Goal: Information Seeking & Learning: Learn about a topic

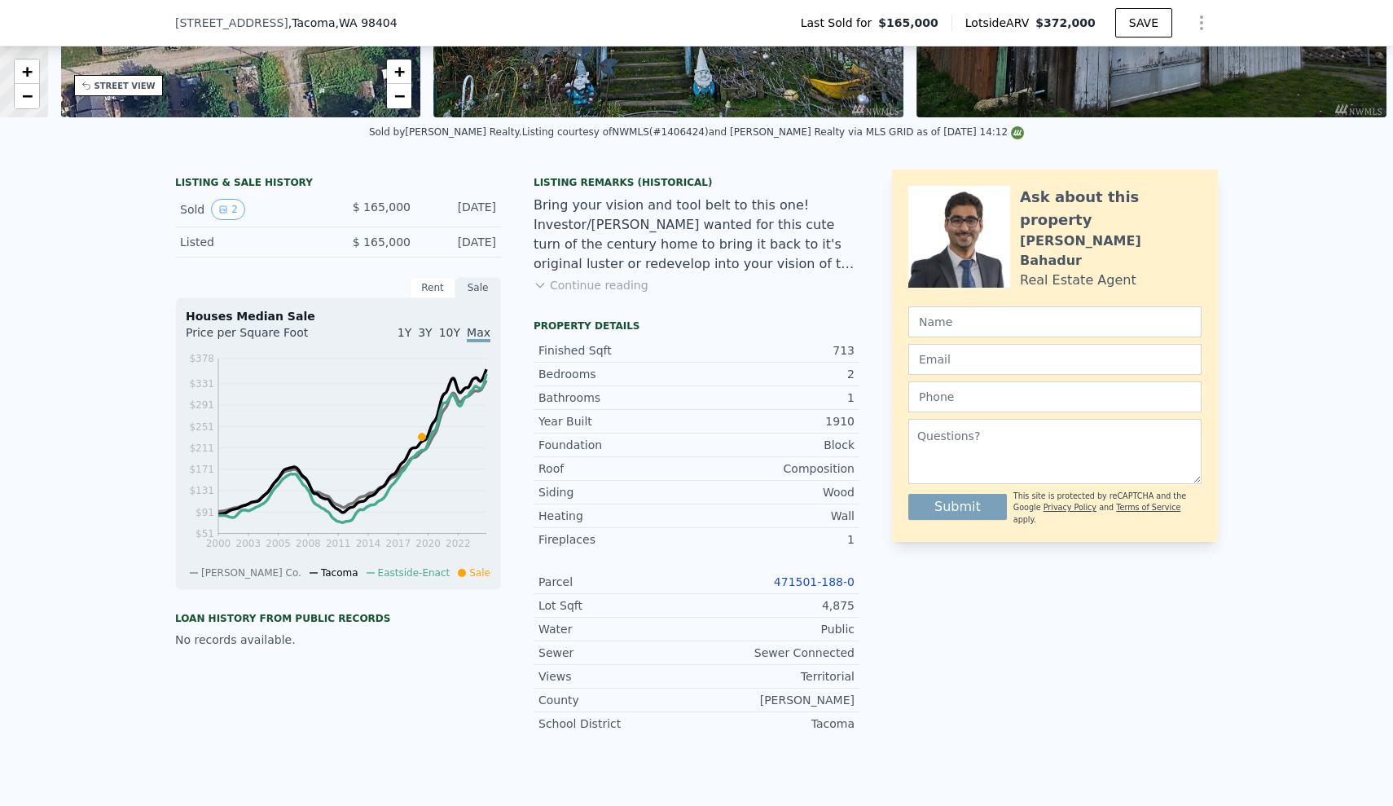
scroll to position [96, 0]
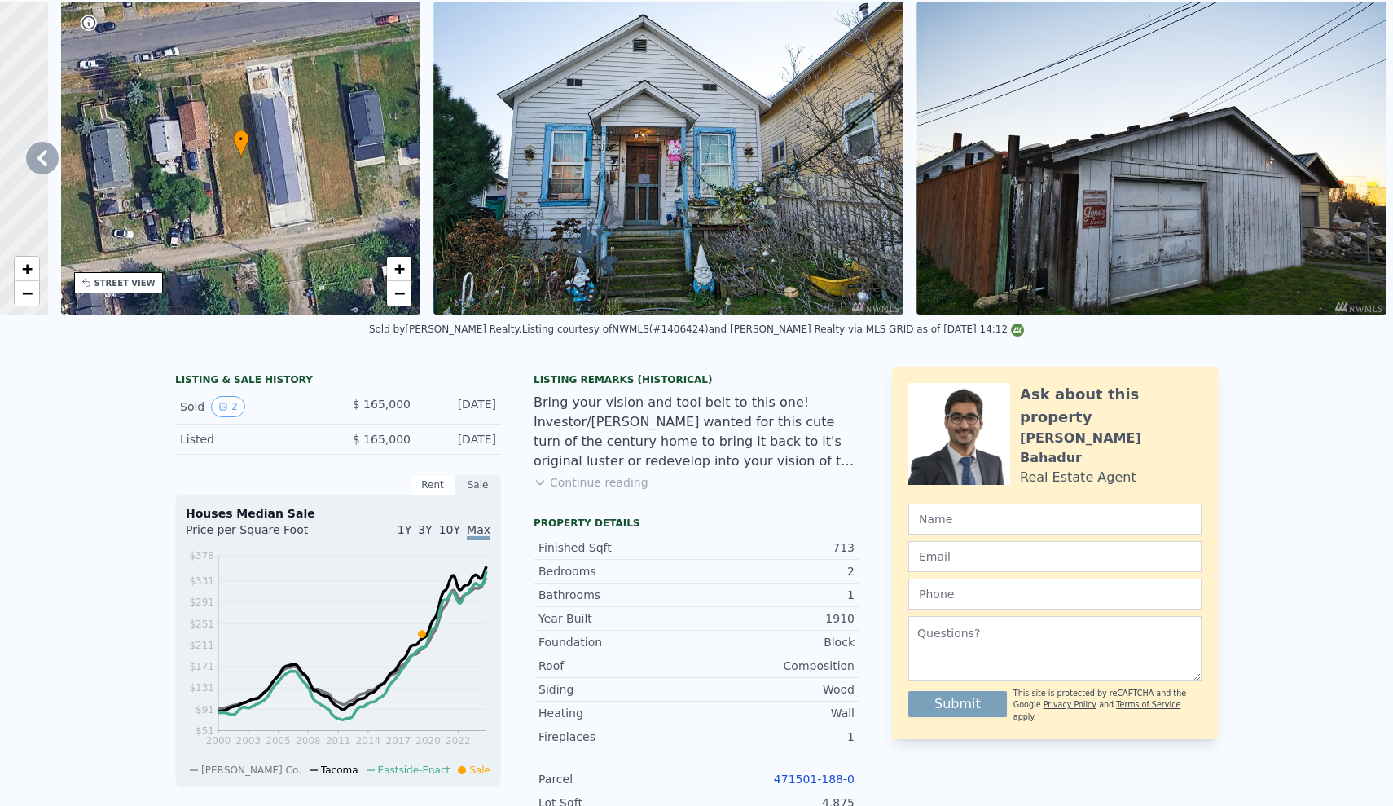
checkbox input "false"
checkbox input "true"
type input "$ 168,050"
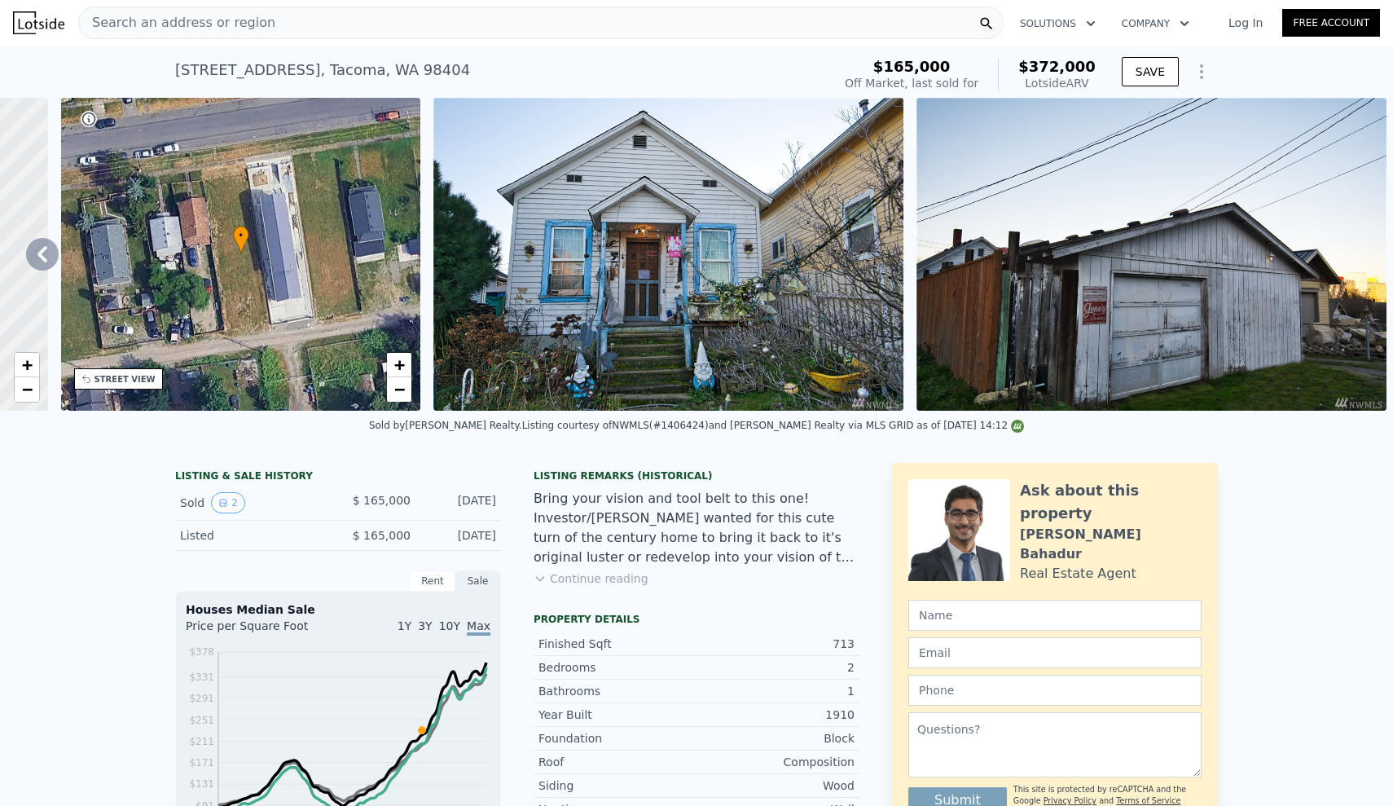
click at [225, 19] on span "Search an address or region" at bounding box center [177, 23] width 196 height 20
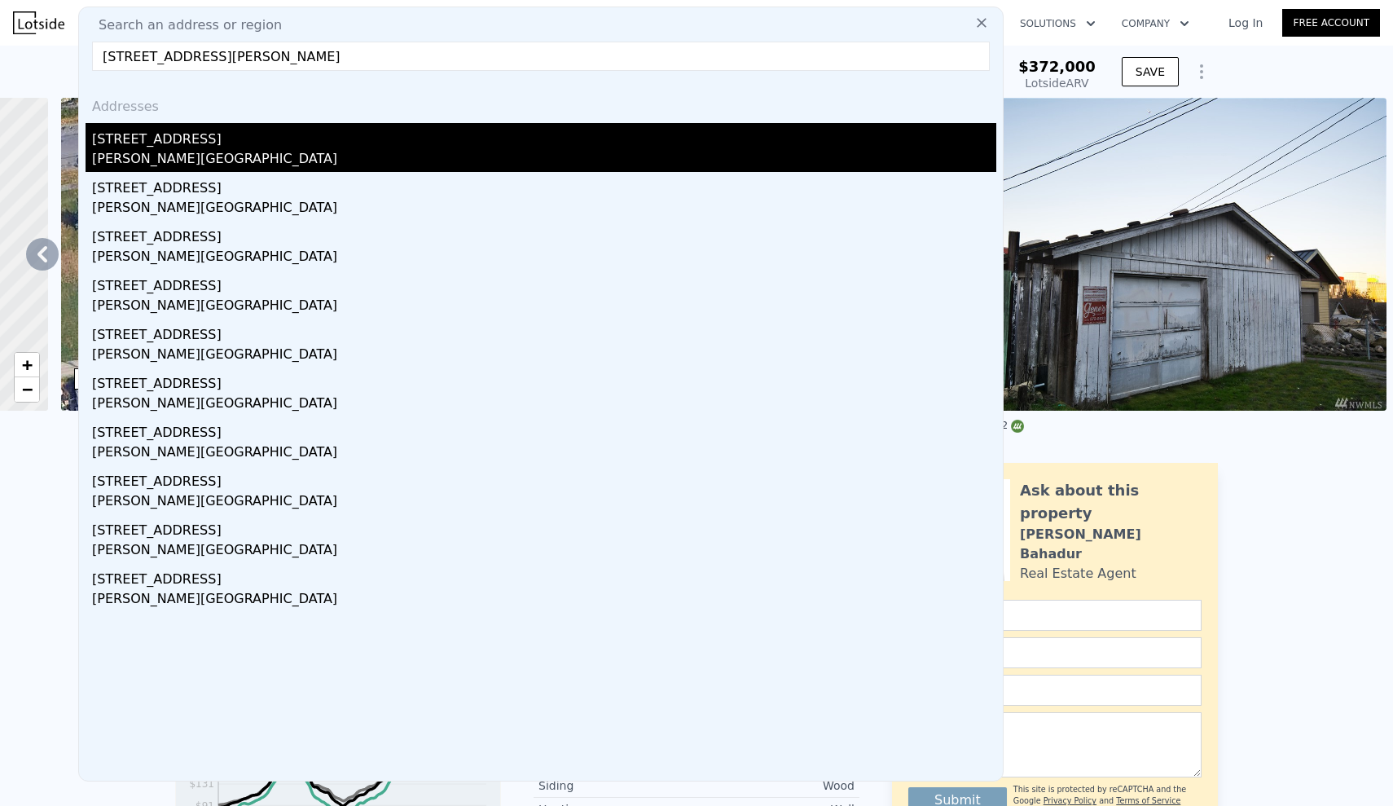
type input "[STREET_ADDRESS][PERSON_NAME]"
click at [152, 148] on div "[STREET_ADDRESS]" at bounding box center [544, 136] width 904 height 26
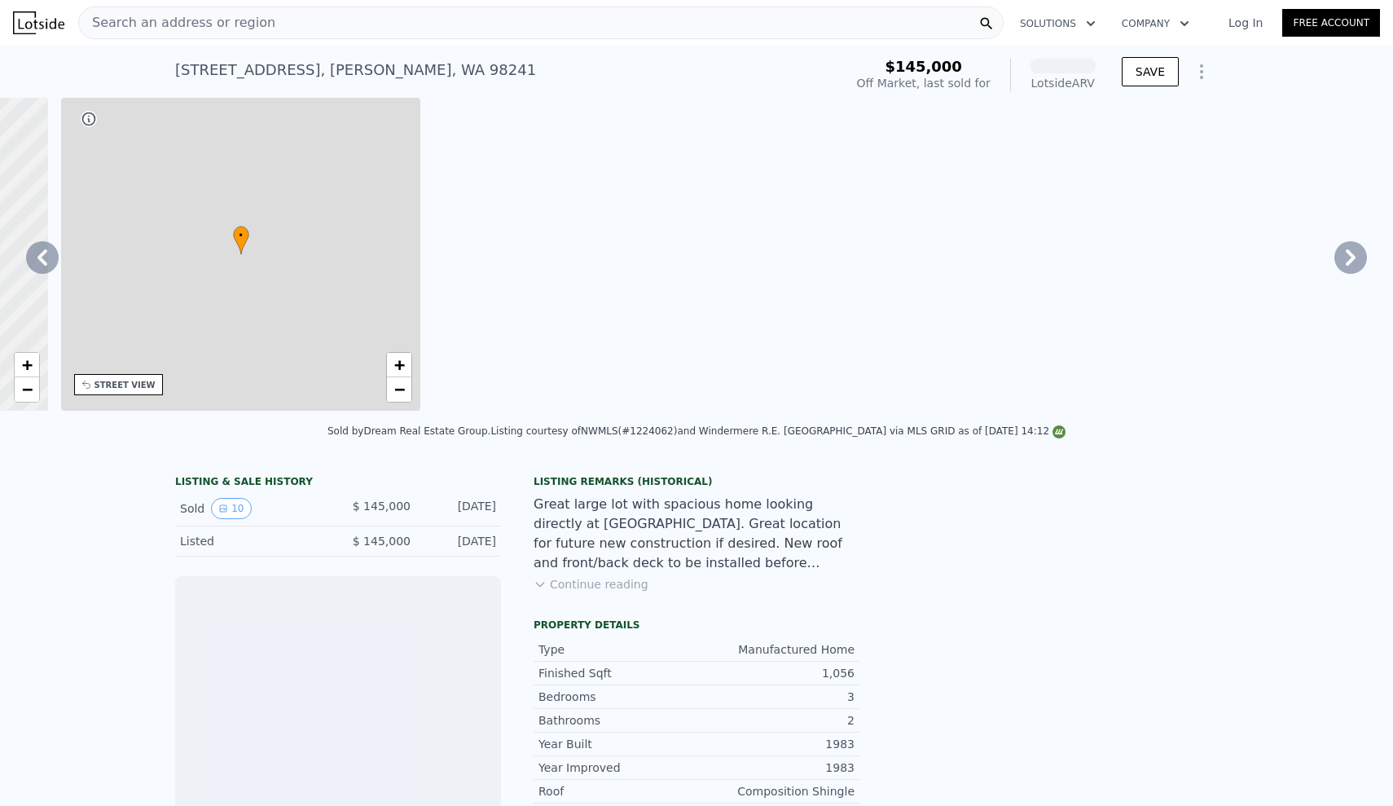
scroll to position [0, 380]
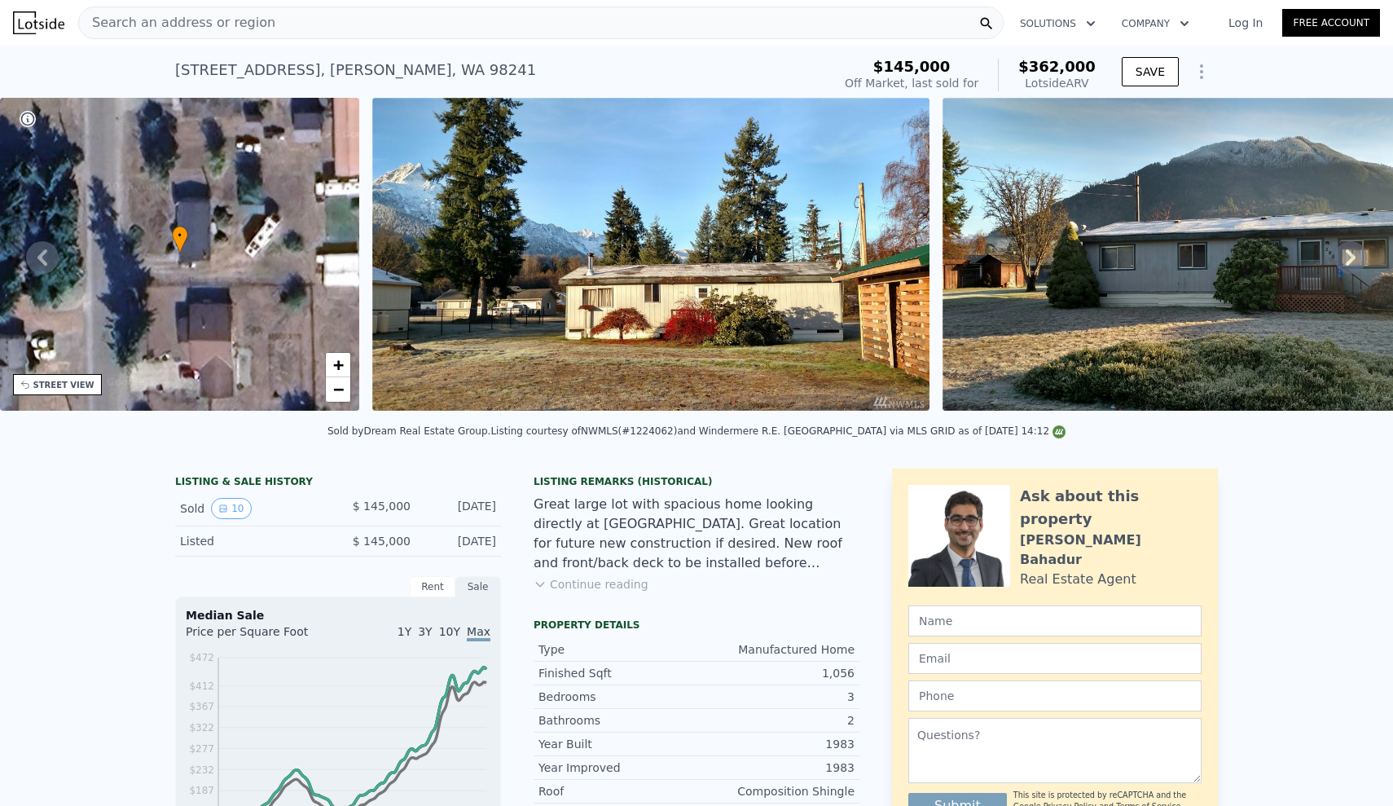
click at [314, 33] on div "Search an address or region" at bounding box center [540, 23] width 925 height 33
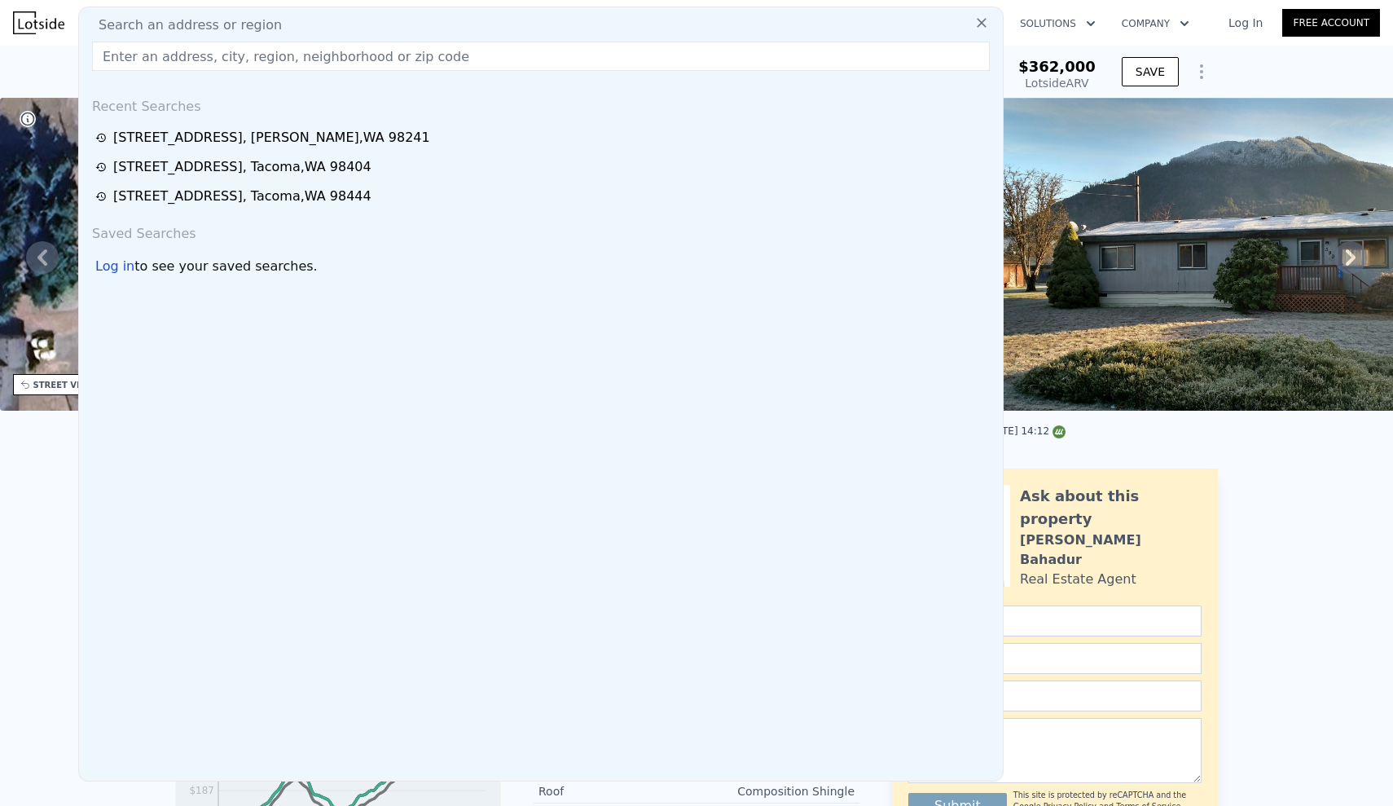
type input "[STREET_ADDRESS]"
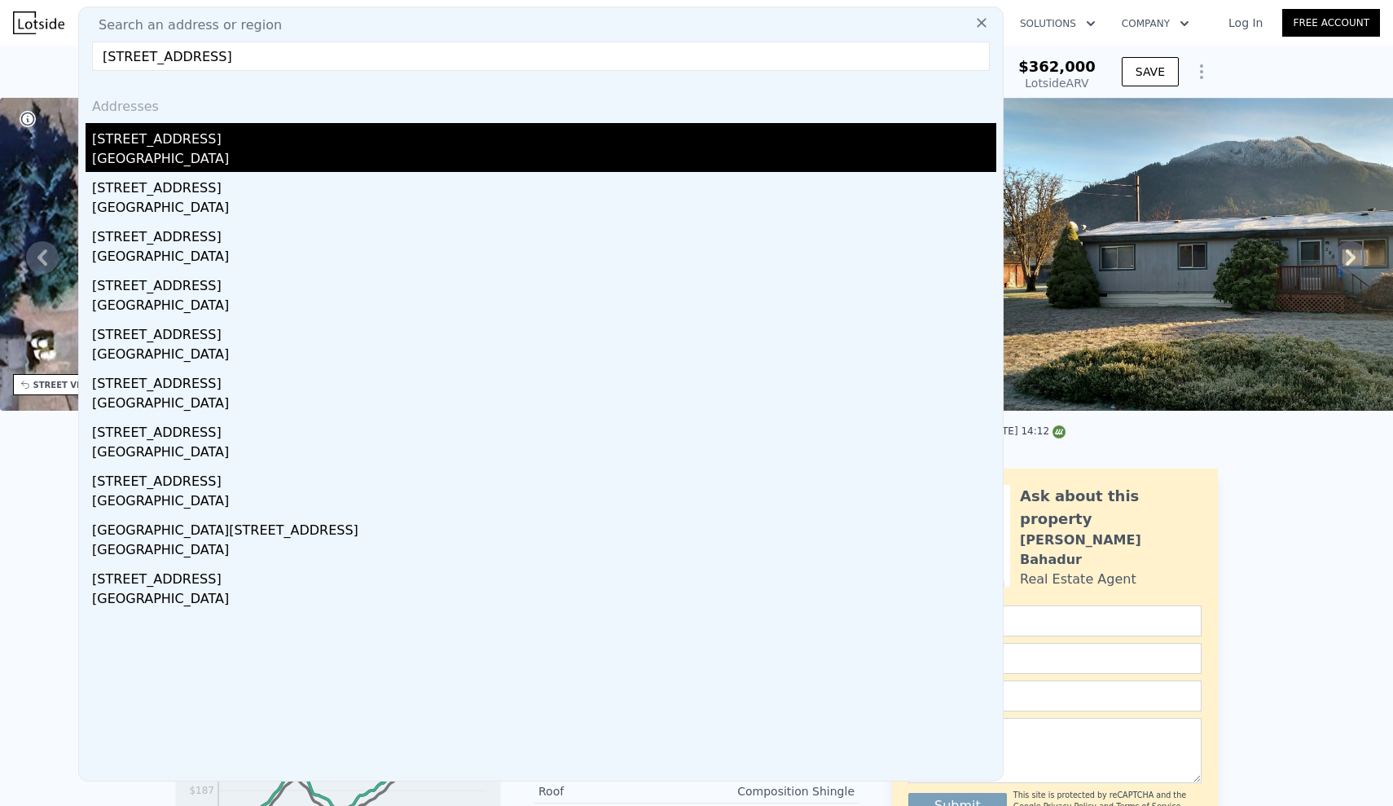
click at [280, 152] on div "[GEOGRAPHIC_DATA]" at bounding box center [544, 160] width 904 height 23
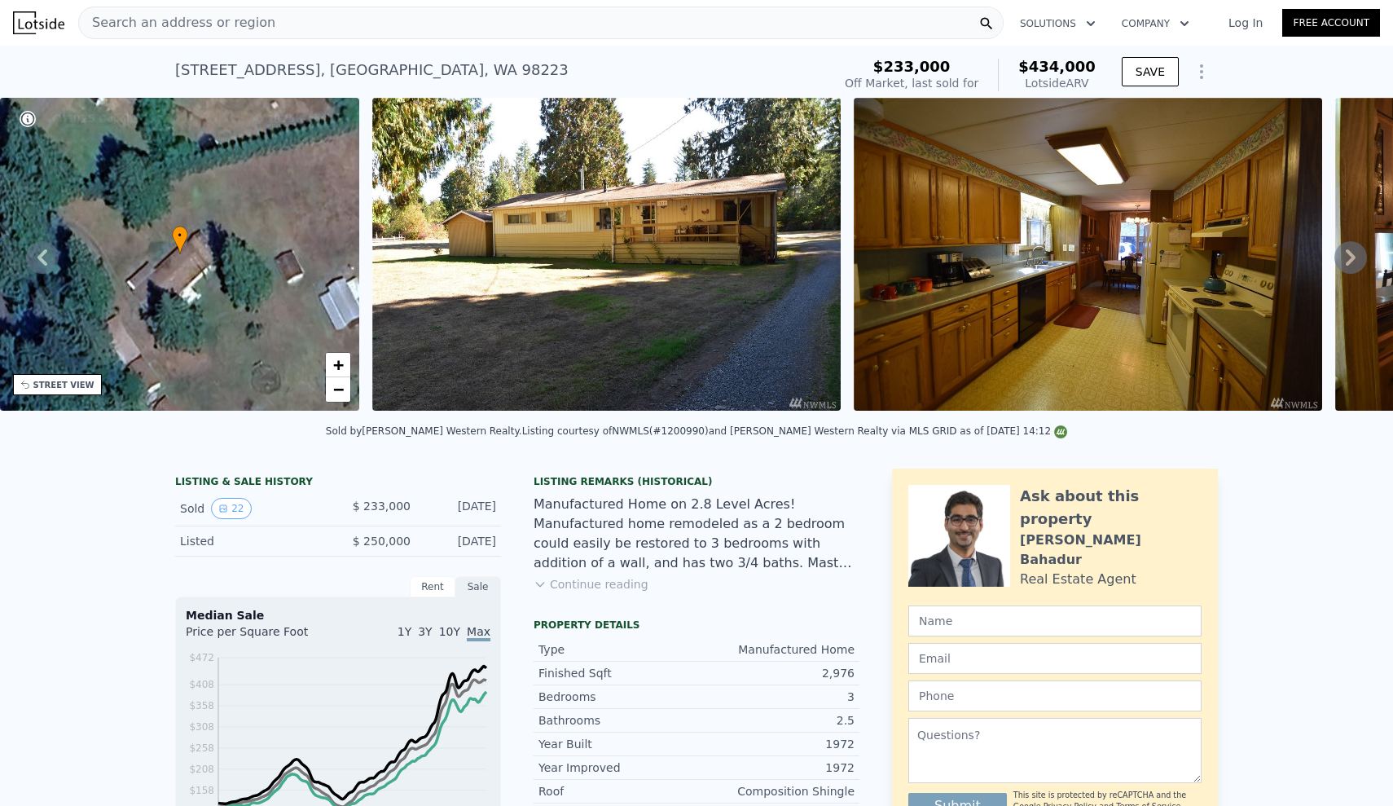
click at [319, 25] on div "Search an address or region" at bounding box center [540, 23] width 925 height 33
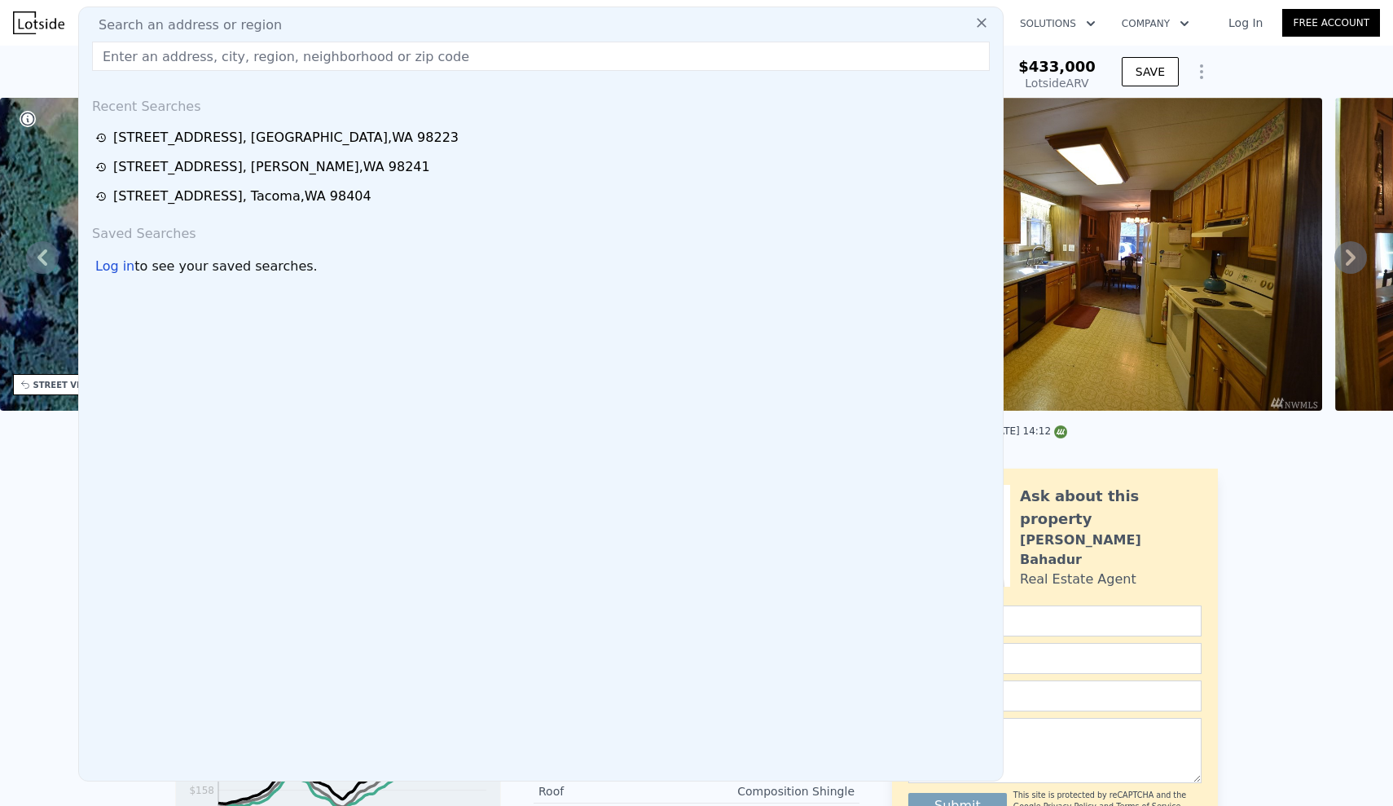
type input "$ 433,000"
type input "$ 148,629"
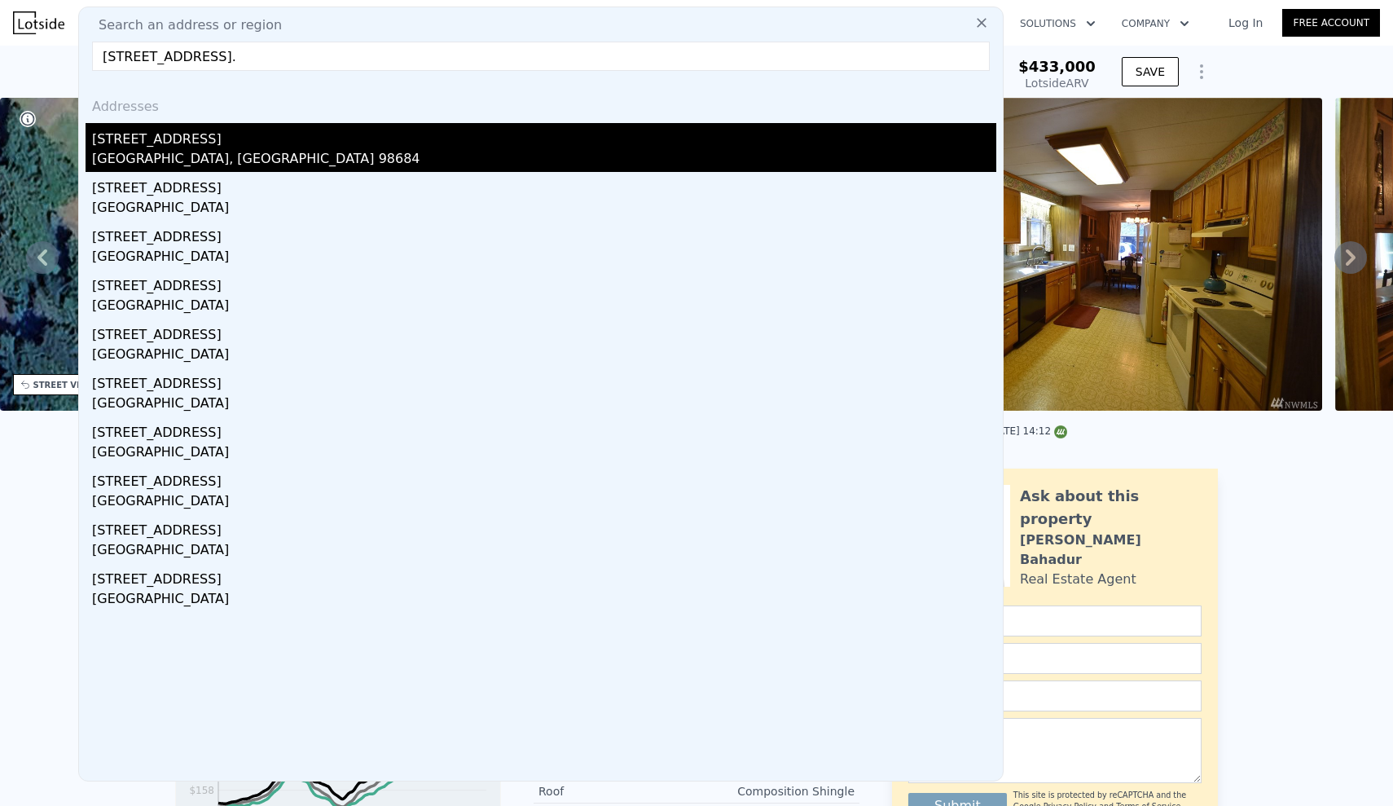
type input "[STREET_ADDRESS]."
click at [185, 138] on div "[STREET_ADDRESS]" at bounding box center [544, 136] width 904 height 26
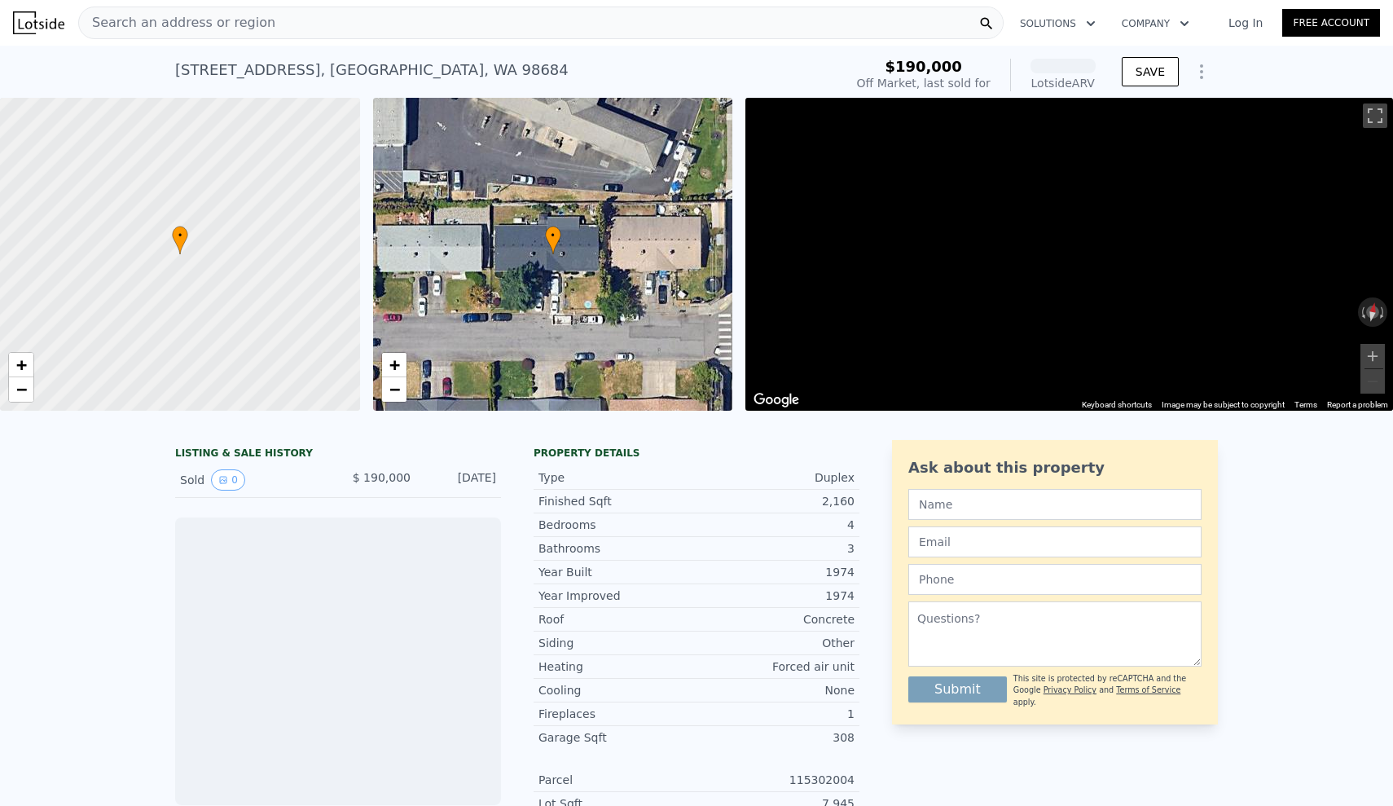
scroll to position [0, 7]
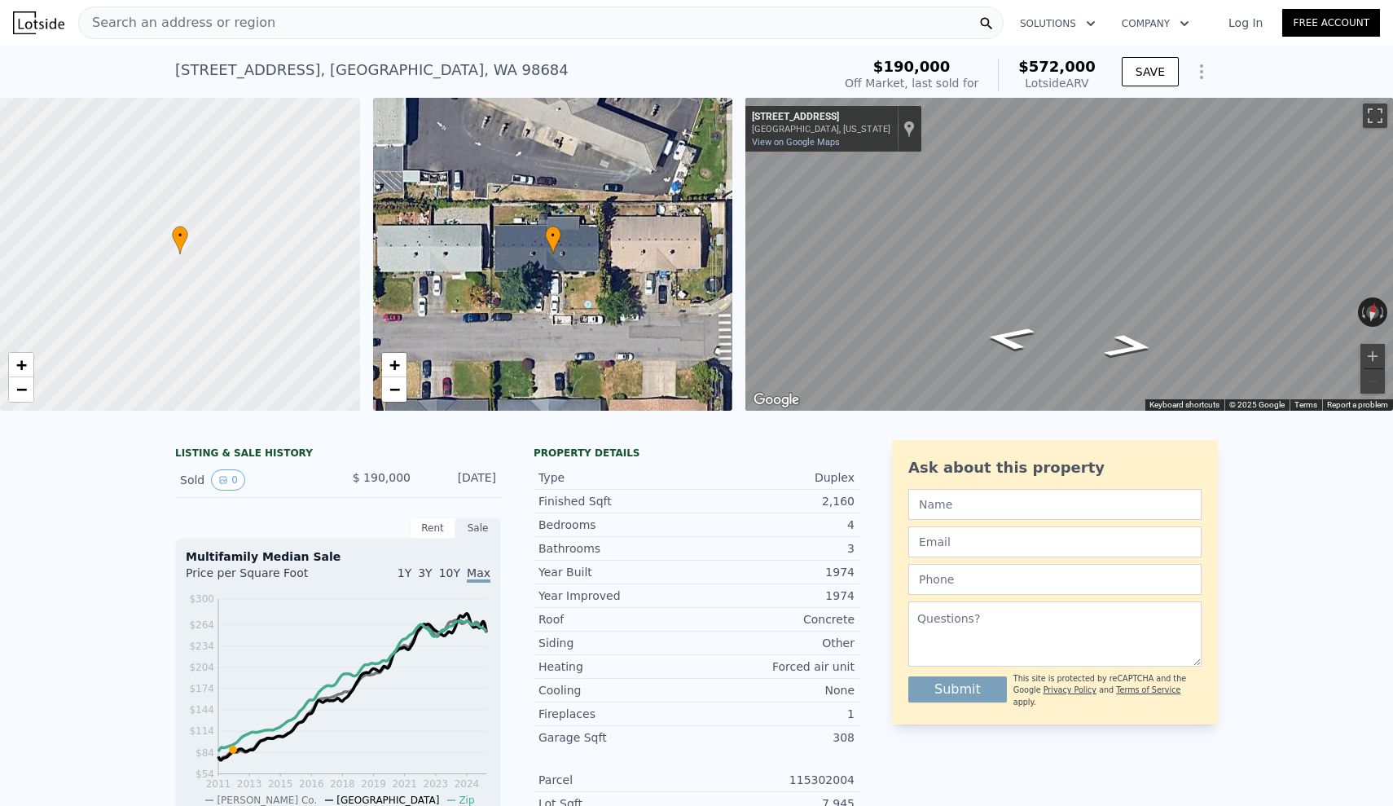
click at [74, 508] on div "LISTING & SALE HISTORY Sold 0 $ 190,000 [DATE] Rent Sale Rent over time Price p…" at bounding box center [696, 822] width 1393 height 790
click at [59, 610] on div "LISTING & SALE HISTORY Sold 0 $ 190,000 [DATE] Rent Sale Rent over time Price p…" at bounding box center [696, 822] width 1393 height 790
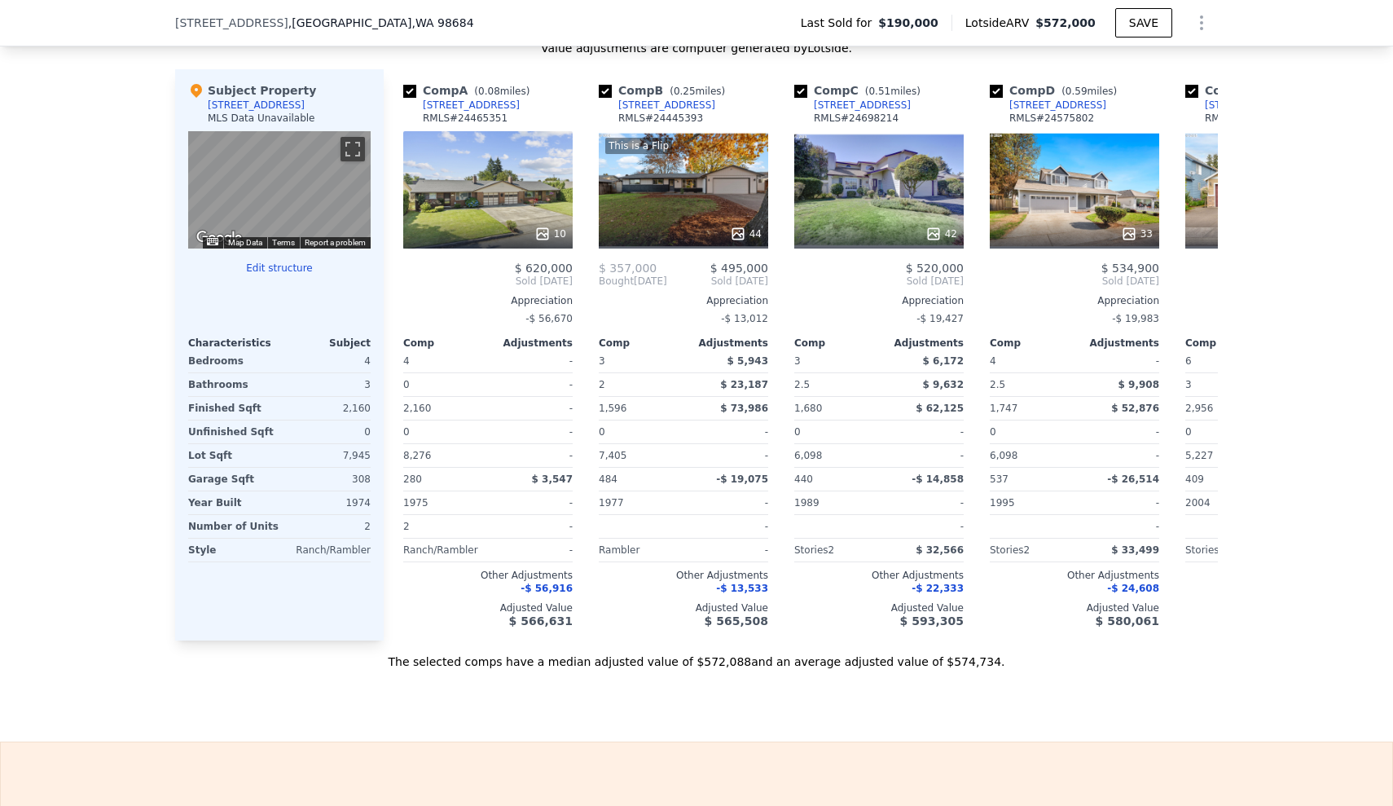
scroll to position [1629, 0]
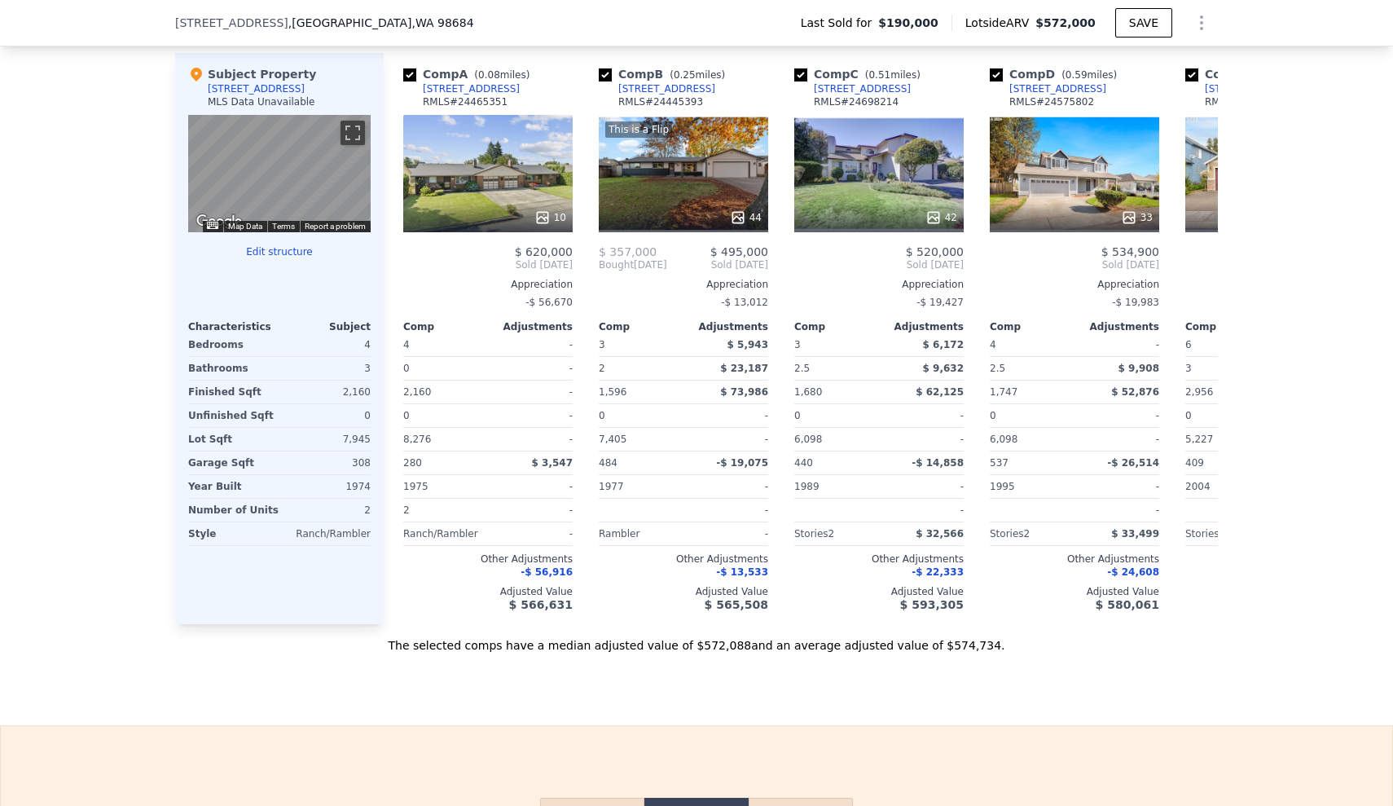
click at [68, 7] on div "[STREET_ADDRESS] Last Sold for $190,000 Lotside ARV $572,000 SAVE" at bounding box center [696, 23] width 1393 height 46
click at [46, 332] on div "We found 12 sales that match your search Filters Map Prices Modify Comp Filters…" at bounding box center [696, 170] width 1393 height 965
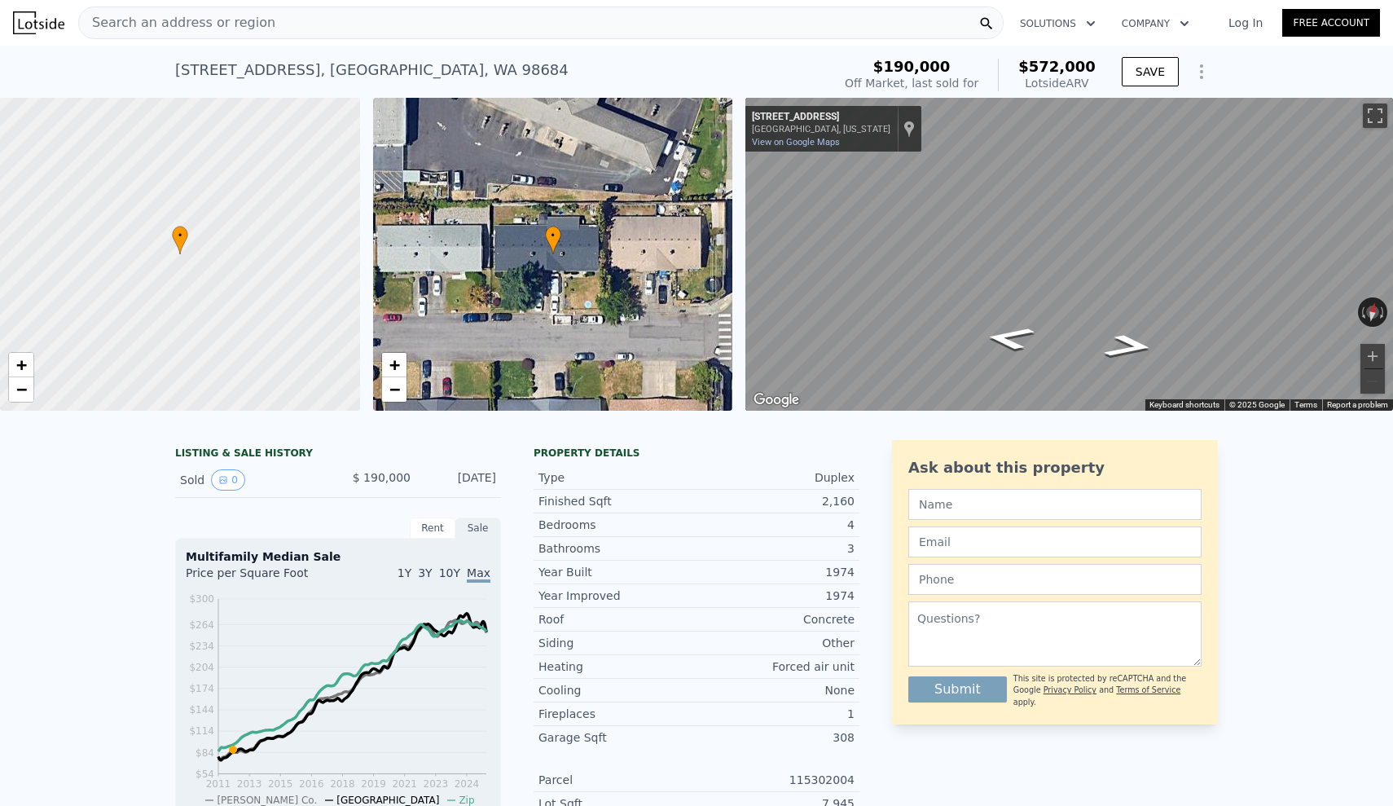
scroll to position [0, 0]
click at [262, 27] on div "Search an address or region" at bounding box center [540, 23] width 925 height 33
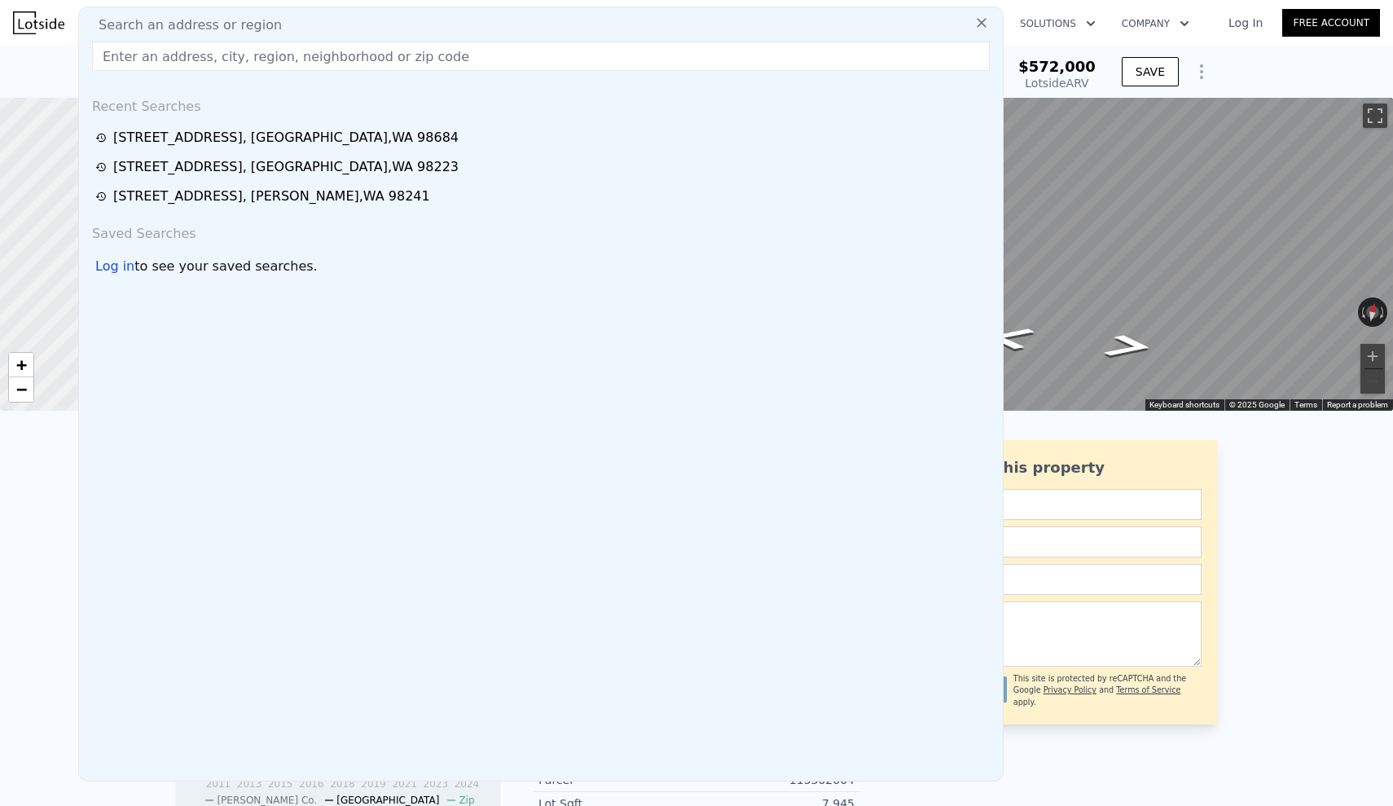
type input "[STREET_ADDRESS][PERSON_NAME]"
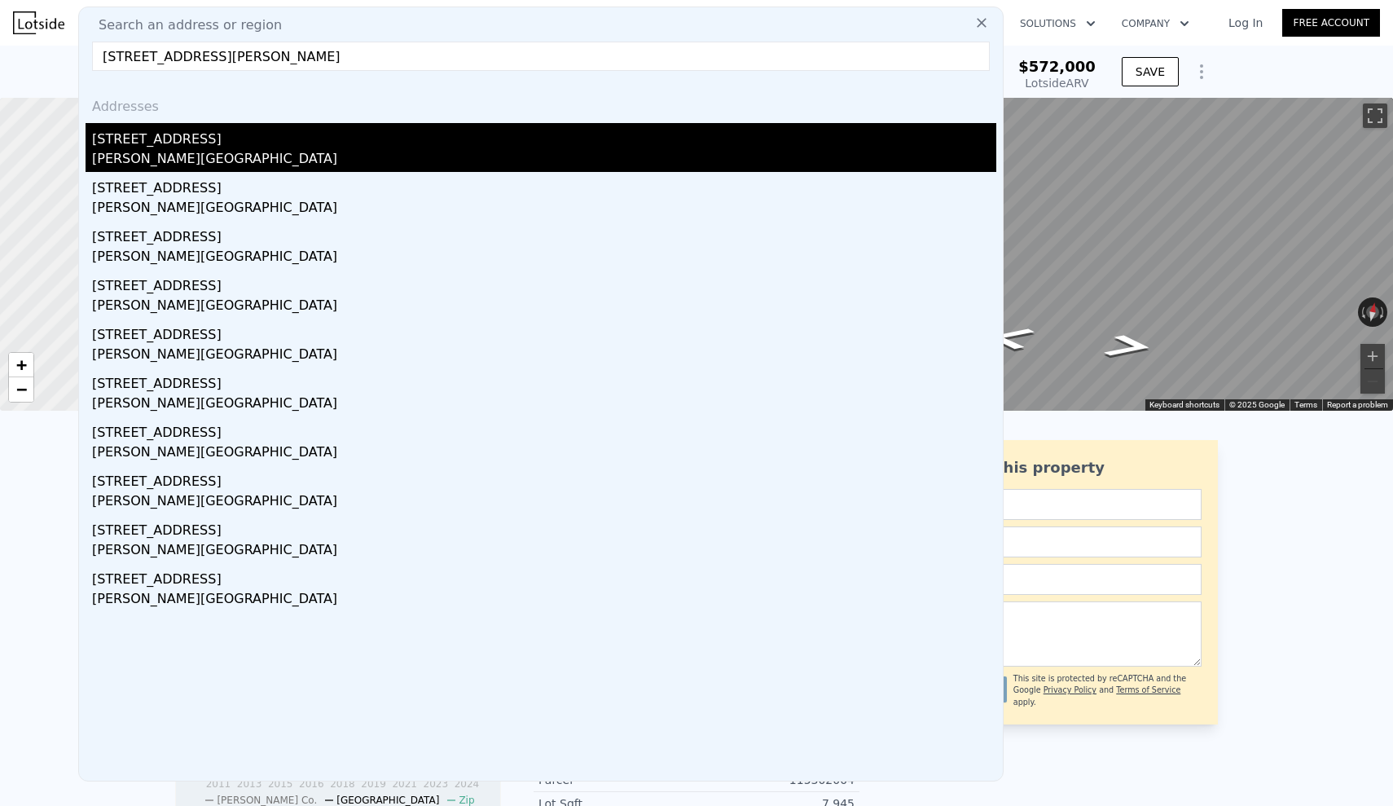
click at [198, 157] on div "[PERSON_NAME][GEOGRAPHIC_DATA]" at bounding box center [544, 160] width 904 height 23
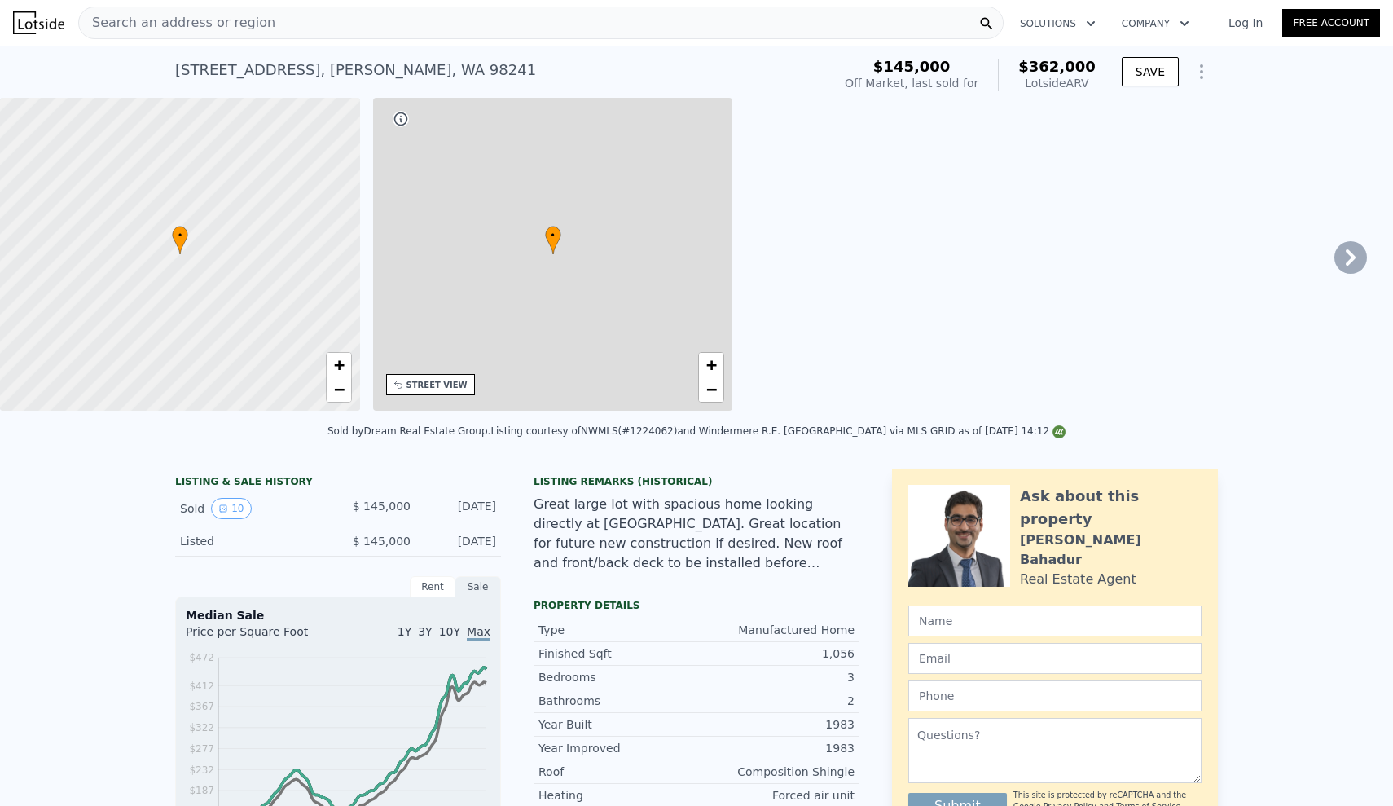
type input "2"
type input "3"
type input "1.5"
type input "2"
type input "1026"
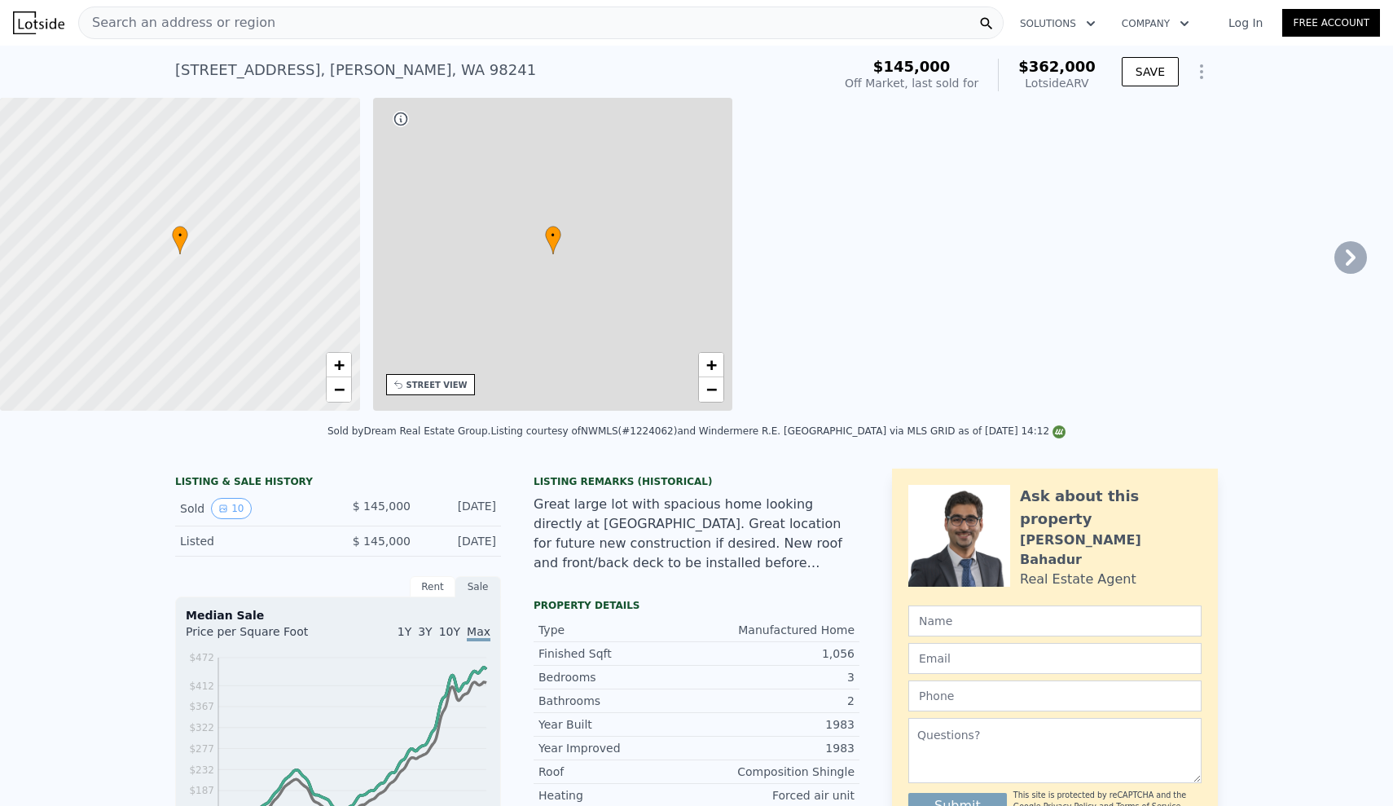
type input "1404"
type input "7841"
type input "11326"
type input "$ 362,000"
type input "4"
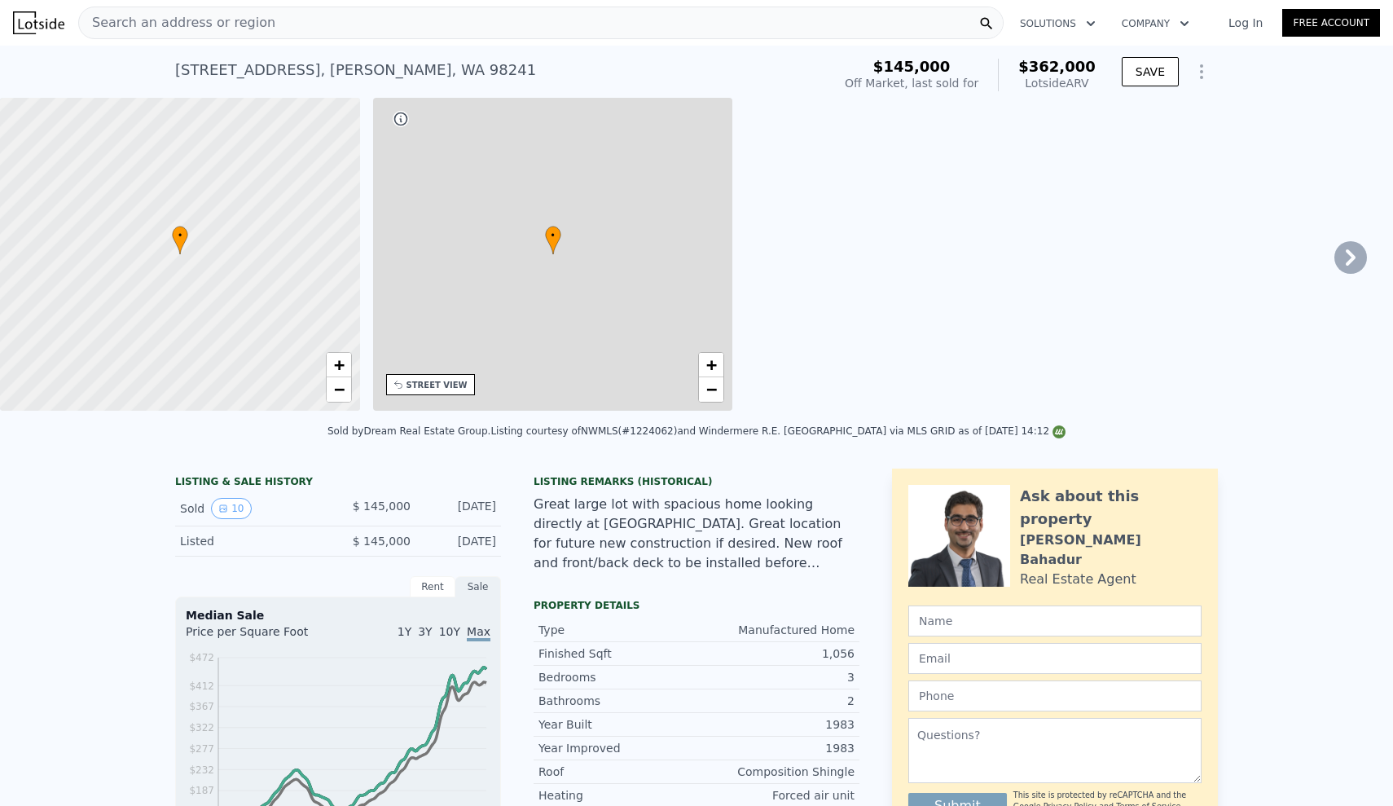
type input "$ 181,850"
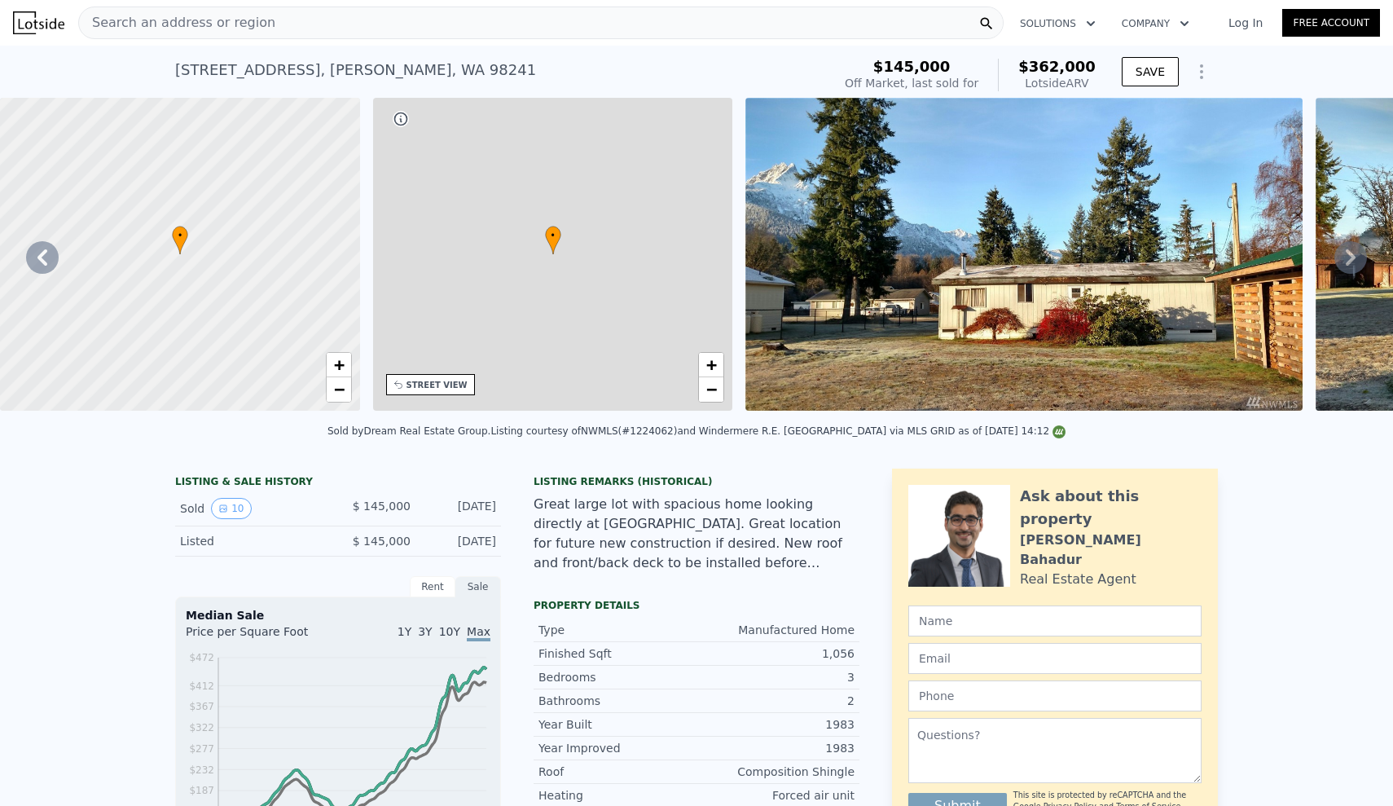
scroll to position [0, 380]
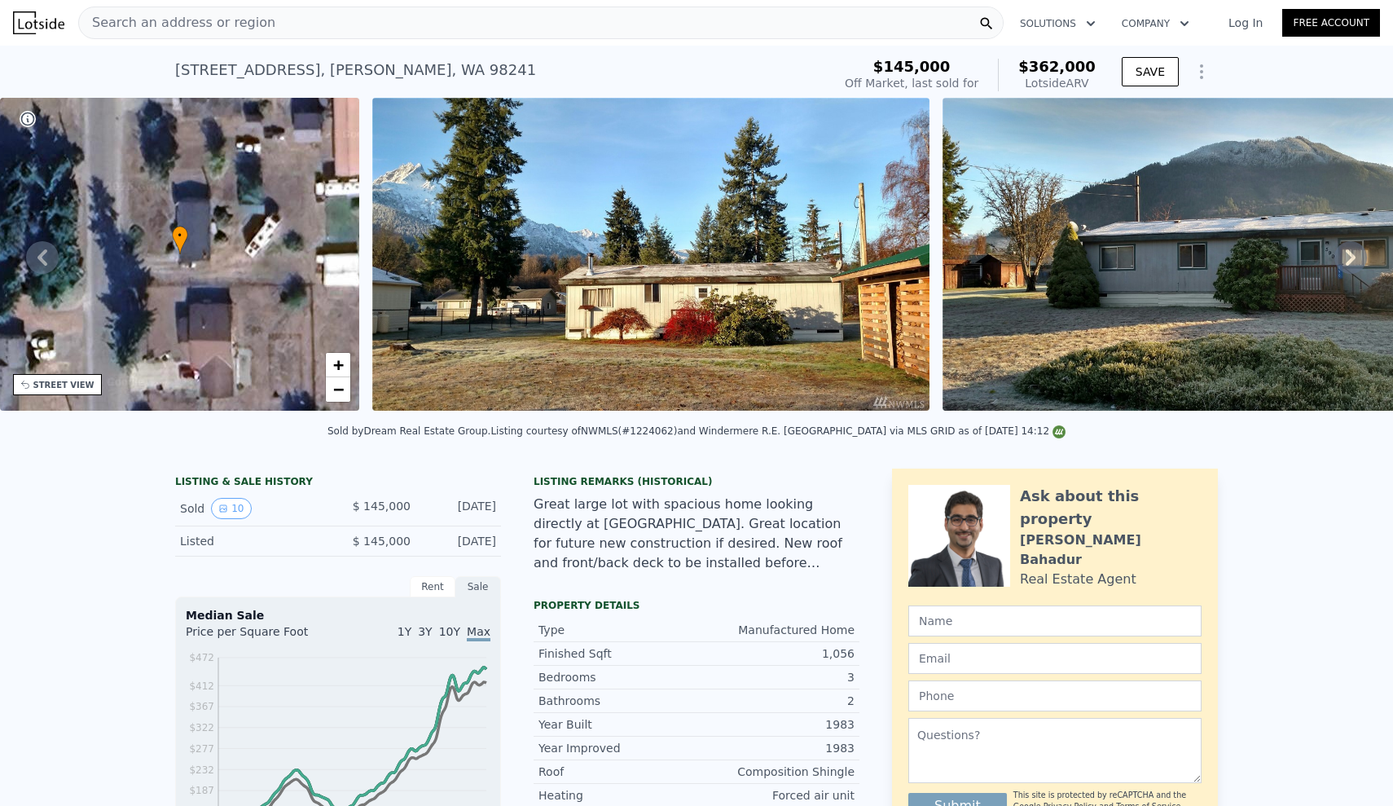
click at [1353, 252] on icon at bounding box center [1350, 257] width 33 height 33
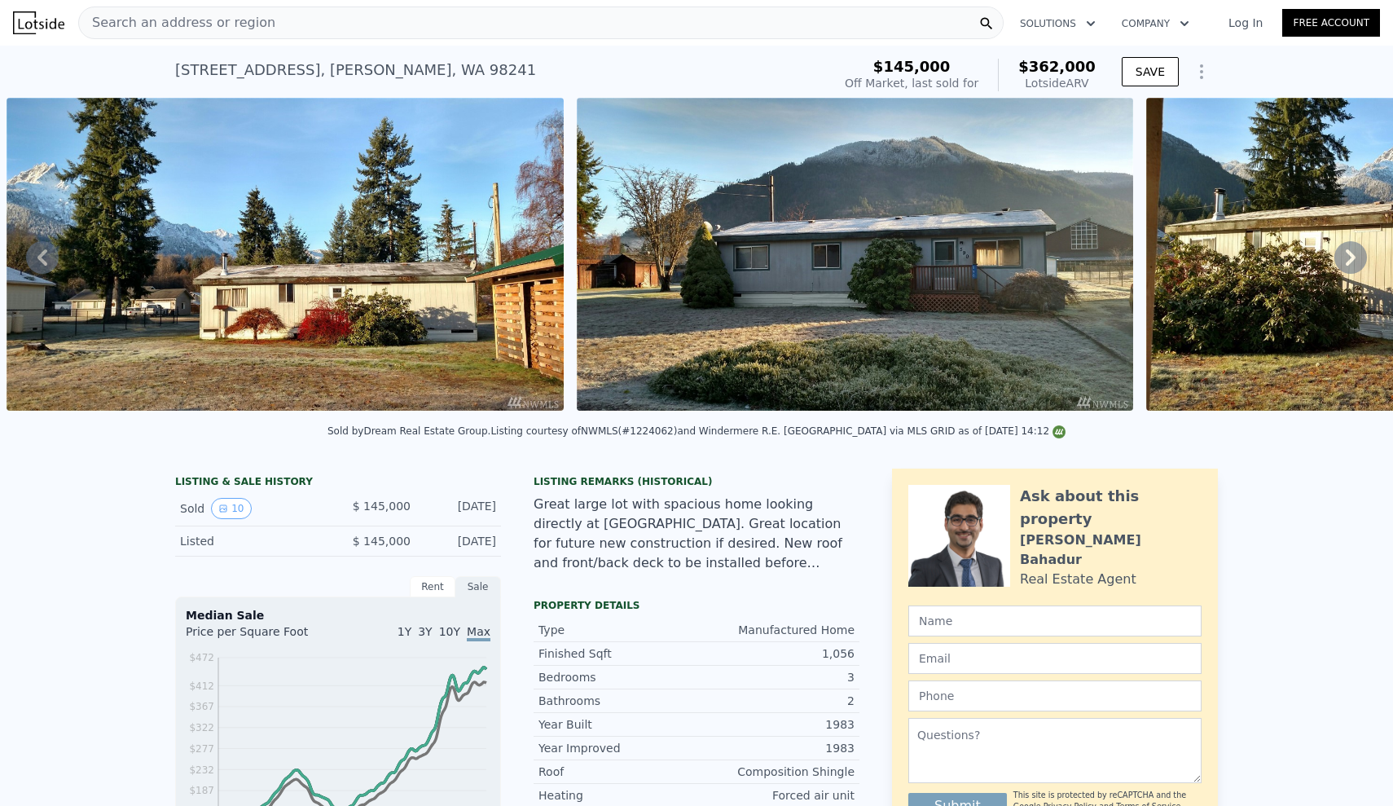
click at [1353, 252] on icon at bounding box center [1350, 257] width 33 height 33
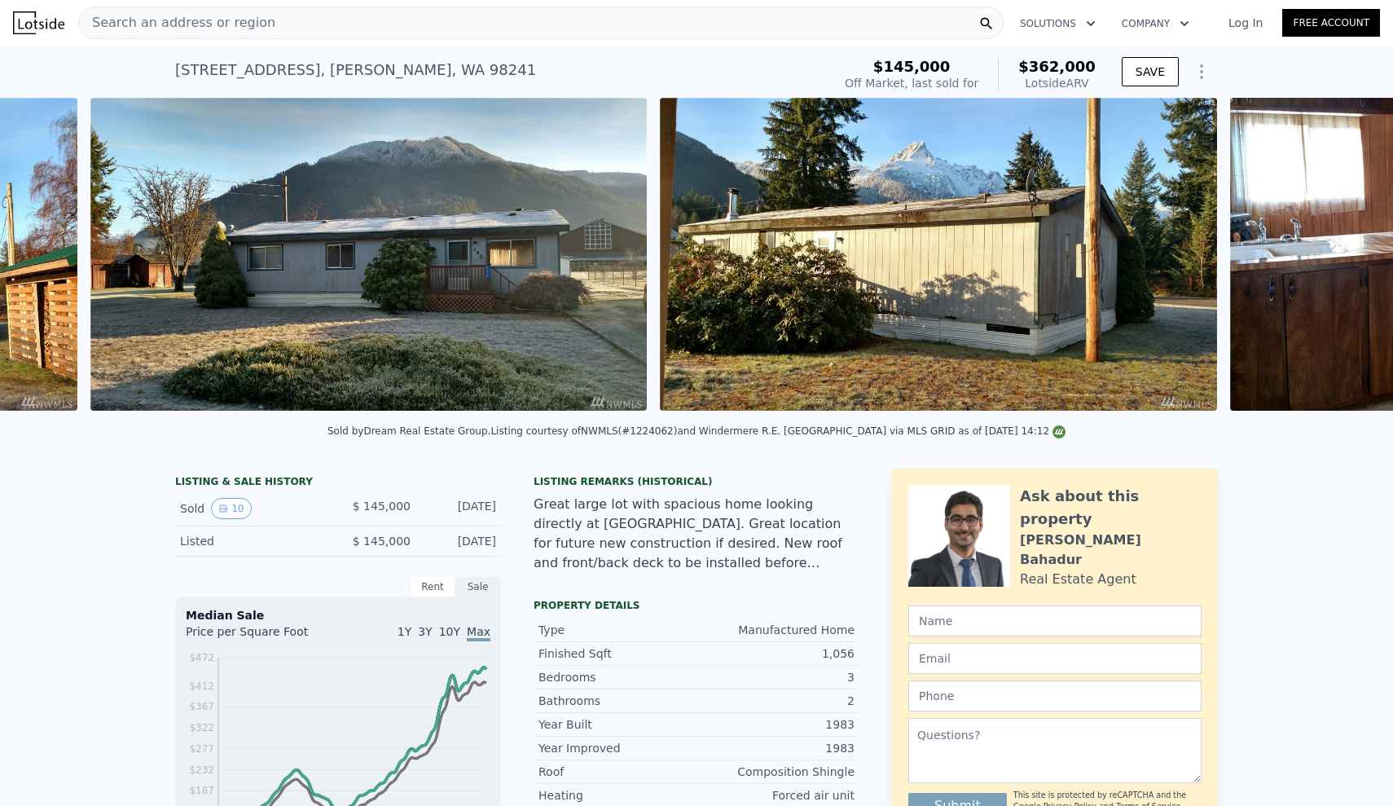
scroll to position [0, 1316]
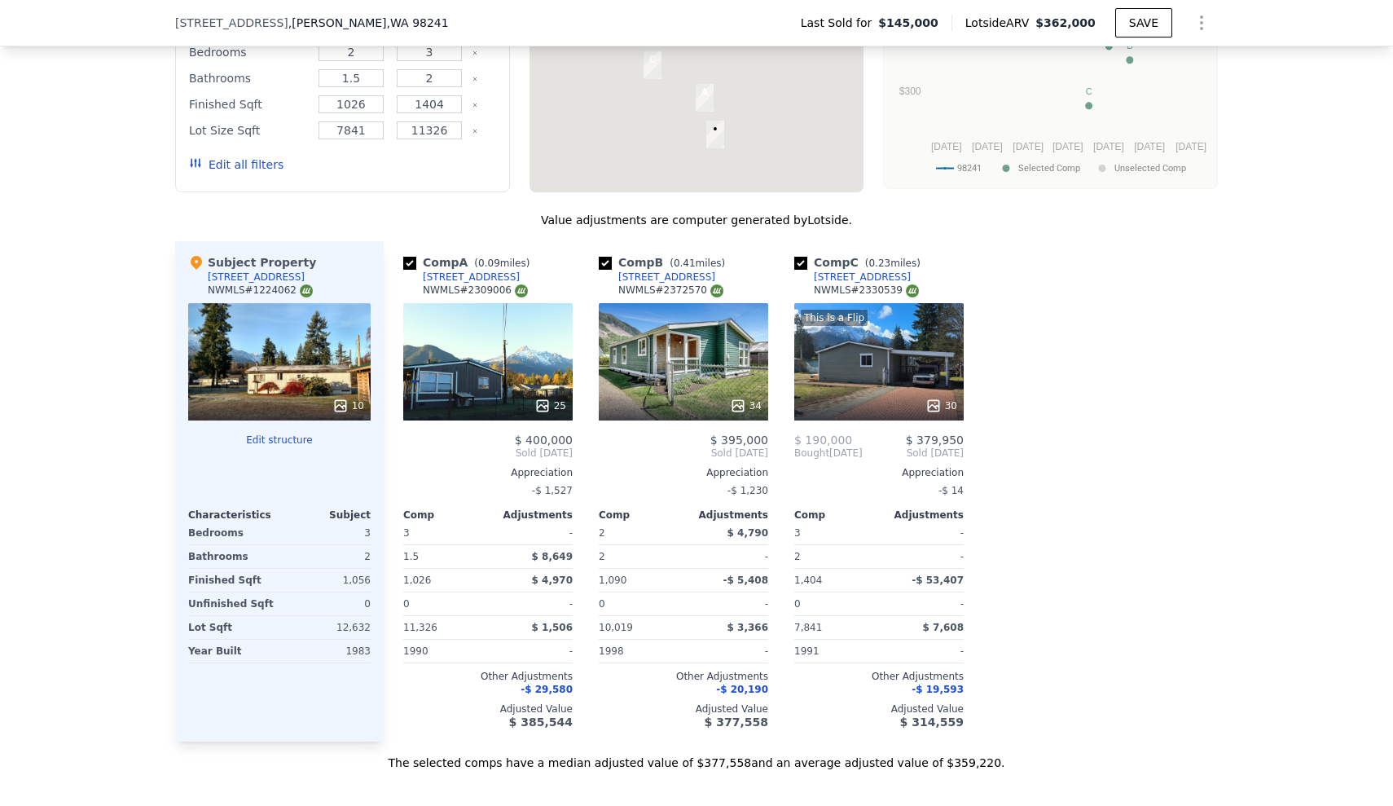
scroll to position [1487, 0]
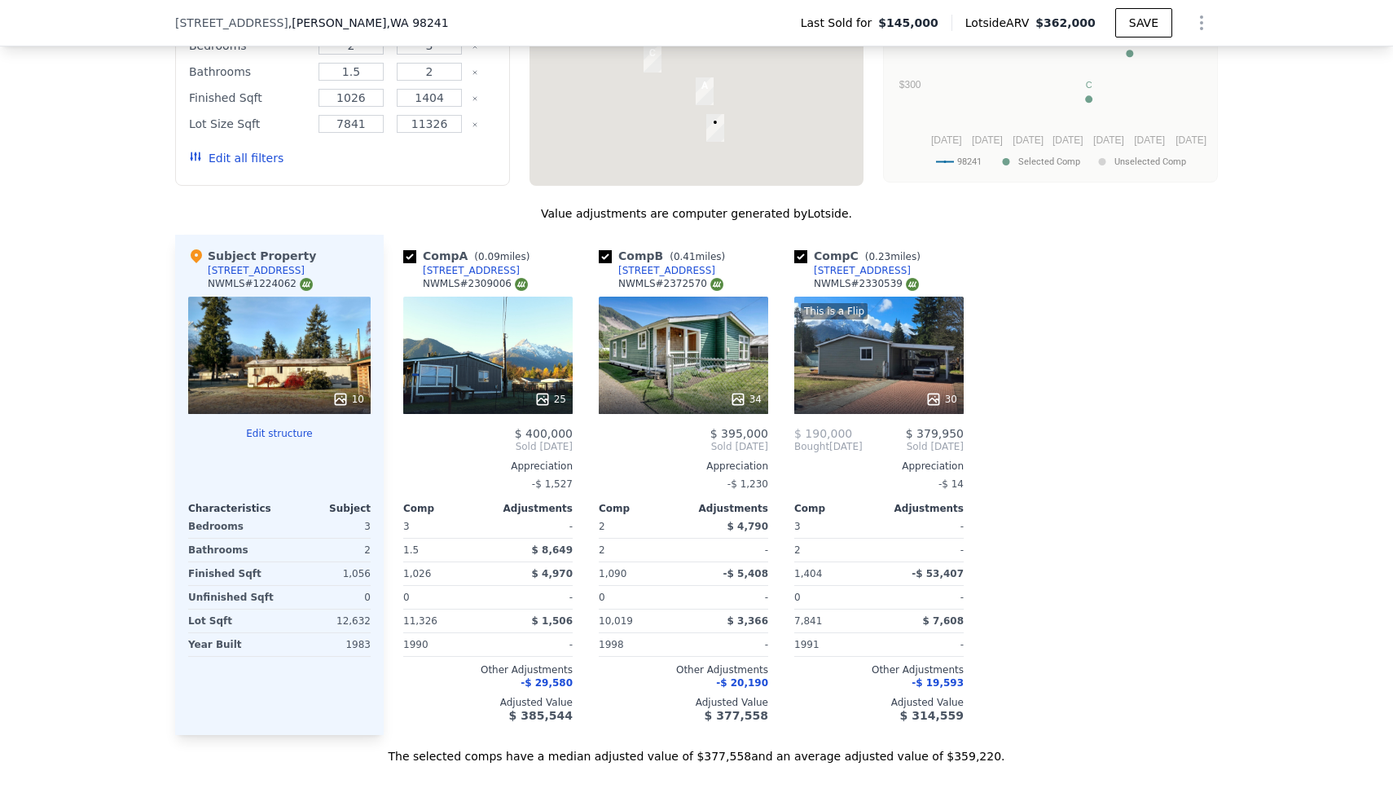
click at [116, 301] on div "We found 3 sales that match your search Listings provided by NWMLS Filters Map …" at bounding box center [696, 308] width 1393 height 911
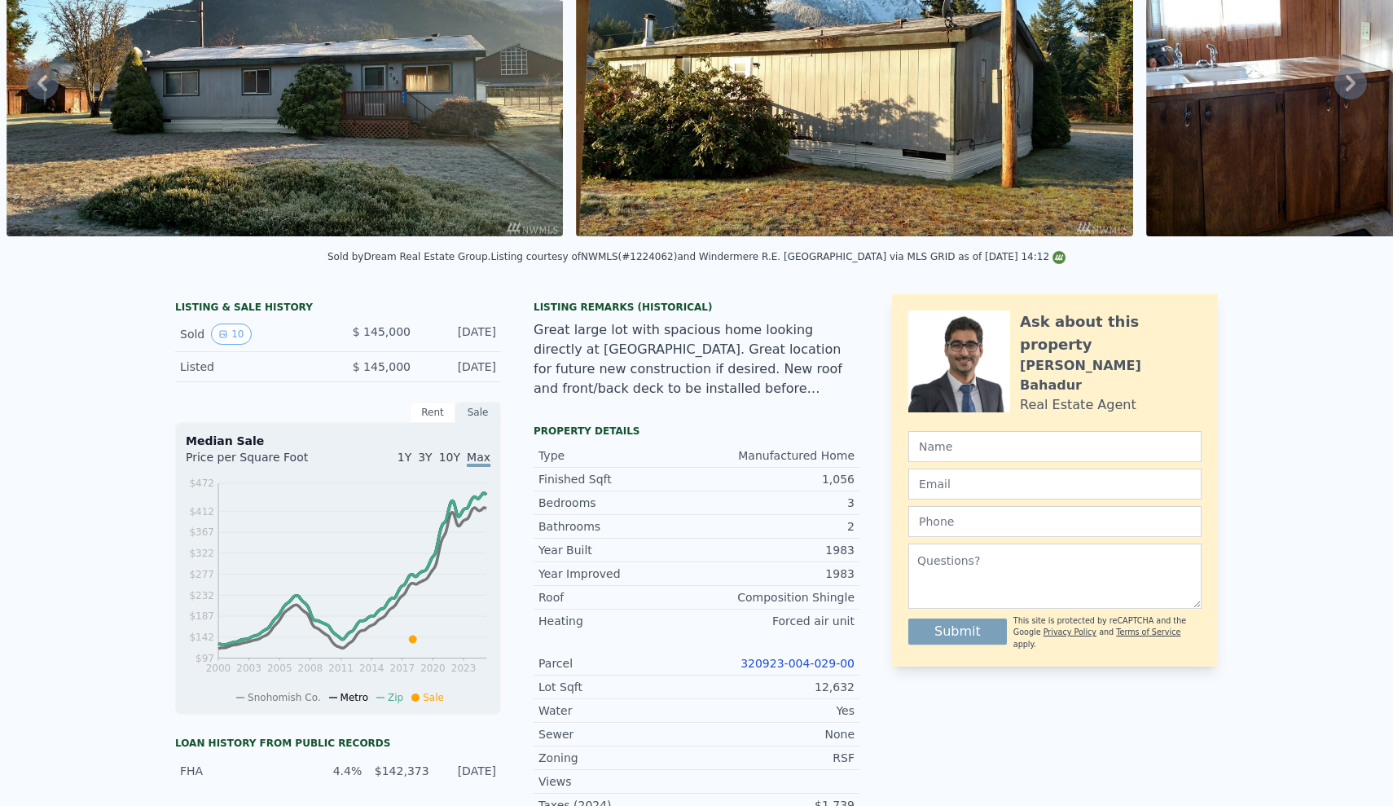
scroll to position [0, 0]
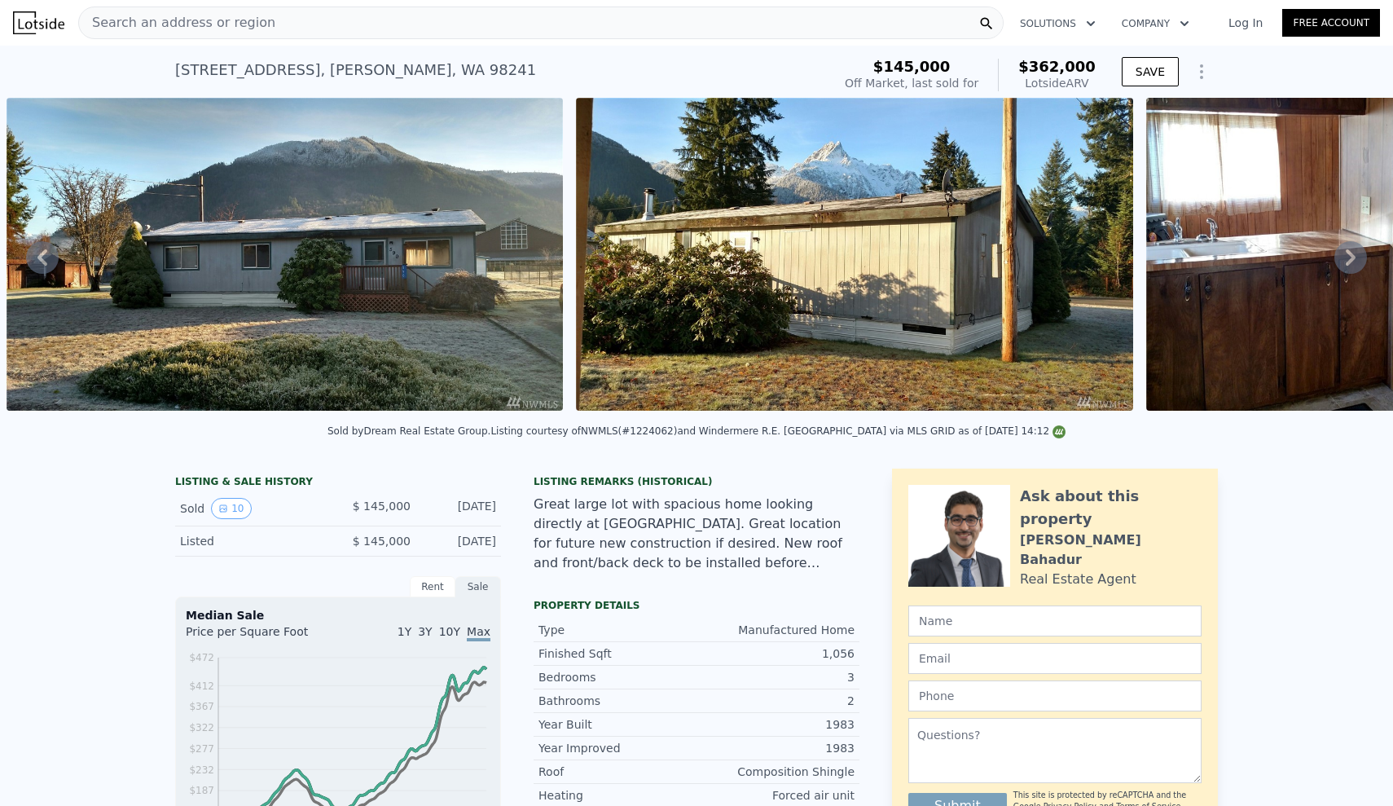
click at [1352, 257] on icon at bounding box center [1351, 257] width 10 height 16
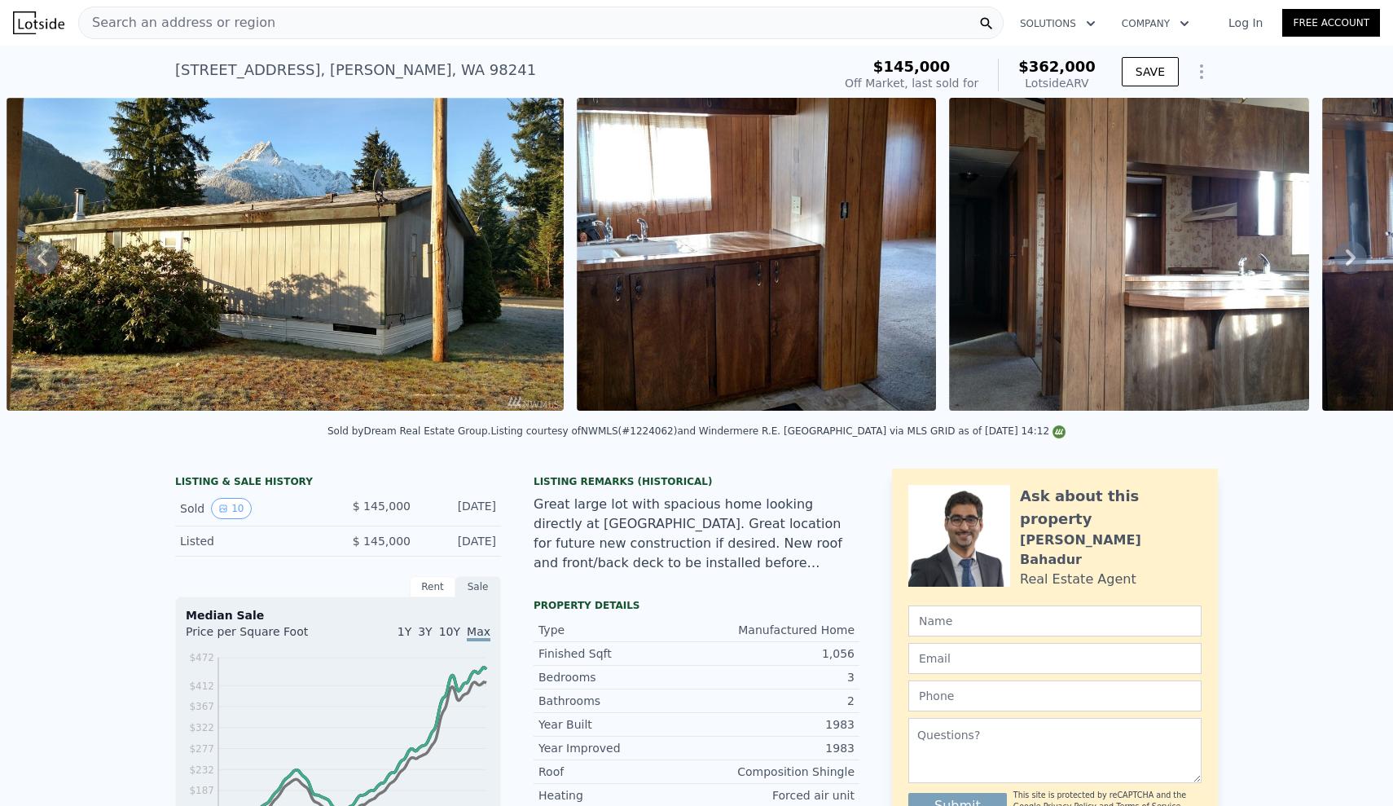
click at [1352, 257] on icon at bounding box center [1351, 257] width 10 height 16
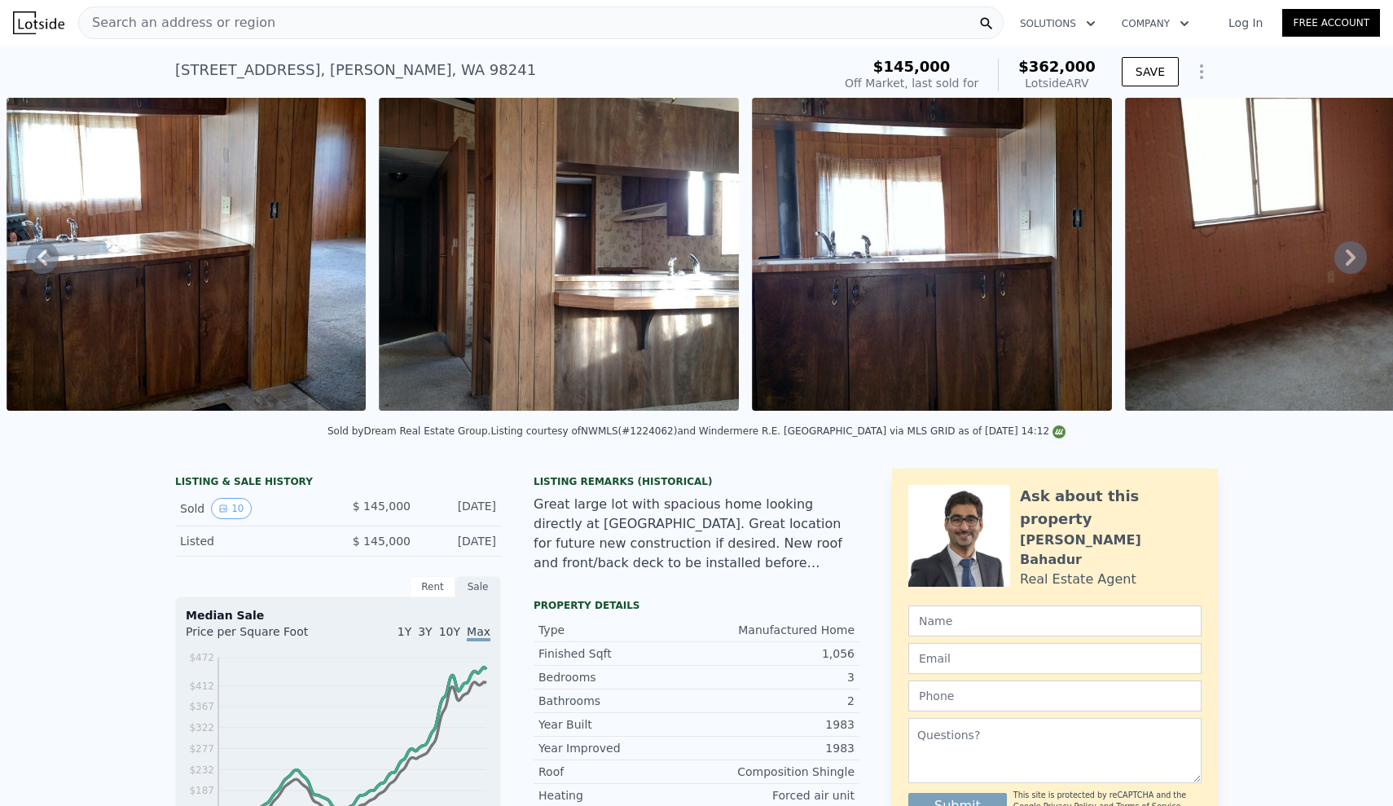
click at [1352, 257] on icon at bounding box center [1351, 257] width 10 height 16
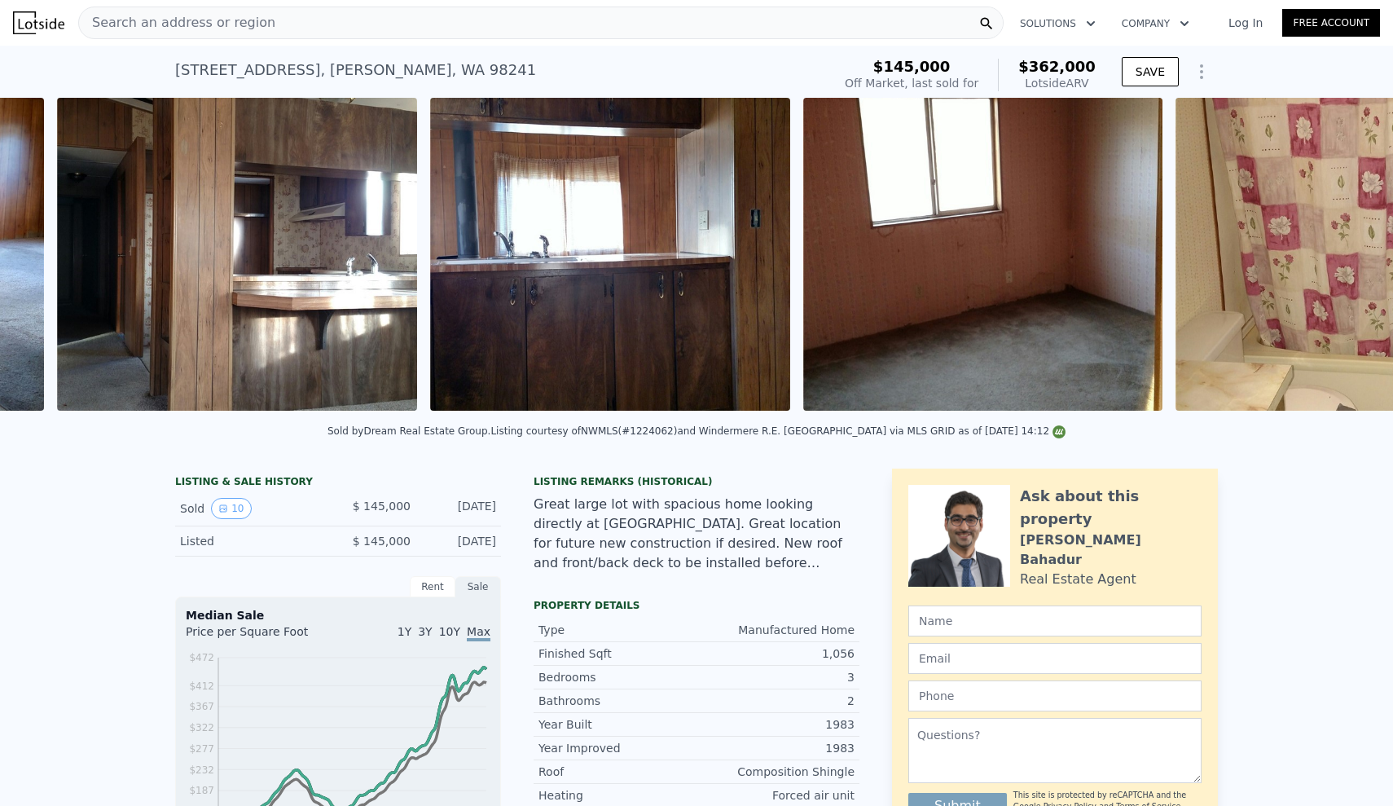
scroll to position [0, 2828]
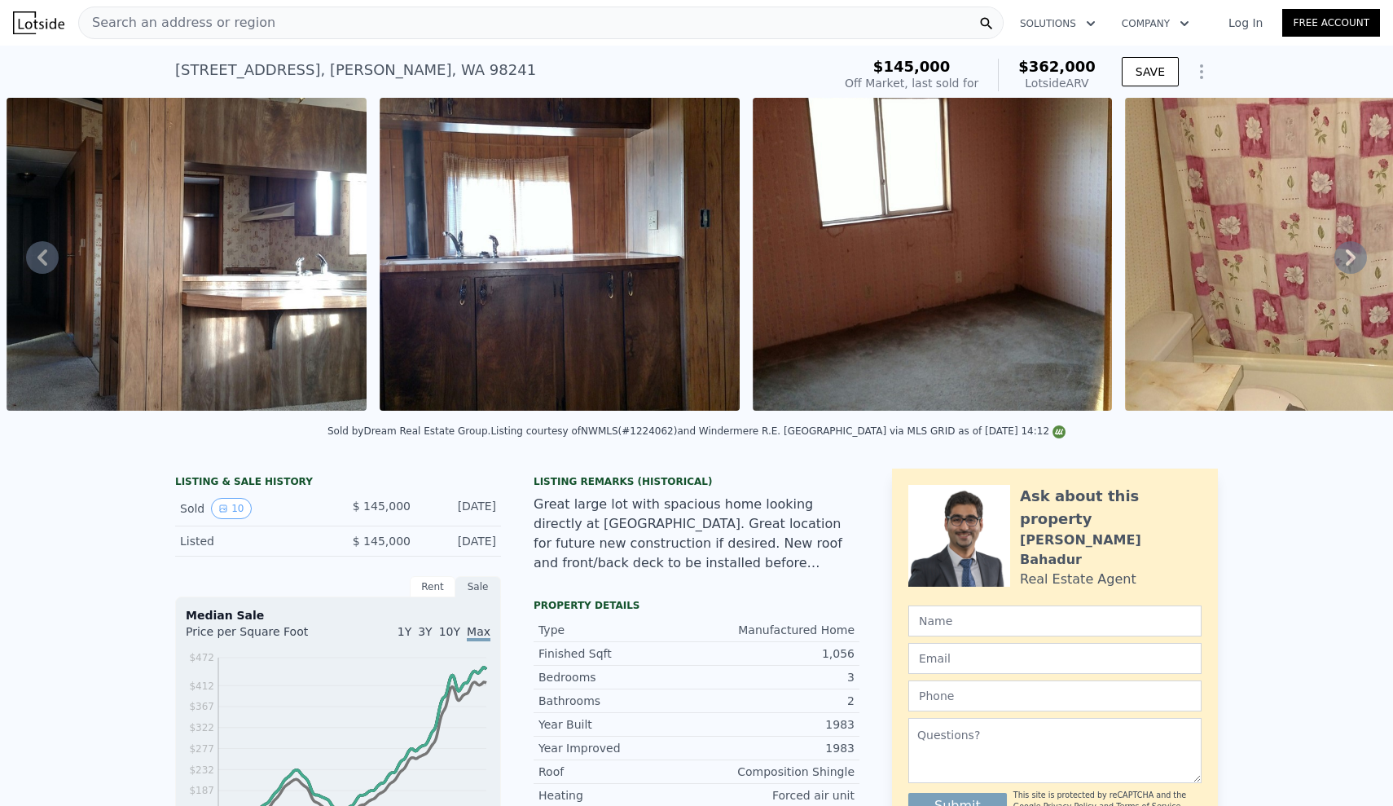
click at [1356, 254] on icon at bounding box center [1350, 257] width 33 height 33
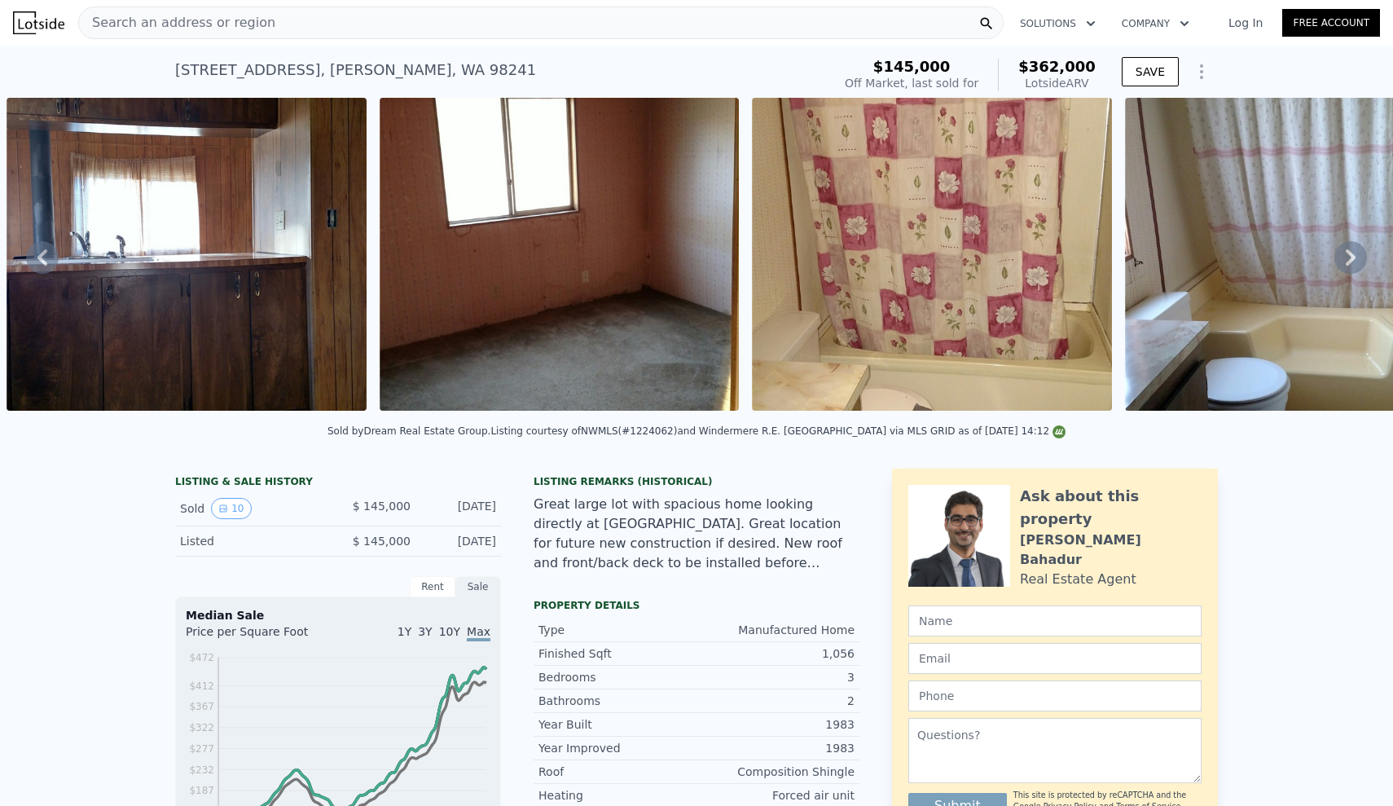
click at [1356, 254] on icon at bounding box center [1350, 257] width 33 height 33
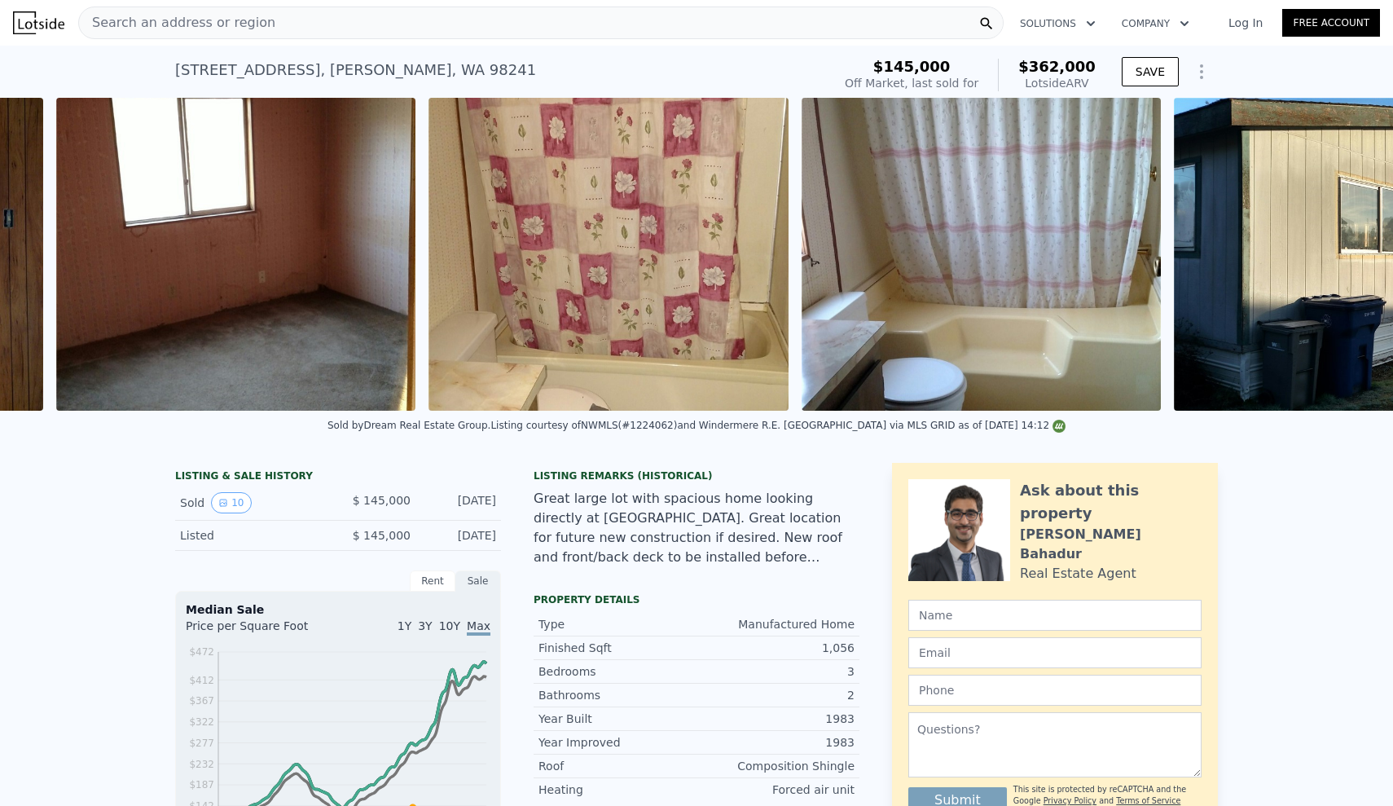
scroll to position [0, 3574]
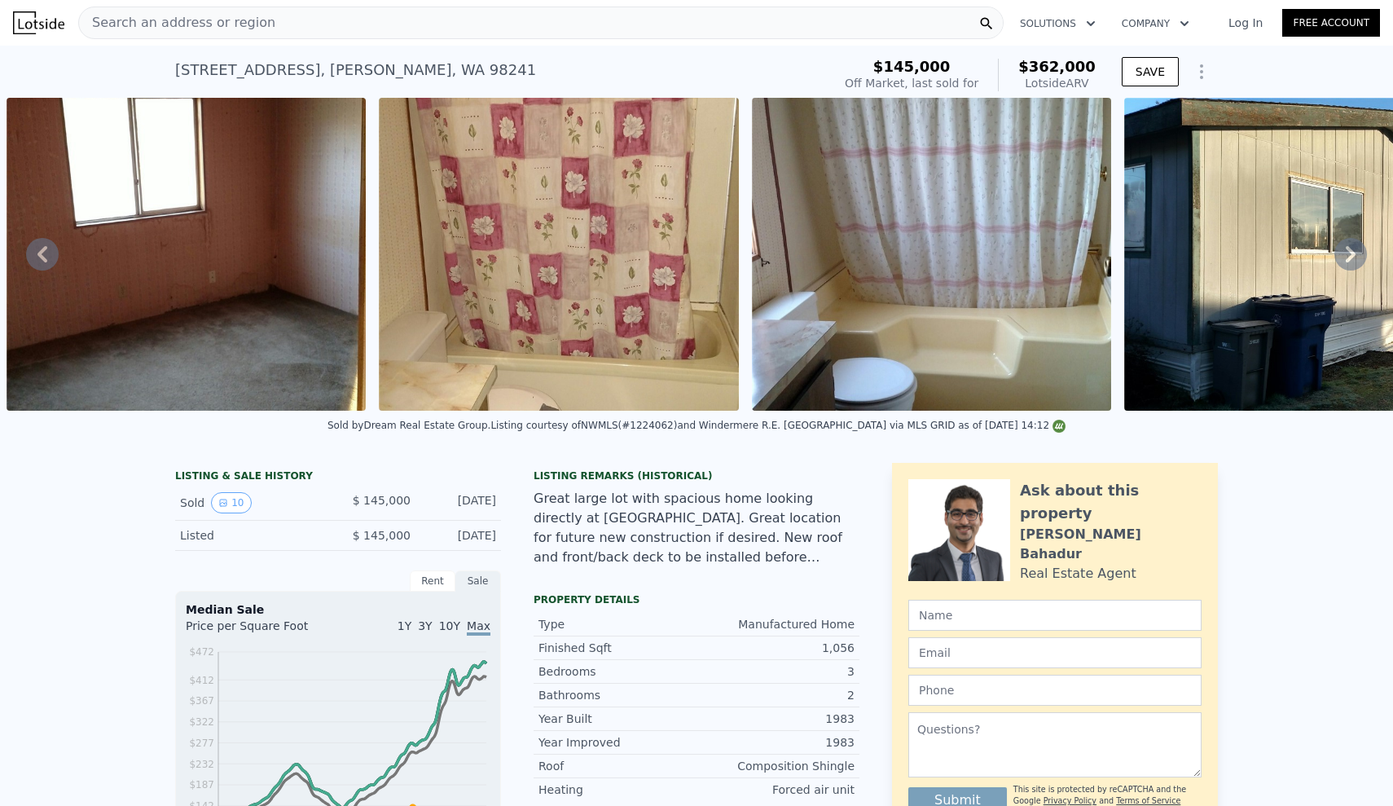
click at [1356, 254] on icon at bounding box center [1350, 254] width 33 height 33
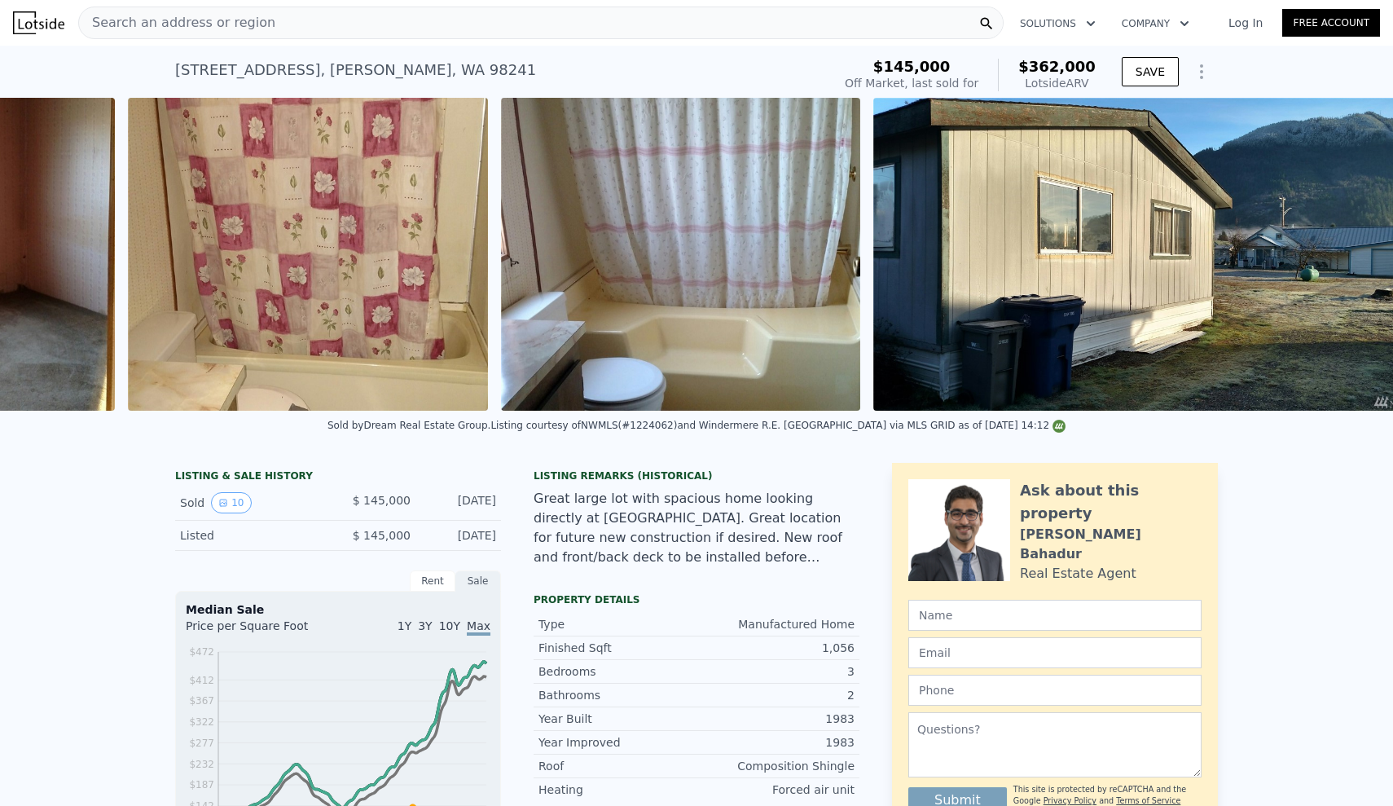
scroll to position [0, 3869]
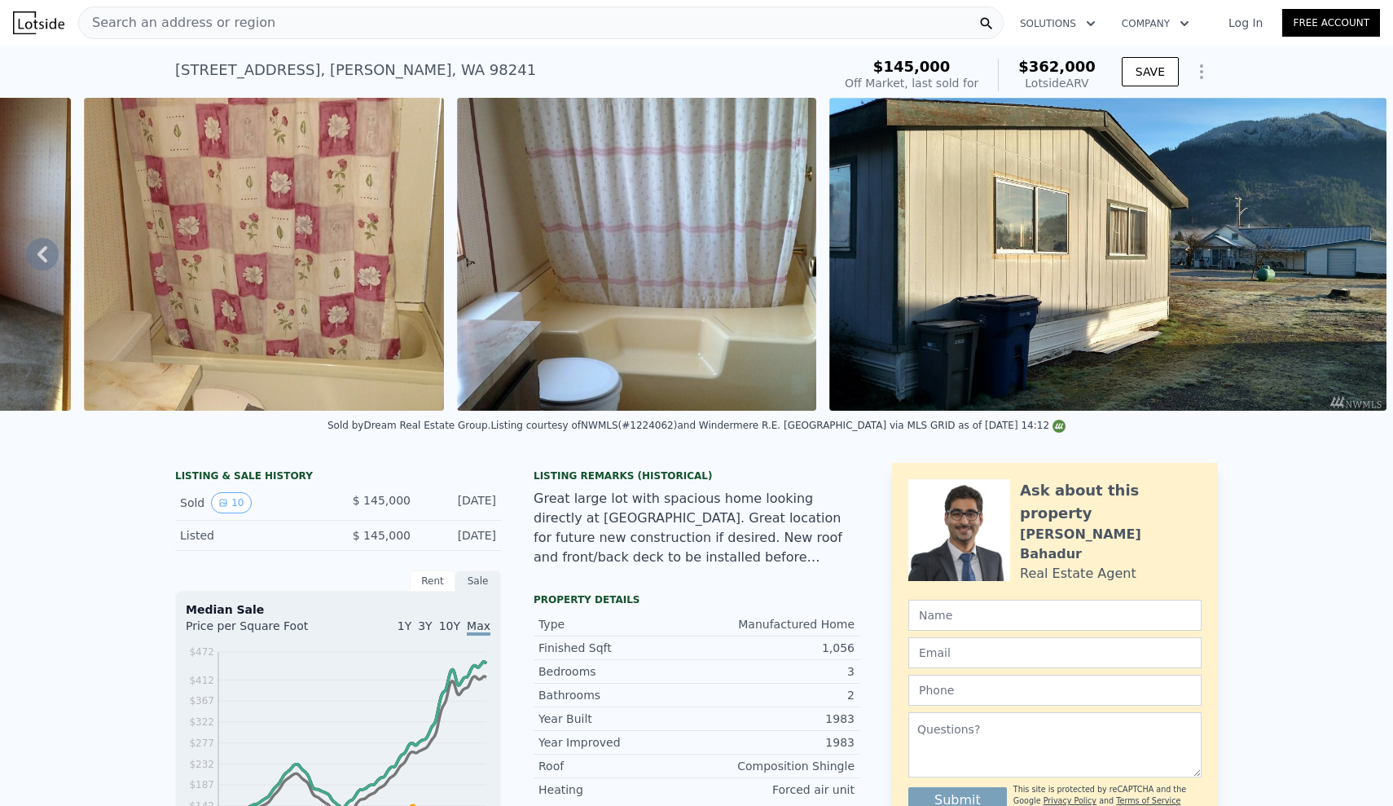
click at [45, 255] on icon at bounding box center [42, 254] width 33 height 33
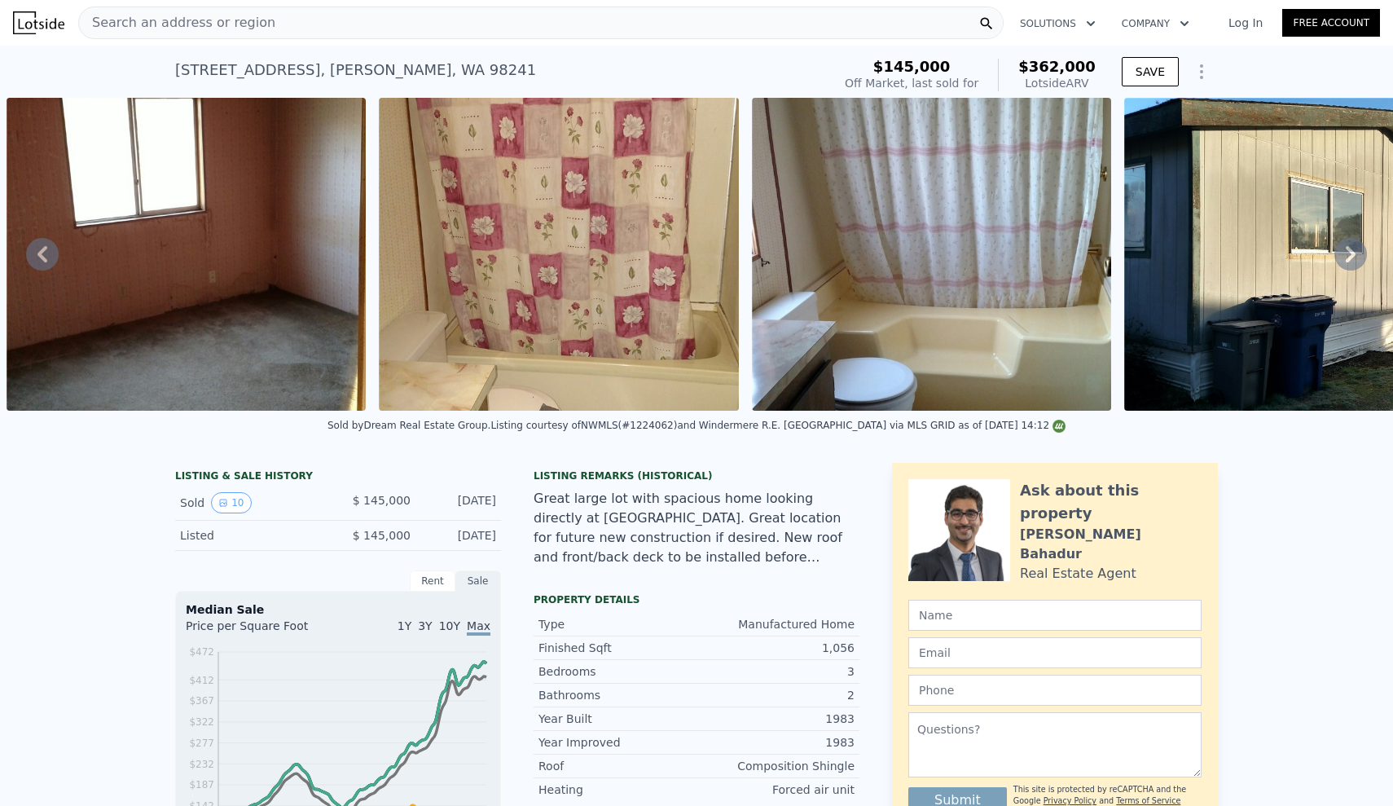
click at [45, 255] on icon at bounding box center [42, 254] width 33 height 33
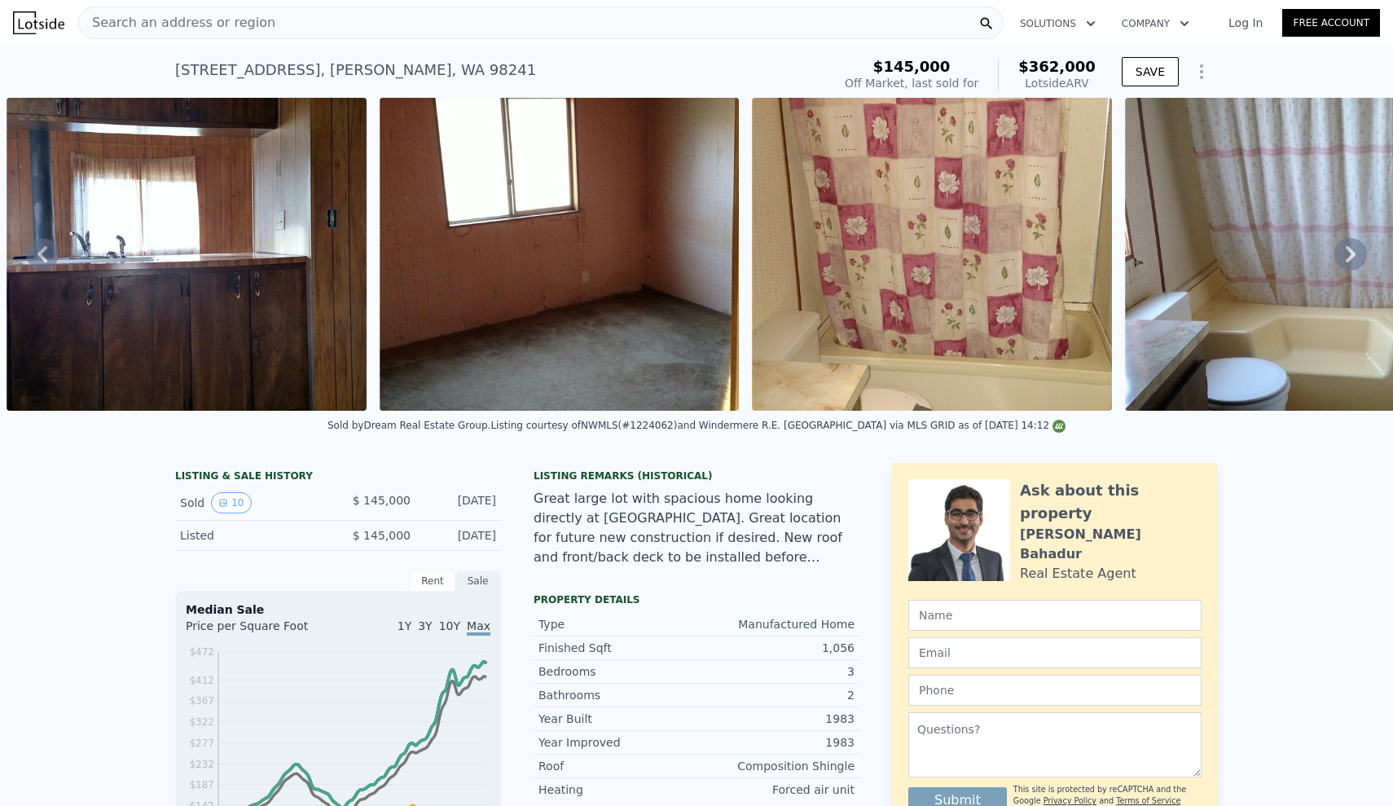
click at [45, 255] on icon at bounding box center [42, 254] width 33 height 33
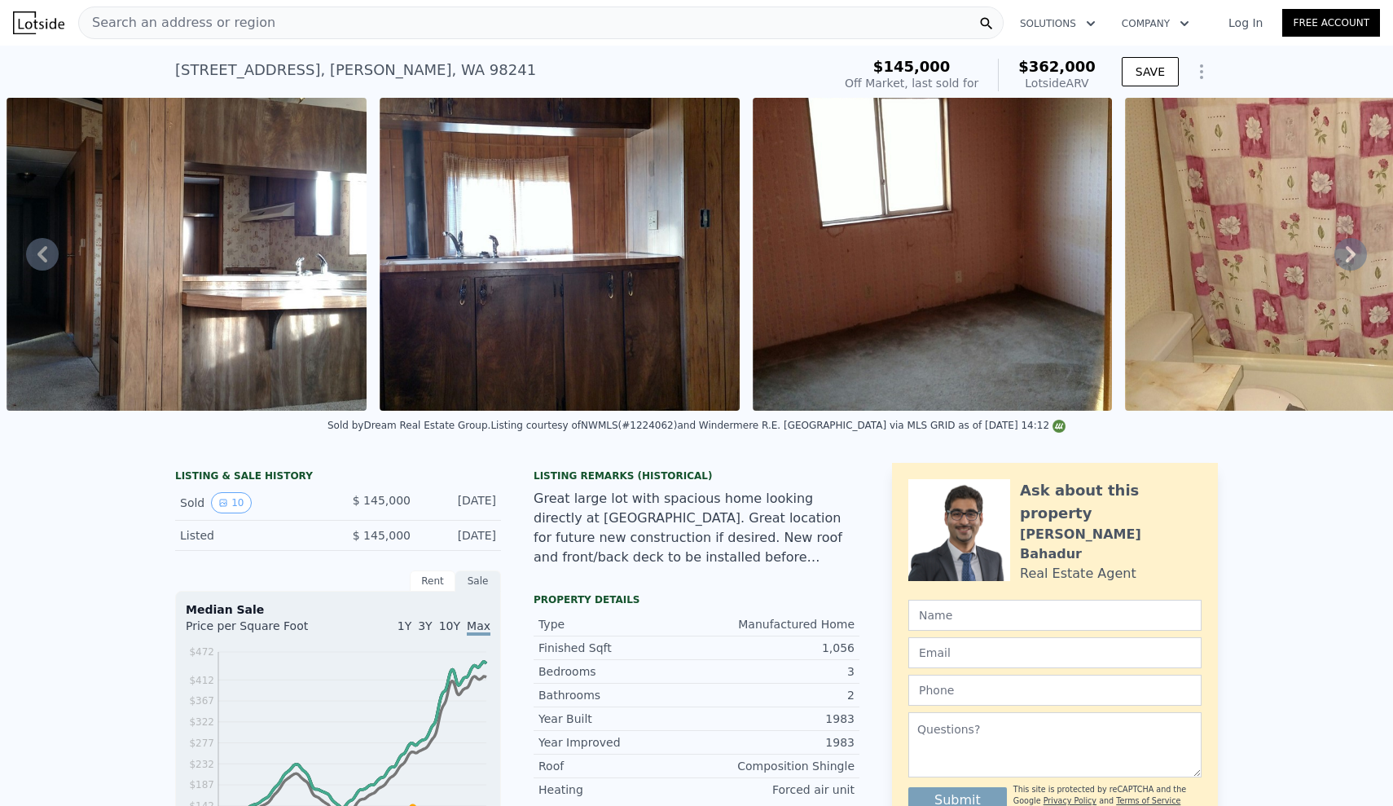
click at [45, 255] on icon at bounding box center [42, 254] width 33 height 33
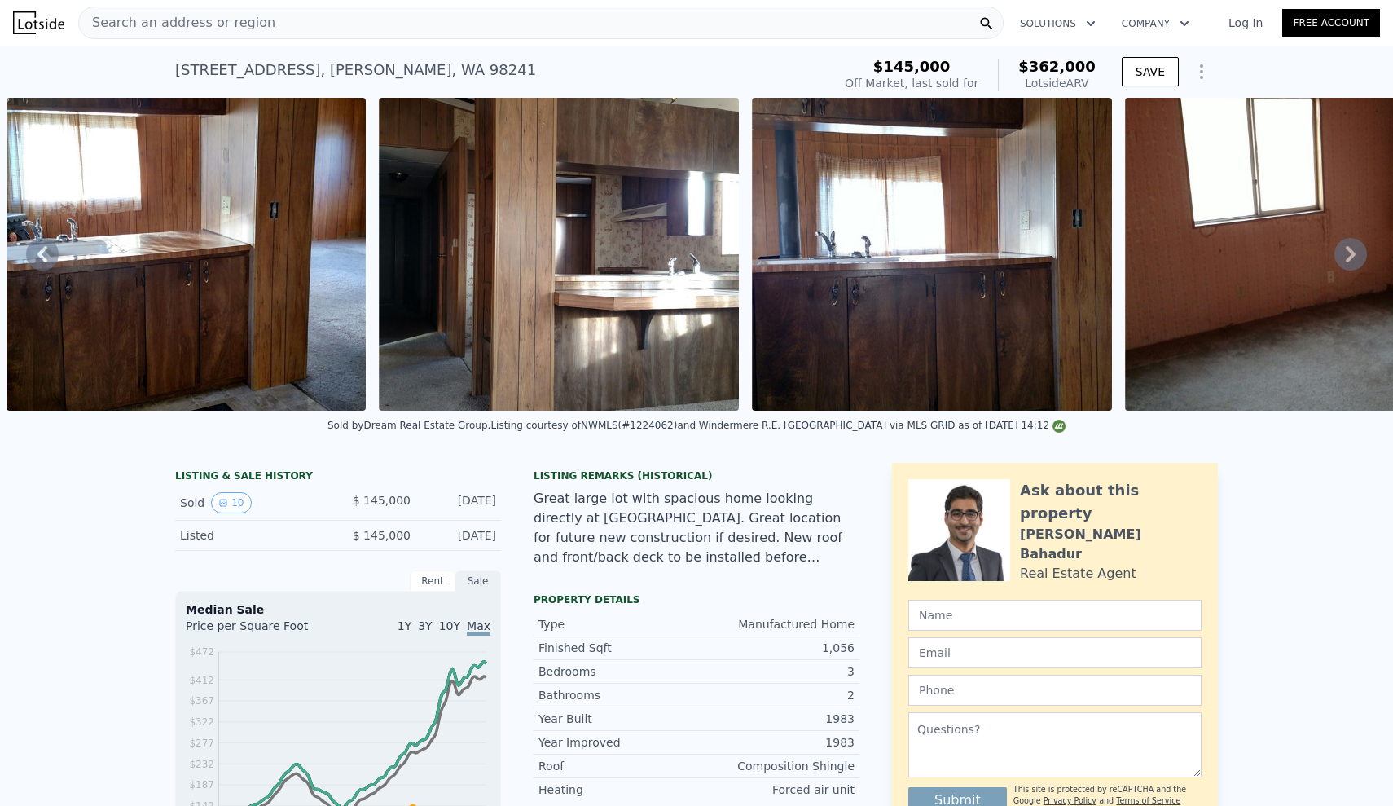
click at [45, 255] on icon at bounding box center [42, 254] width 33 height 33
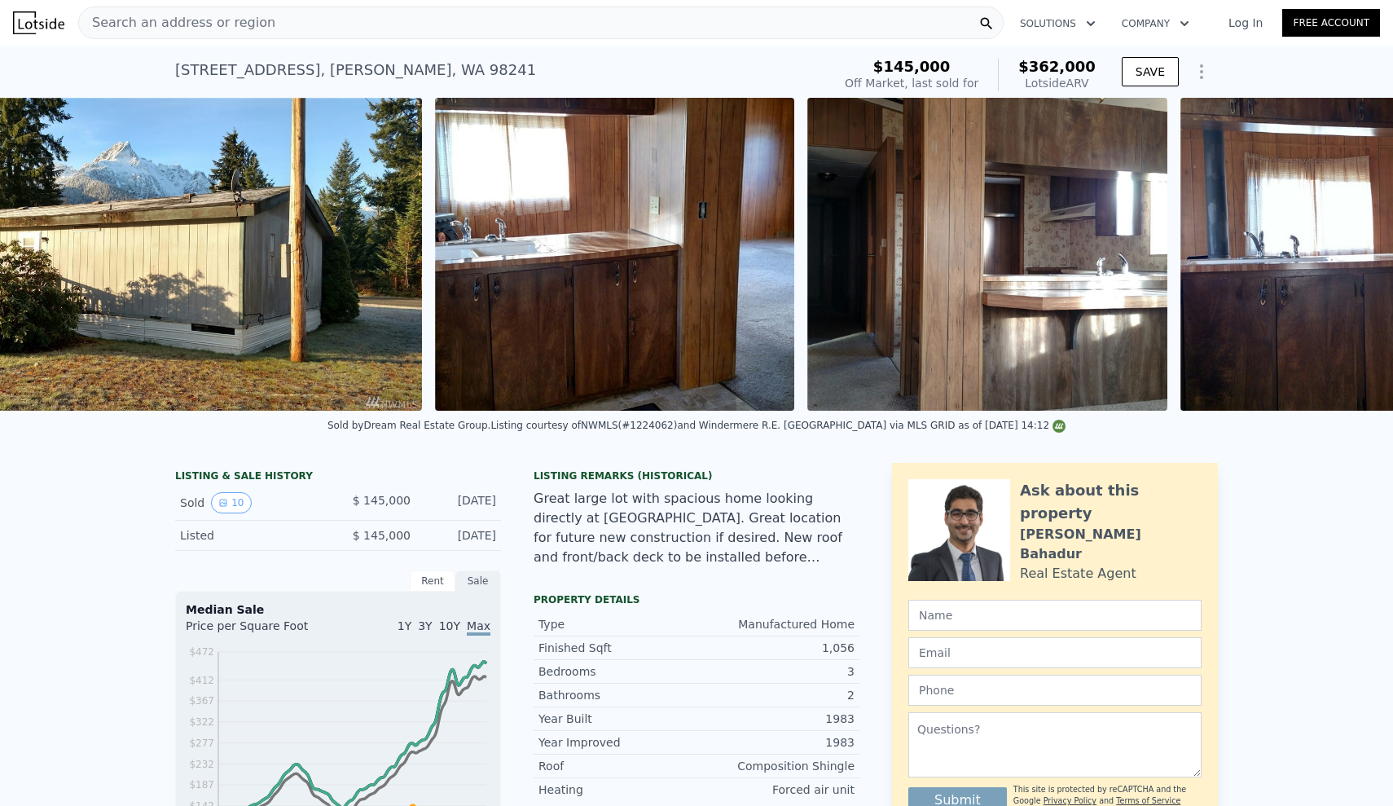
scroll to position [0, 1885]
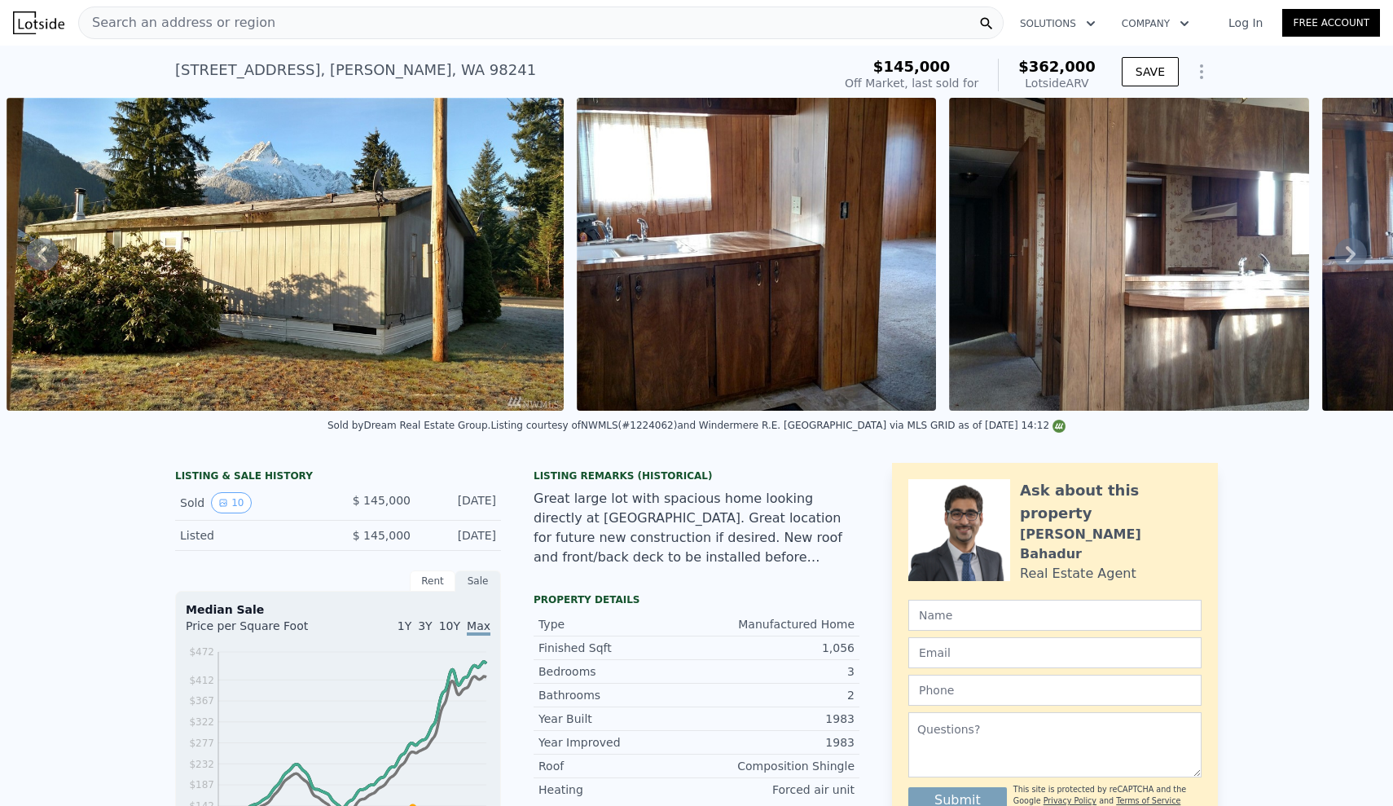
click at [48, 253] on icon at bounding box center [42, 254] width 33 height 33
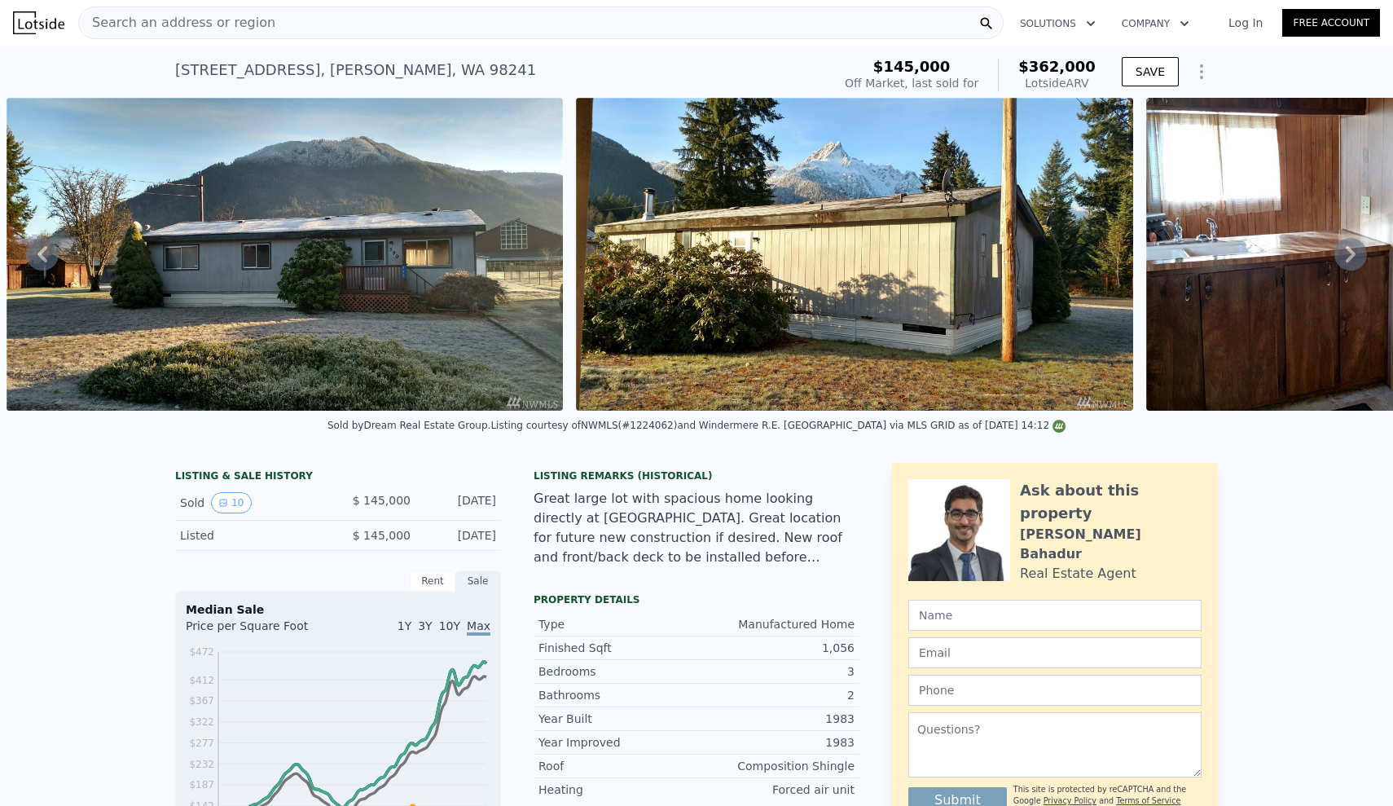
click at [47, 256] on icon at bounding box center [42, 254] width 33 height 33
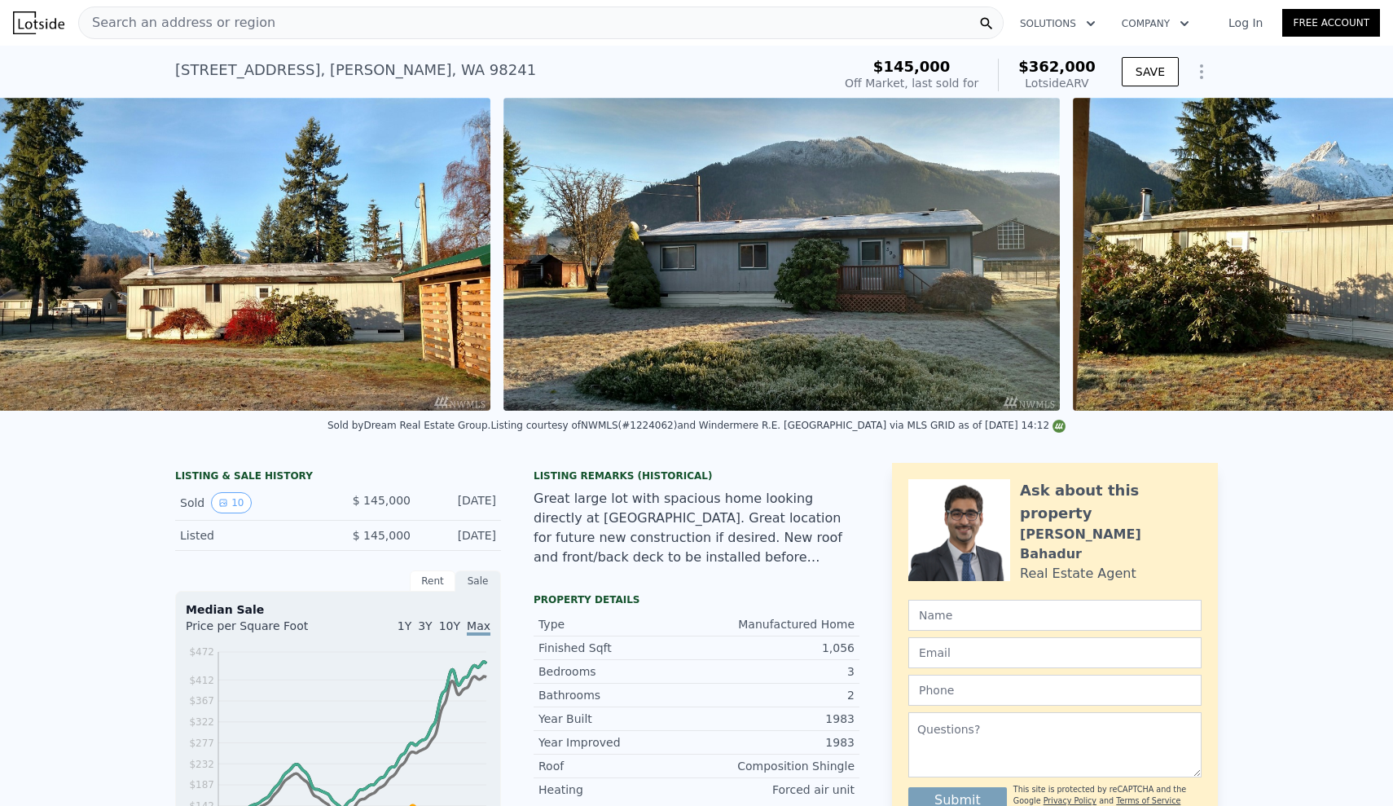
scroll to position [0, 745]
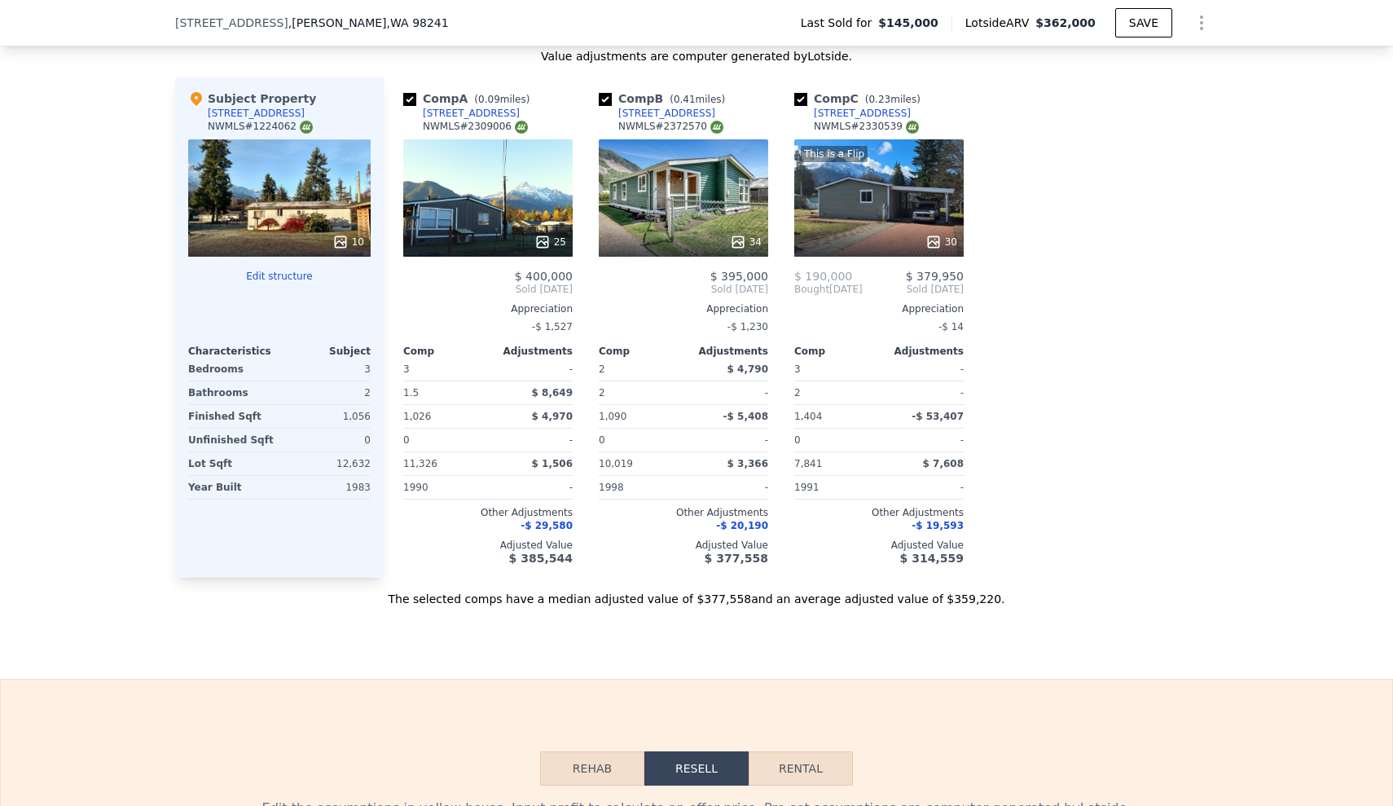
scroll to position [1643, 0]
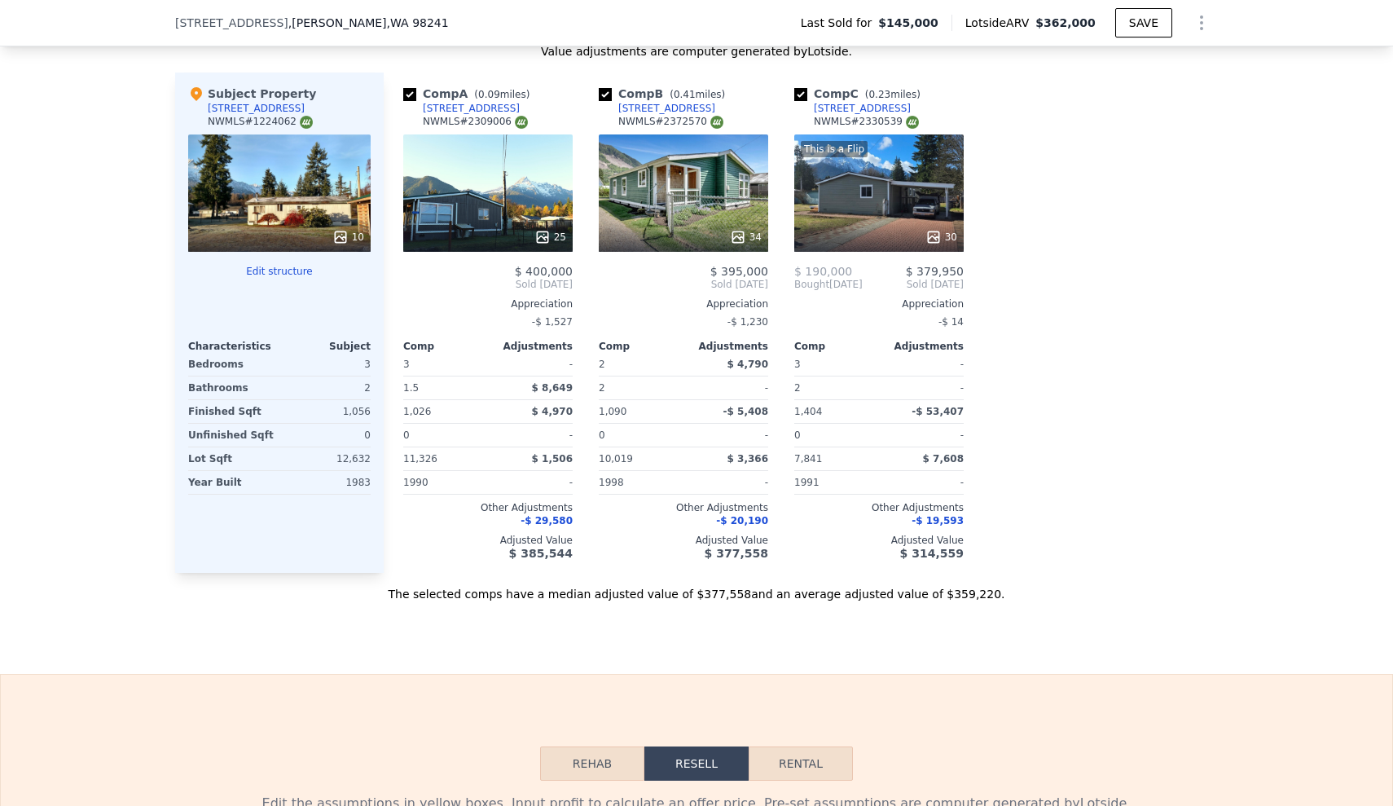
click at [0, 405] on div "We found 3 sales that match your search Listings provided by NWMLS Filters Map …" at bounding box center [696, 146] width 1393 height 911
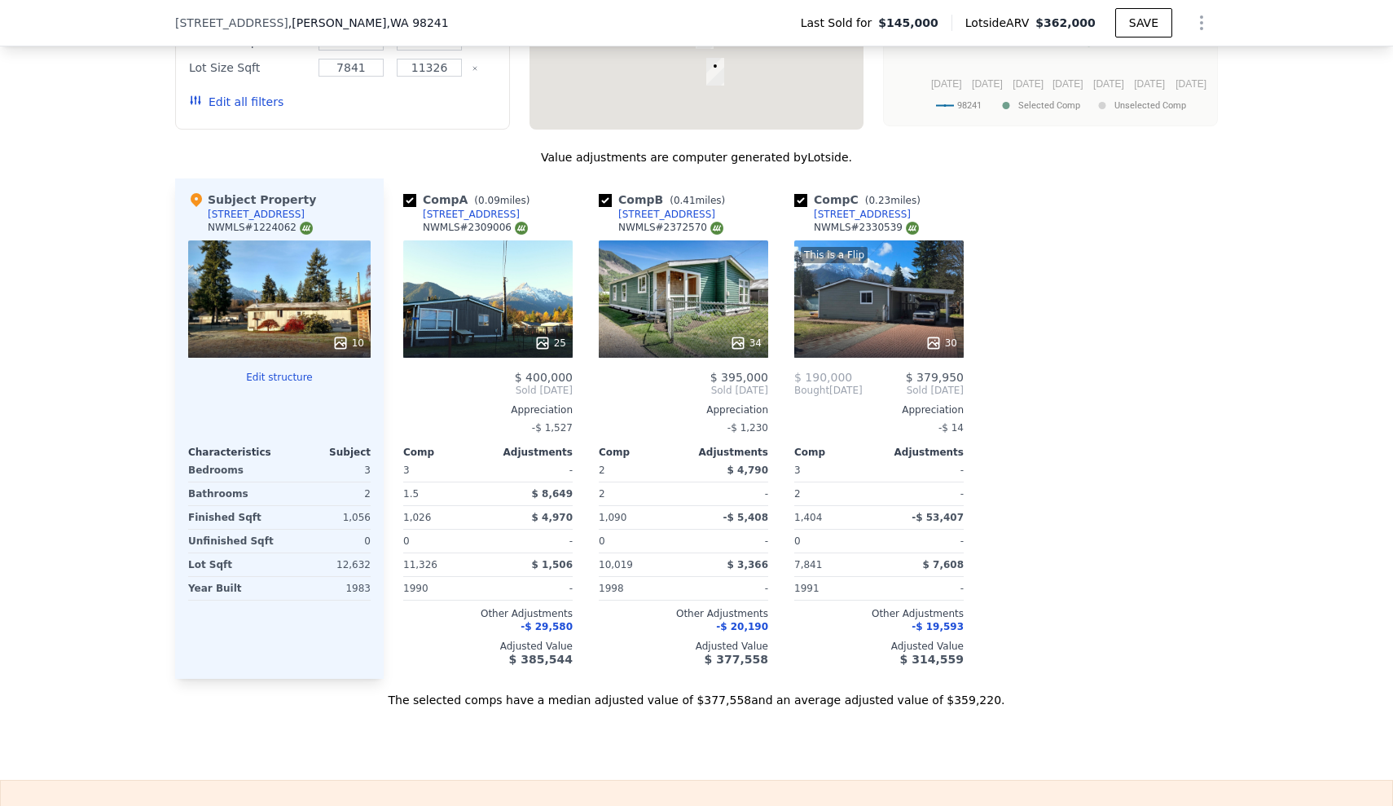
scroll to position [1529, 0]
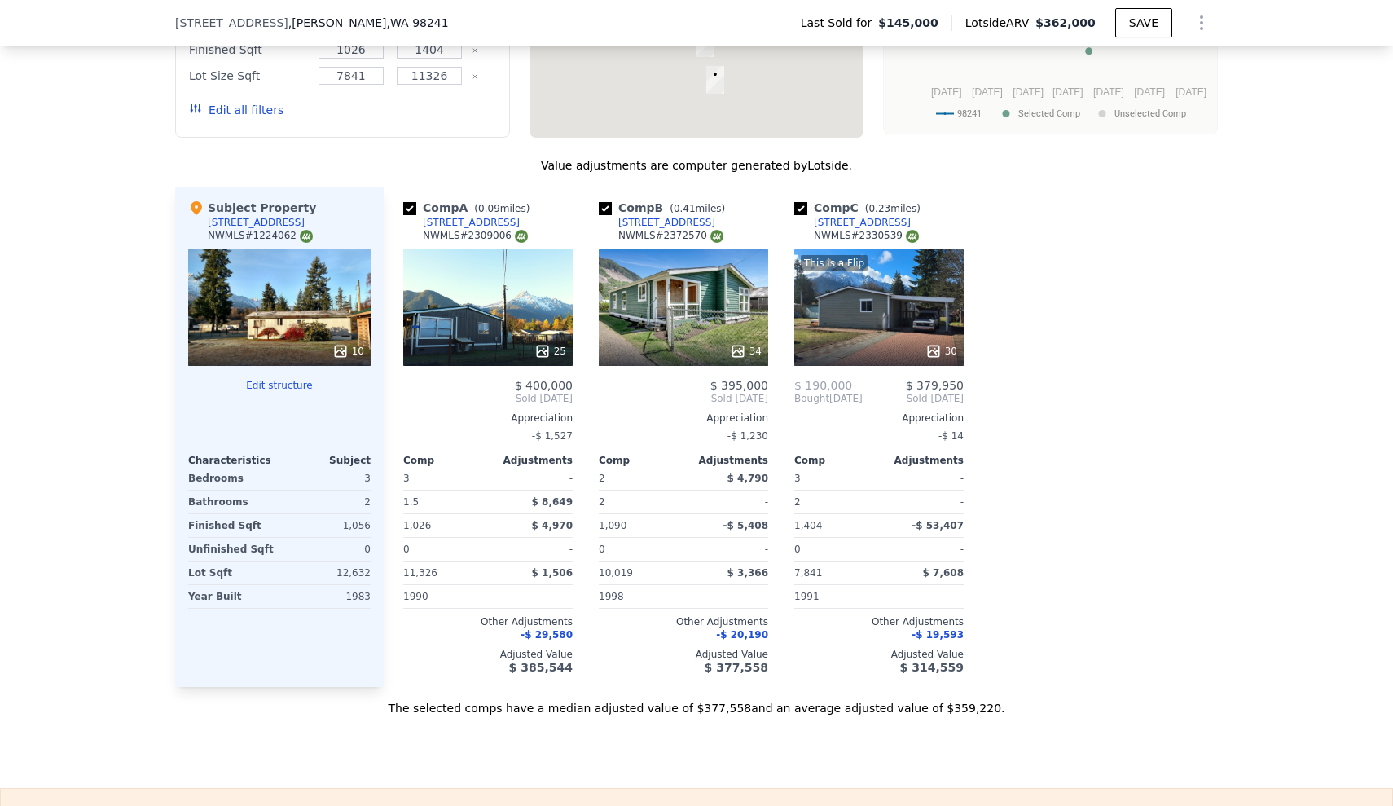
click at [68, 1] on div "[STREET_ADDRESS][PERSON_NAME] Last Sold for $145,000 Lotside ARV $362,000 SAVE" at bounding box center [696, 23] width 1393 height 46
click at [138, 297] on div "We found 3 sales that match your search Listings provided by NWMLS Filters Map …" at bounding box center [696, 260] width 1393 height 911
click at [0, 450] on div "We found 3 sales that match your search Listings provided by NWMLS Filters Map …" at bounding box center [696, 260] width 1393 height 911
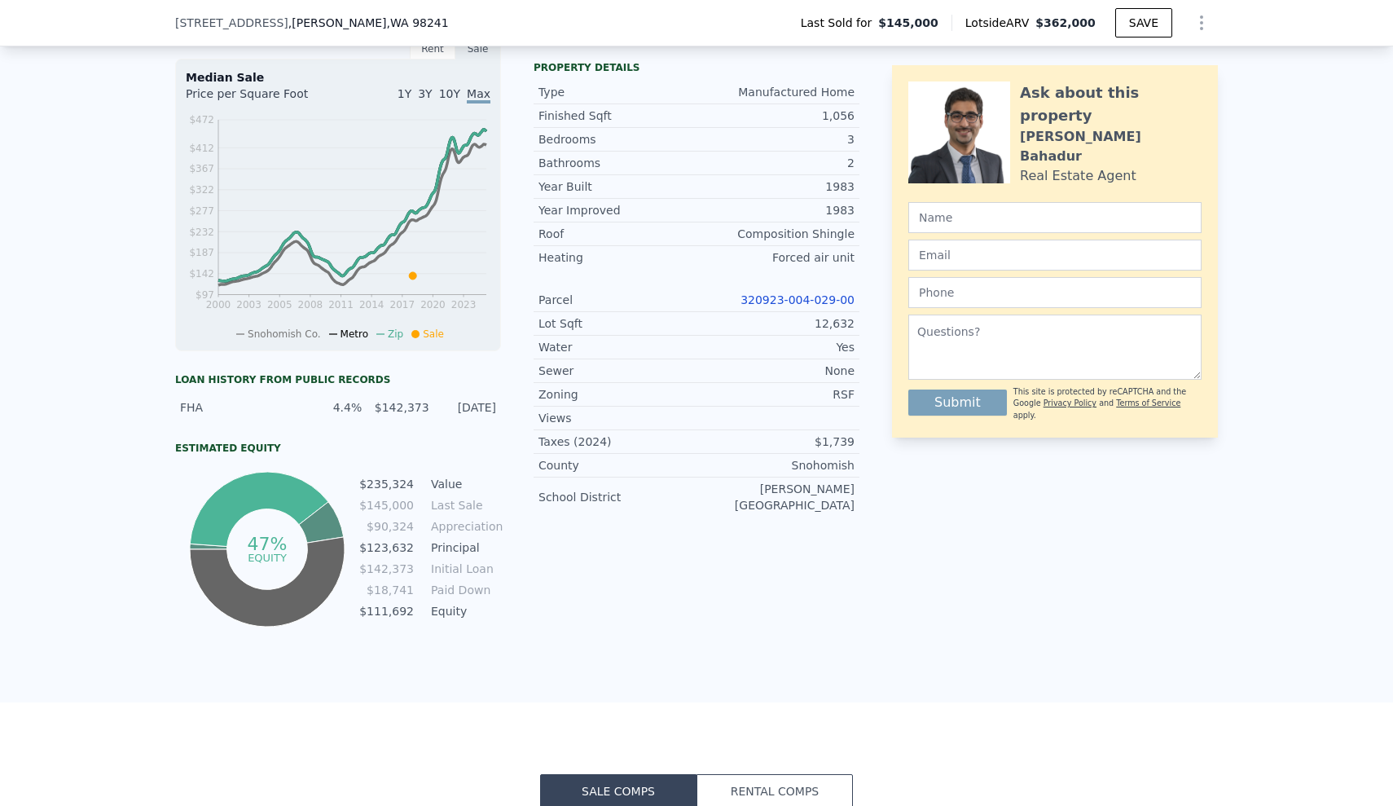
scroll to position [522, 0]
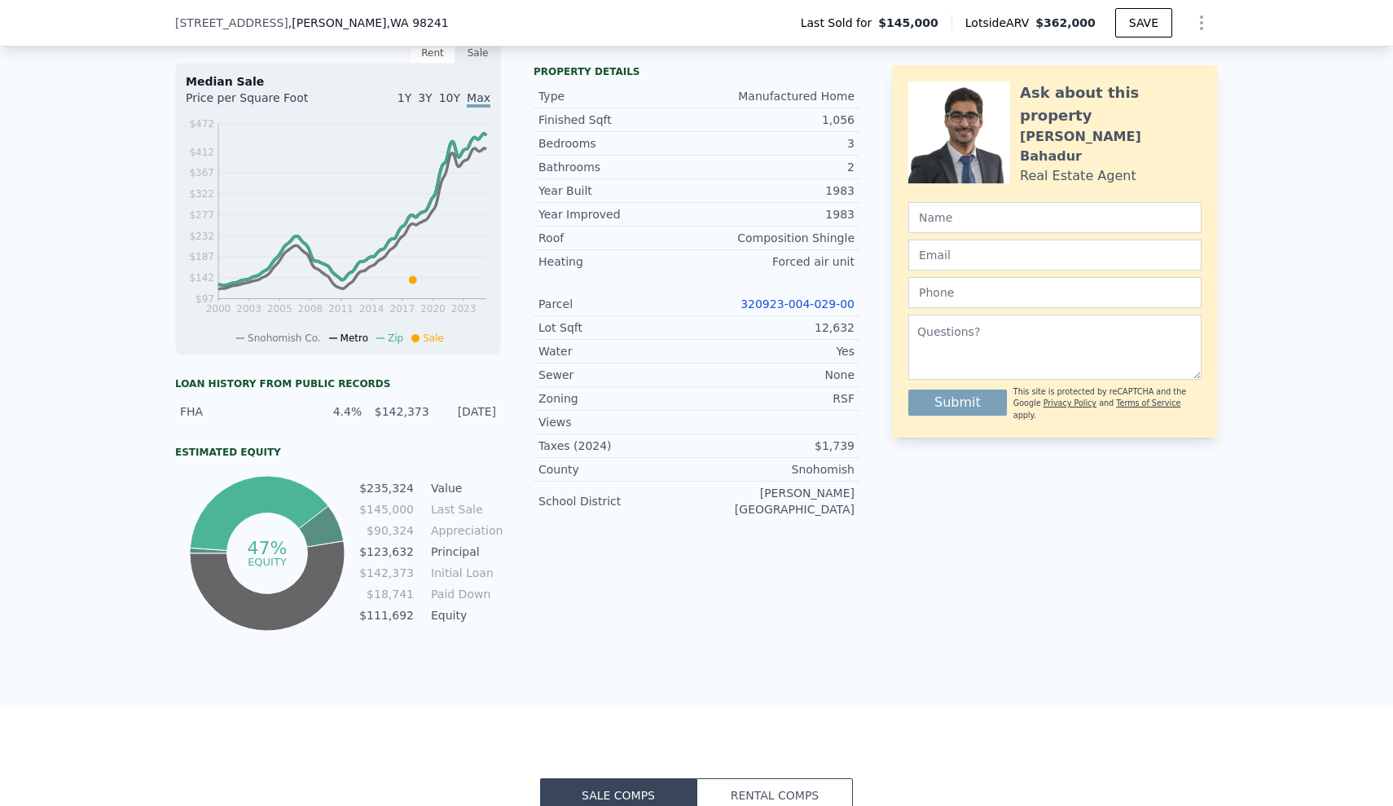
click at [821, 306] on link "320923-004-029-00" at bounding box center [798, 303] width 114 height 13
click at [87, 398] on div "LISTING & SALE HISTORY Sold 10 $ 145,000 [DATE] Listed $ 145,000 [DATE] Rent Sa…" at bounding box center [696, 314] width 1393 height 785
click at [7, 325] on div "LISTING & SALE HISTORY Sold 10 $ 145,000 [DATE] Listed $ 145,000 [DATE] Rent Sa…" at bounding box center [696, 314] width 1393 height 785
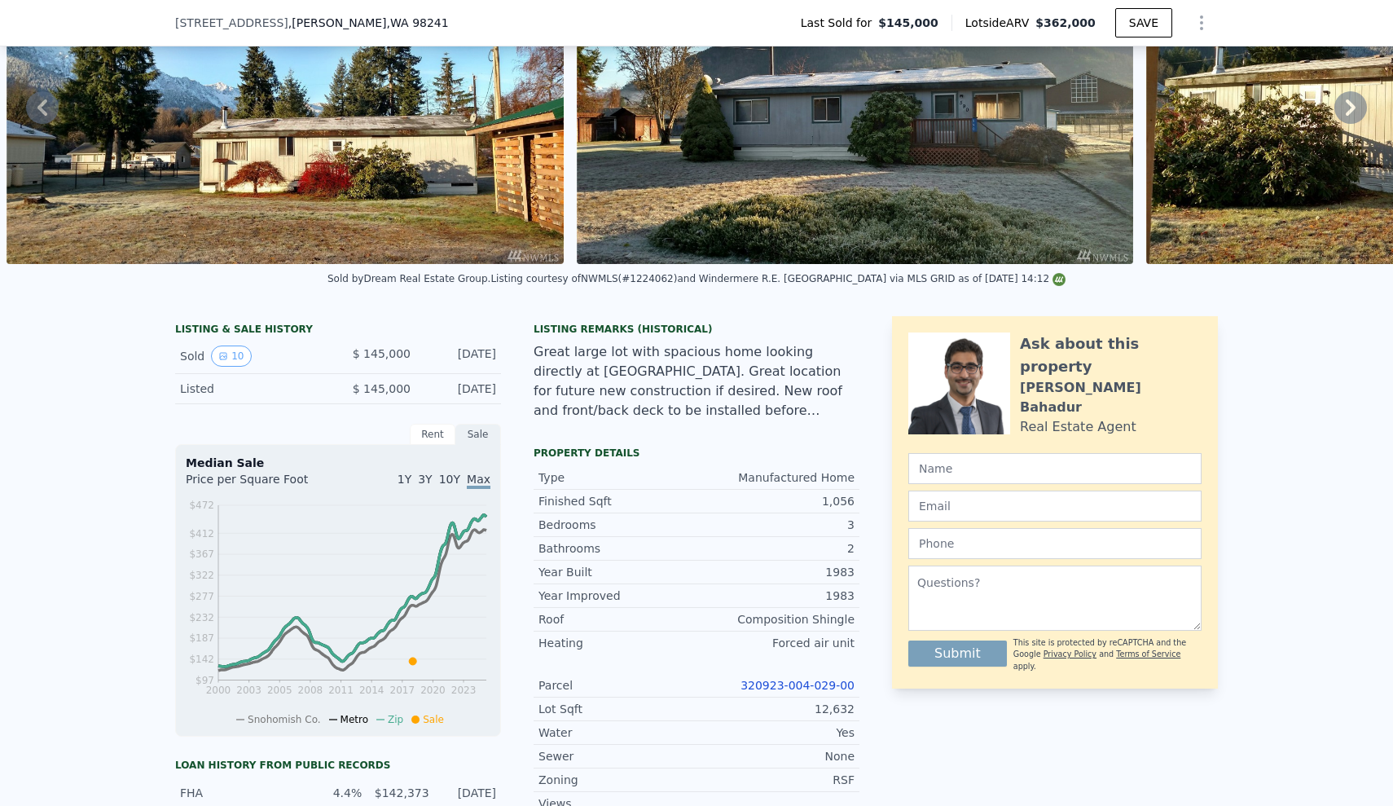
scroll to position [-25, 0]
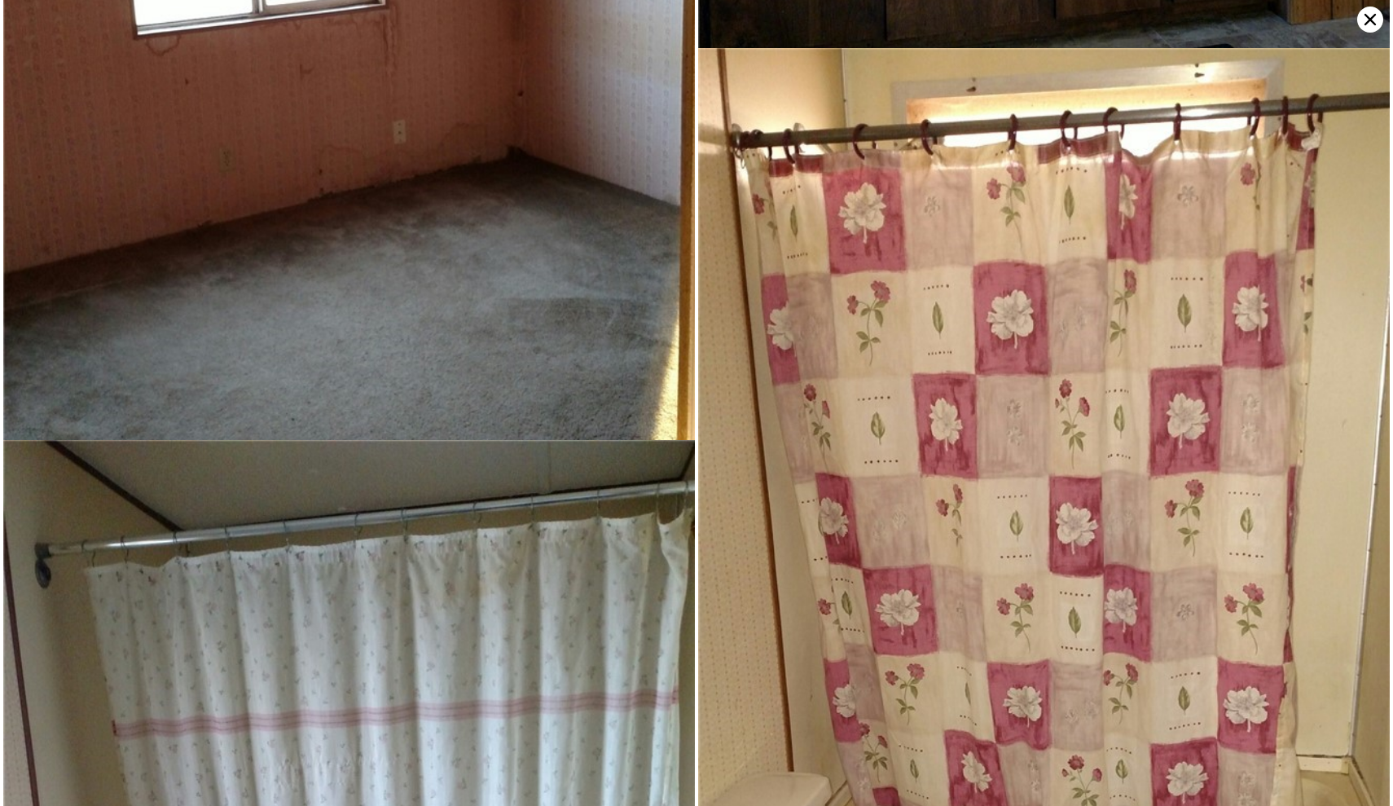
scroll to position [2329, 0]
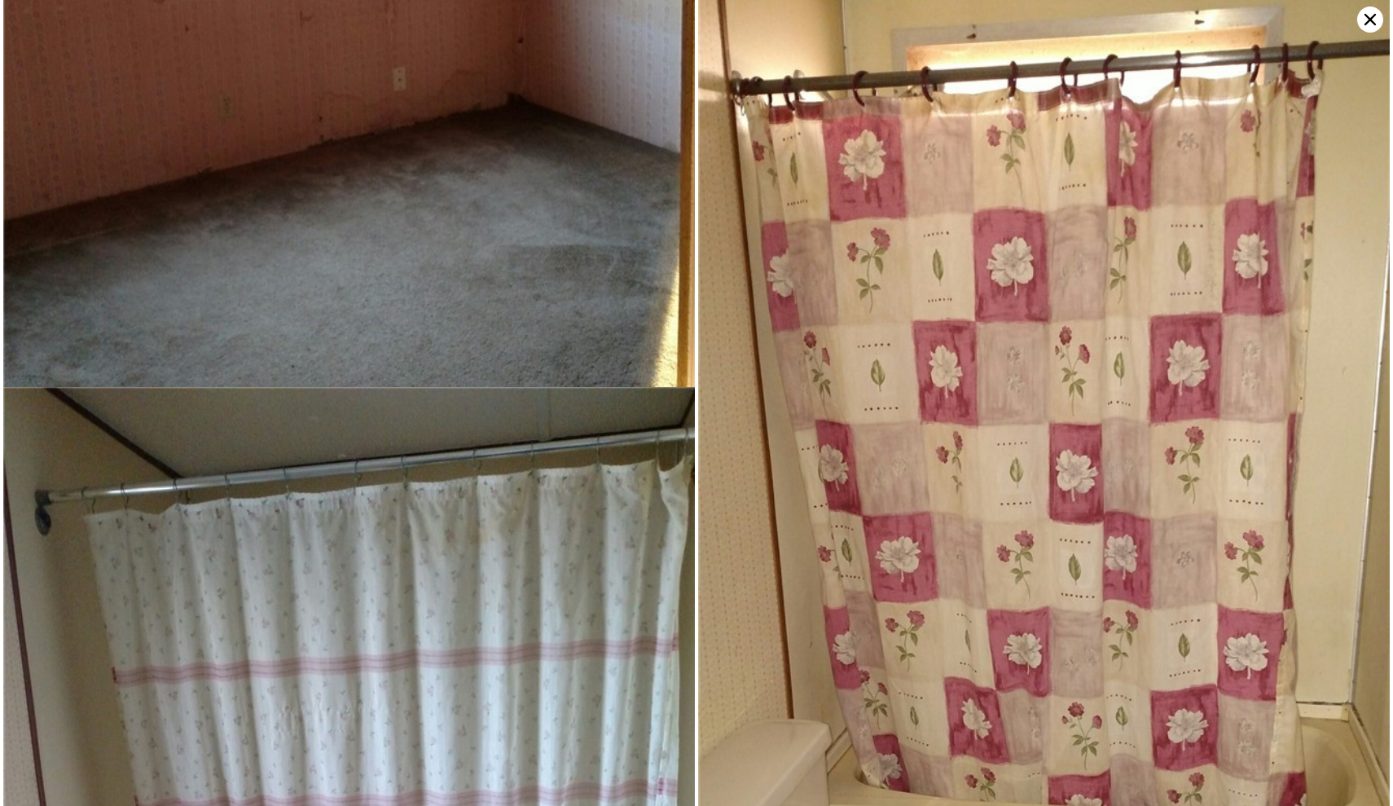
click at [1373, 23] on icon at bounding box center [1370, 19] width 11 height 11
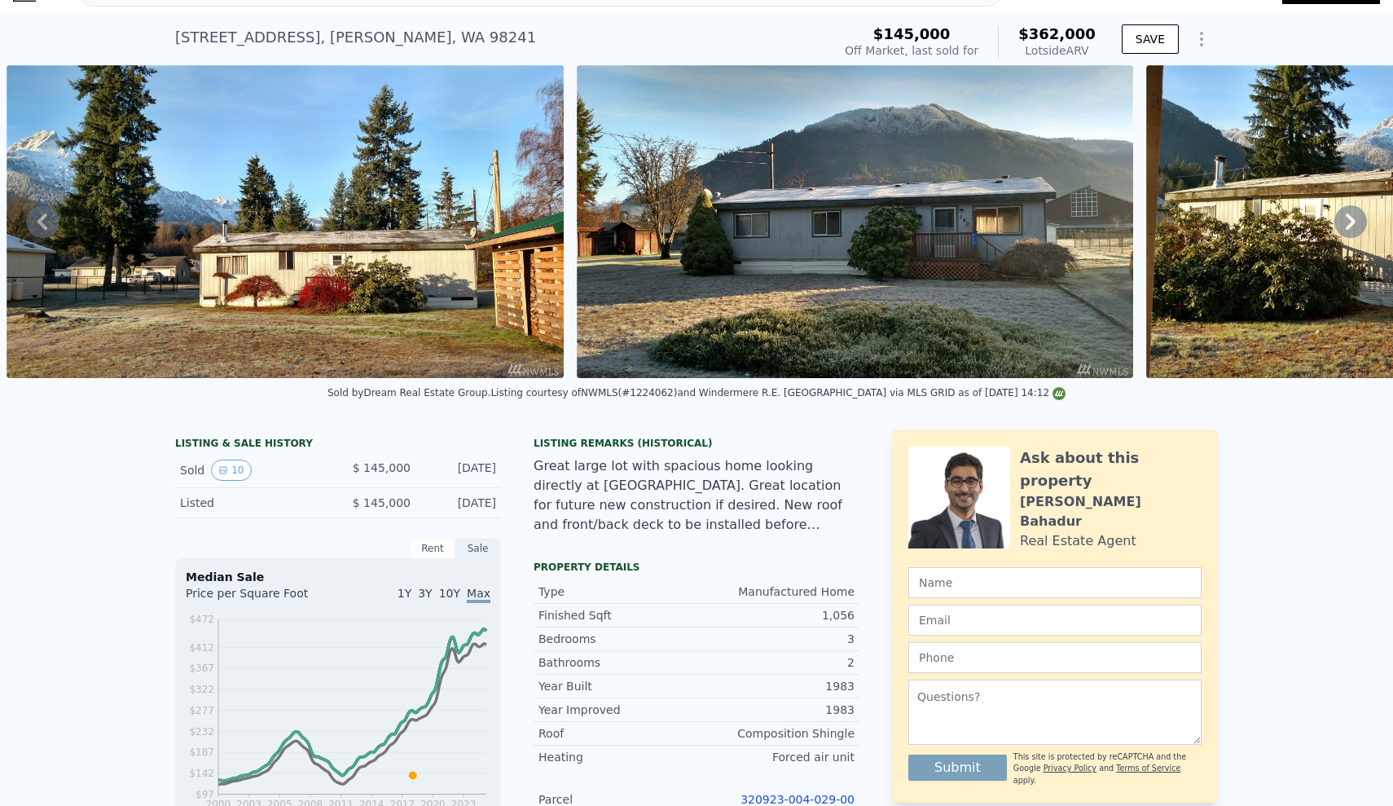
click at [1339, 222] on icon at bounding box center [1350, 221] width 33 height 33
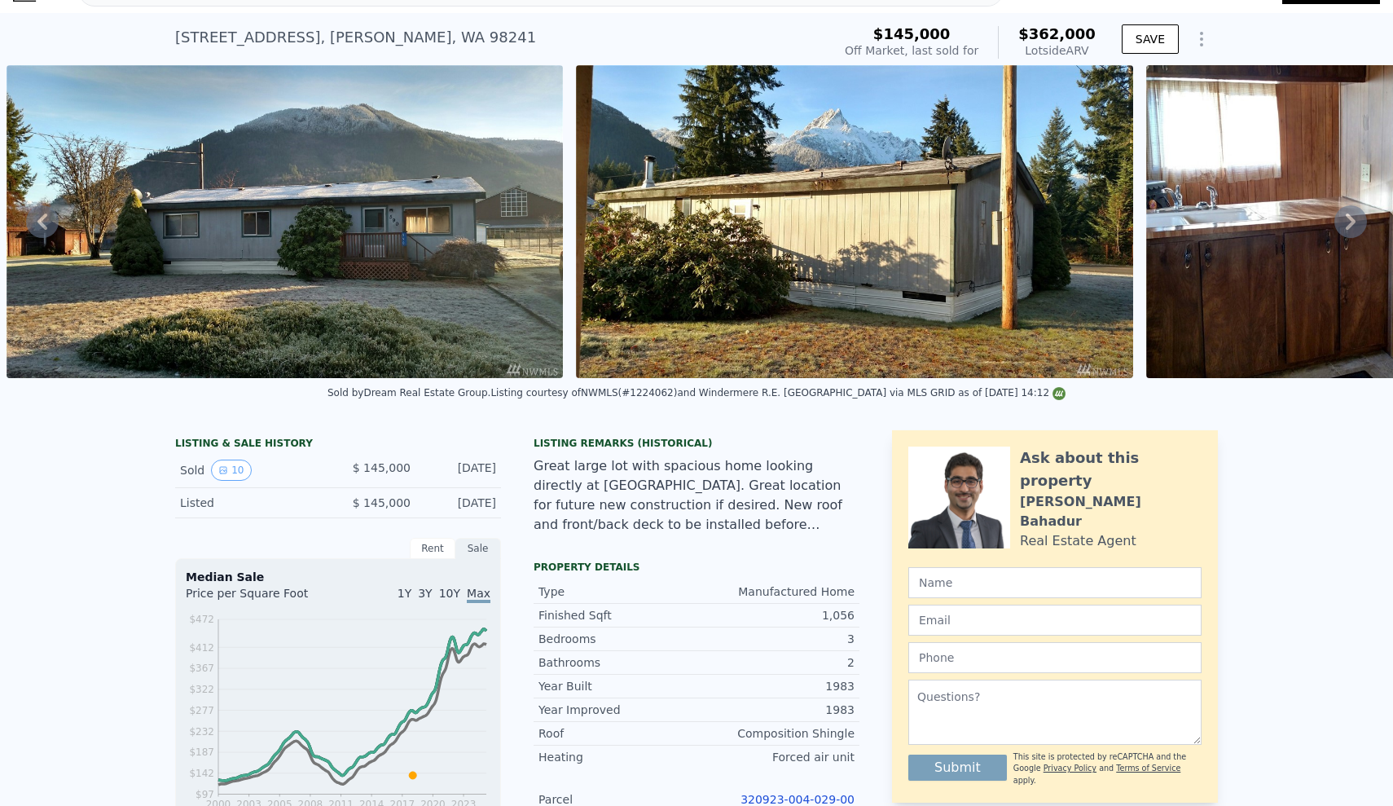
click at [1355, 222] on icon at bounding box center [1351, 221] width 10 height 16
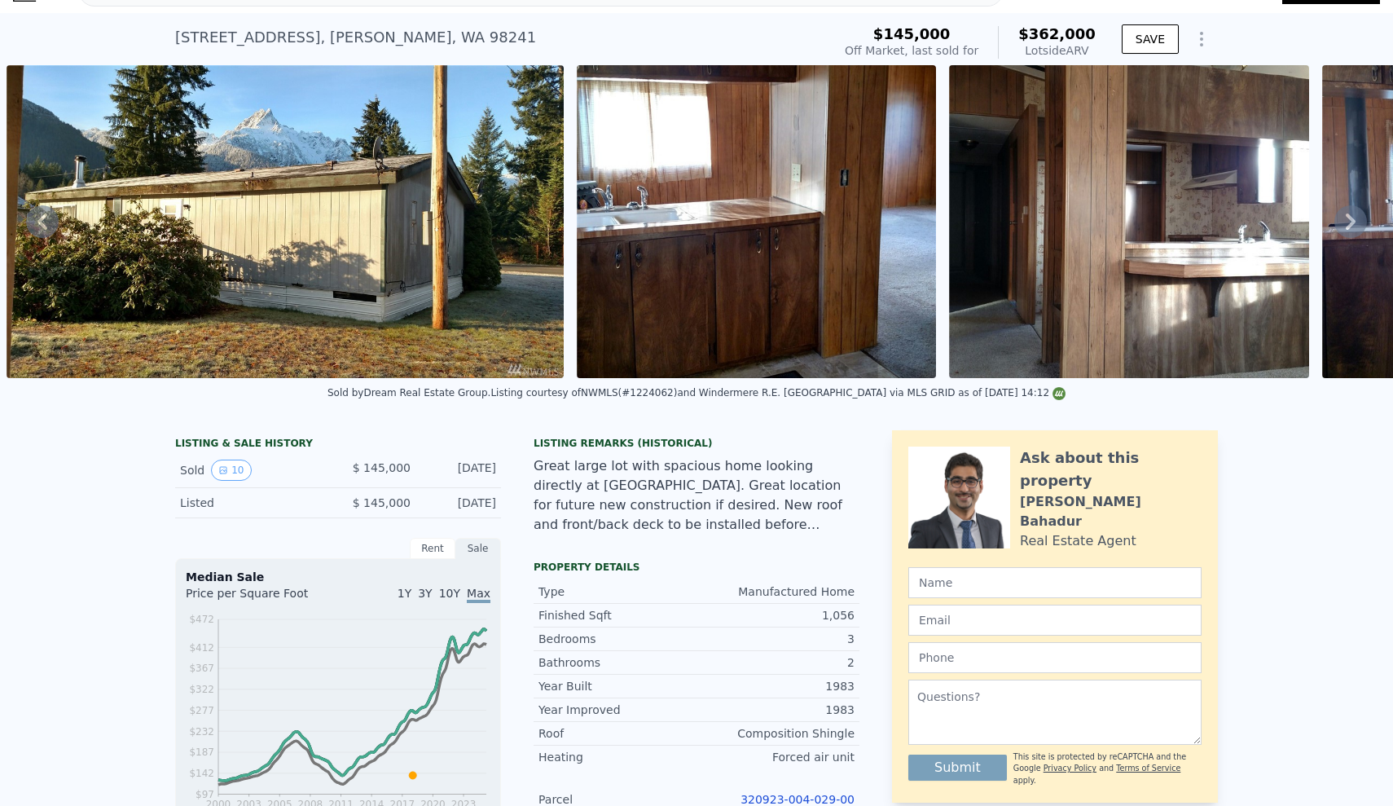
click at [1355, 222] on icon at bounding box center [1351, 221] width 10 height 16
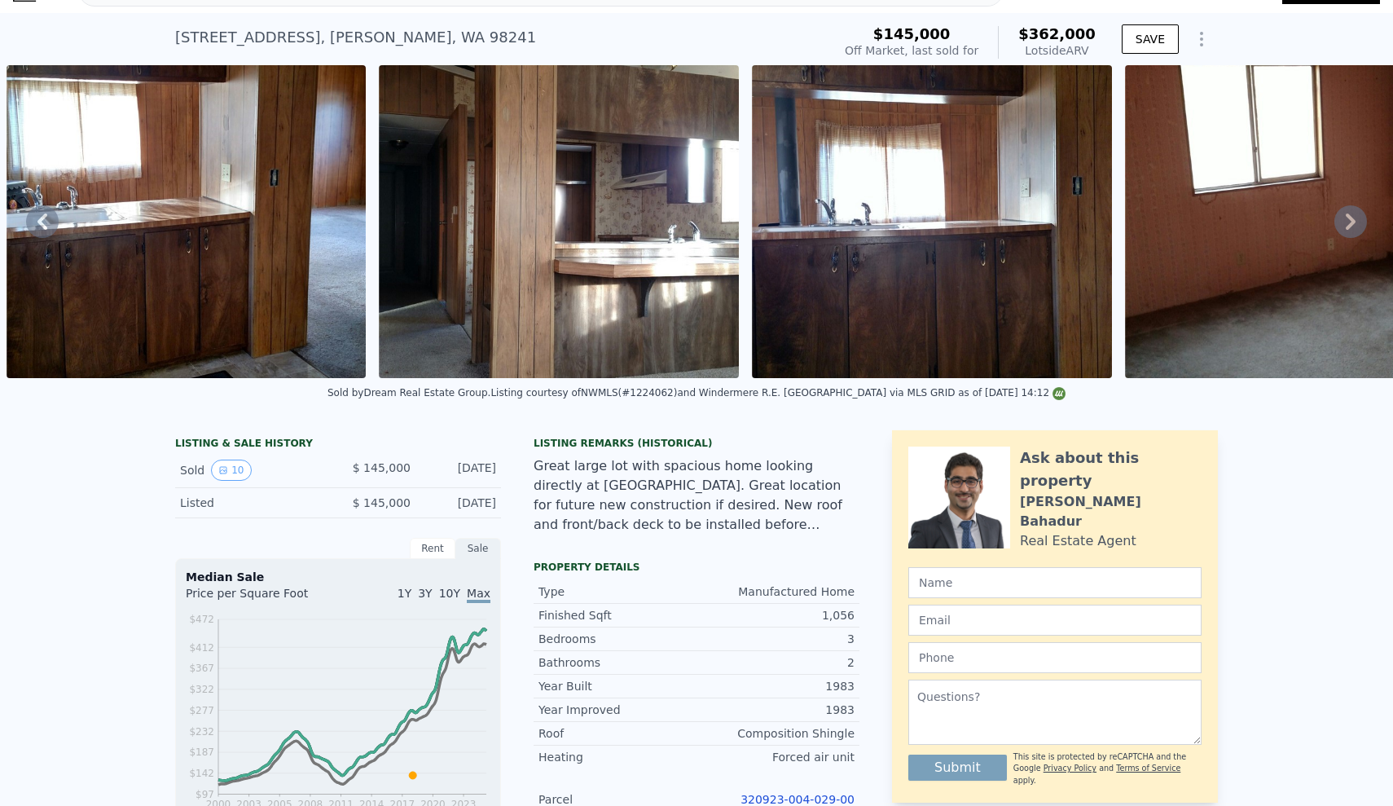
click at [1355, 222] on icon at bounding box center [1351, 221] width 10 height 16
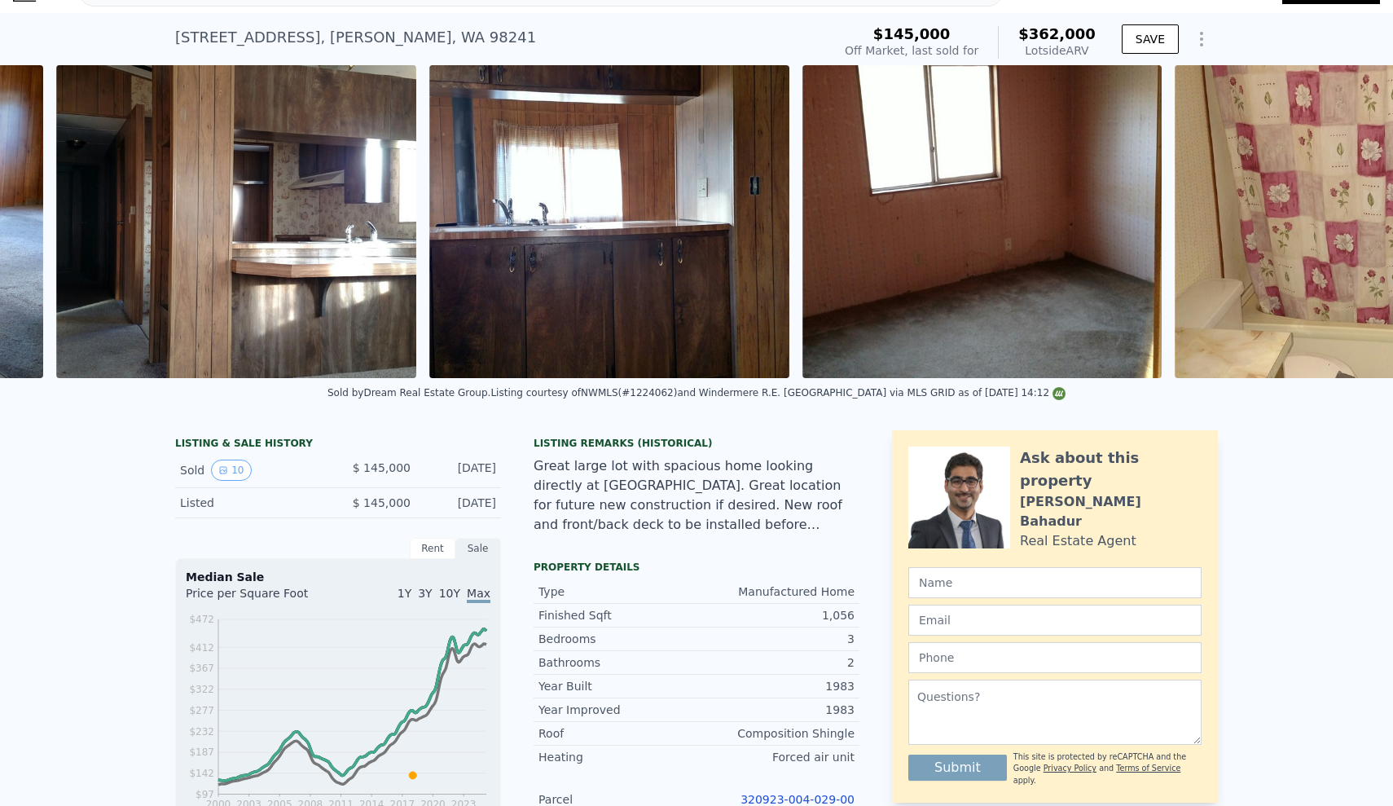
scroll to position [0, 2828]
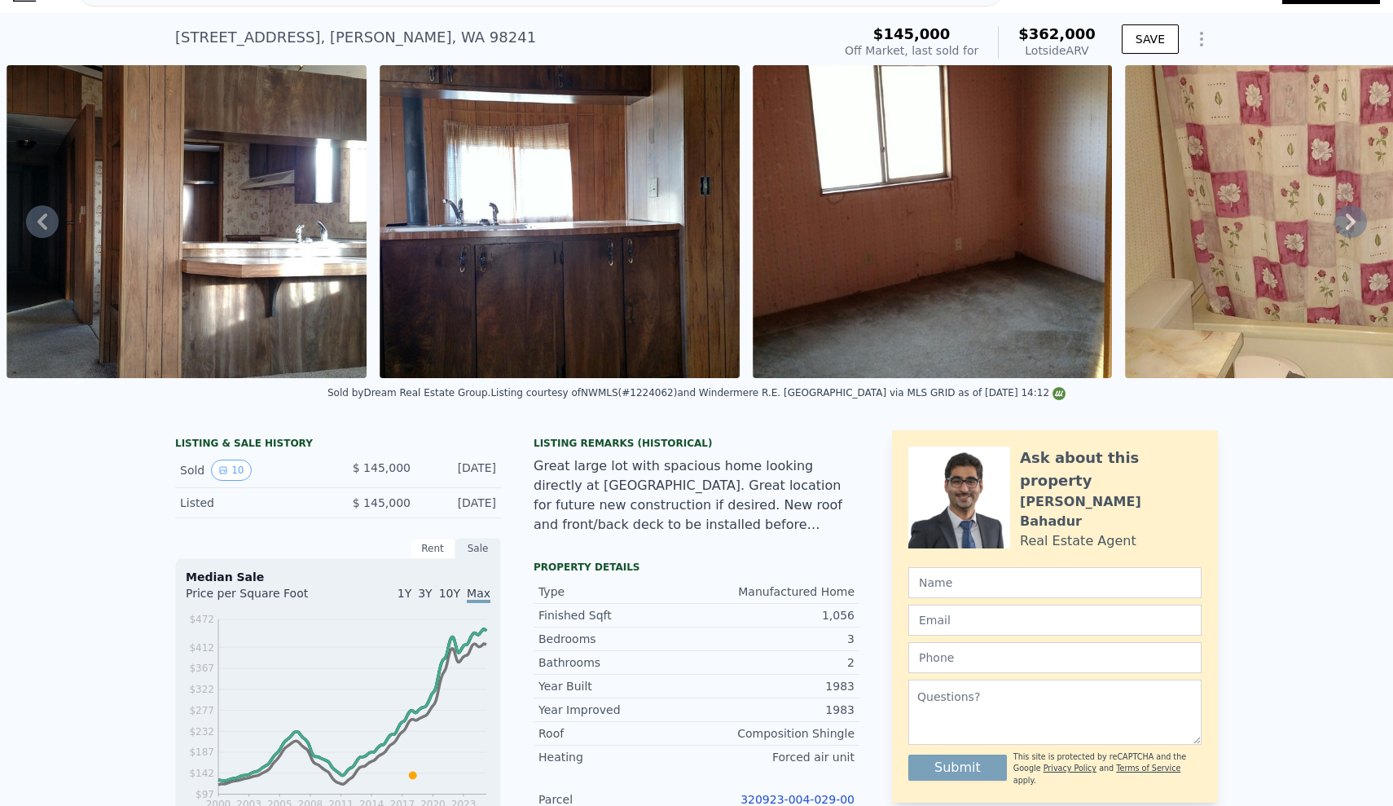
click at [58, 213] on icon at bounding box center [42, 221] width 33 height 33
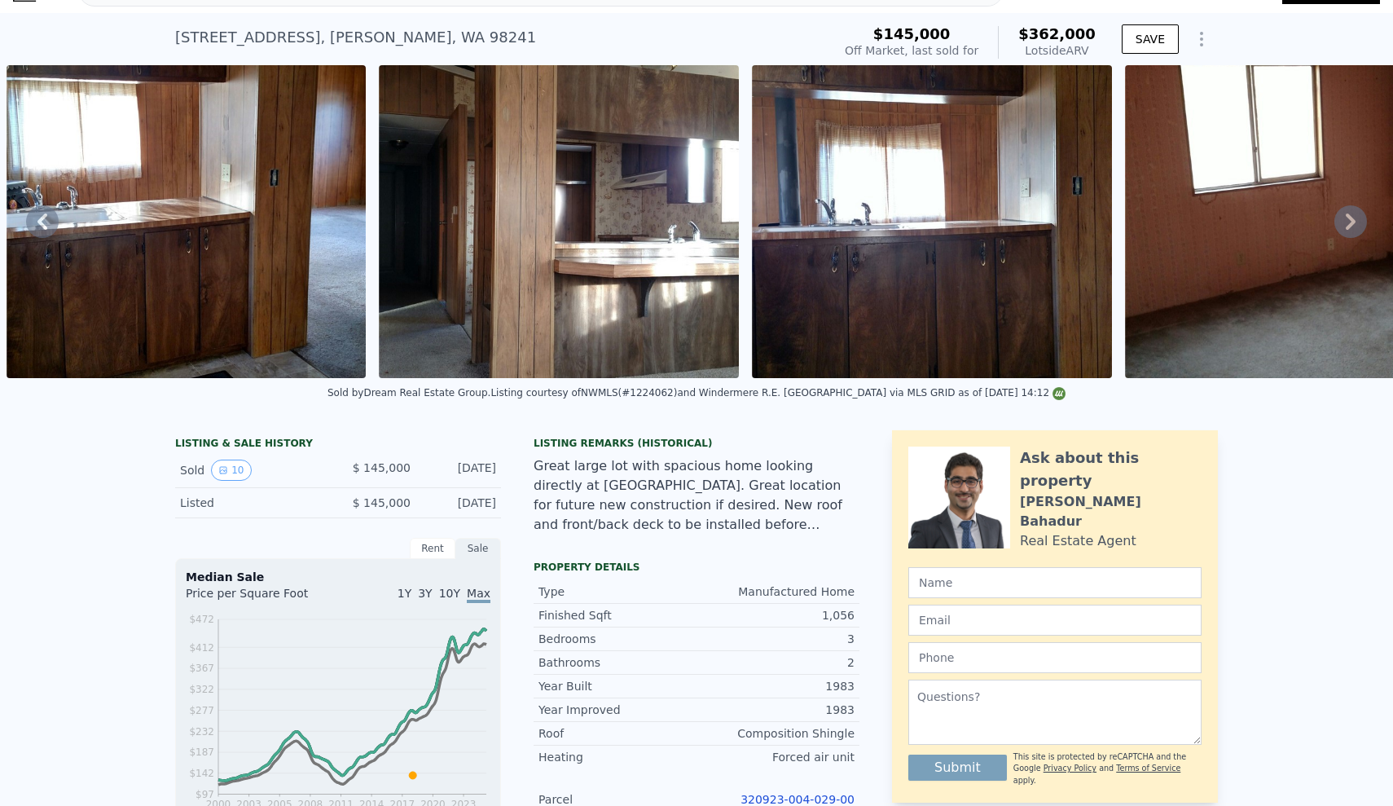
click at [37, 223] on icon at bounding box center [42, 221] width 33 height 33
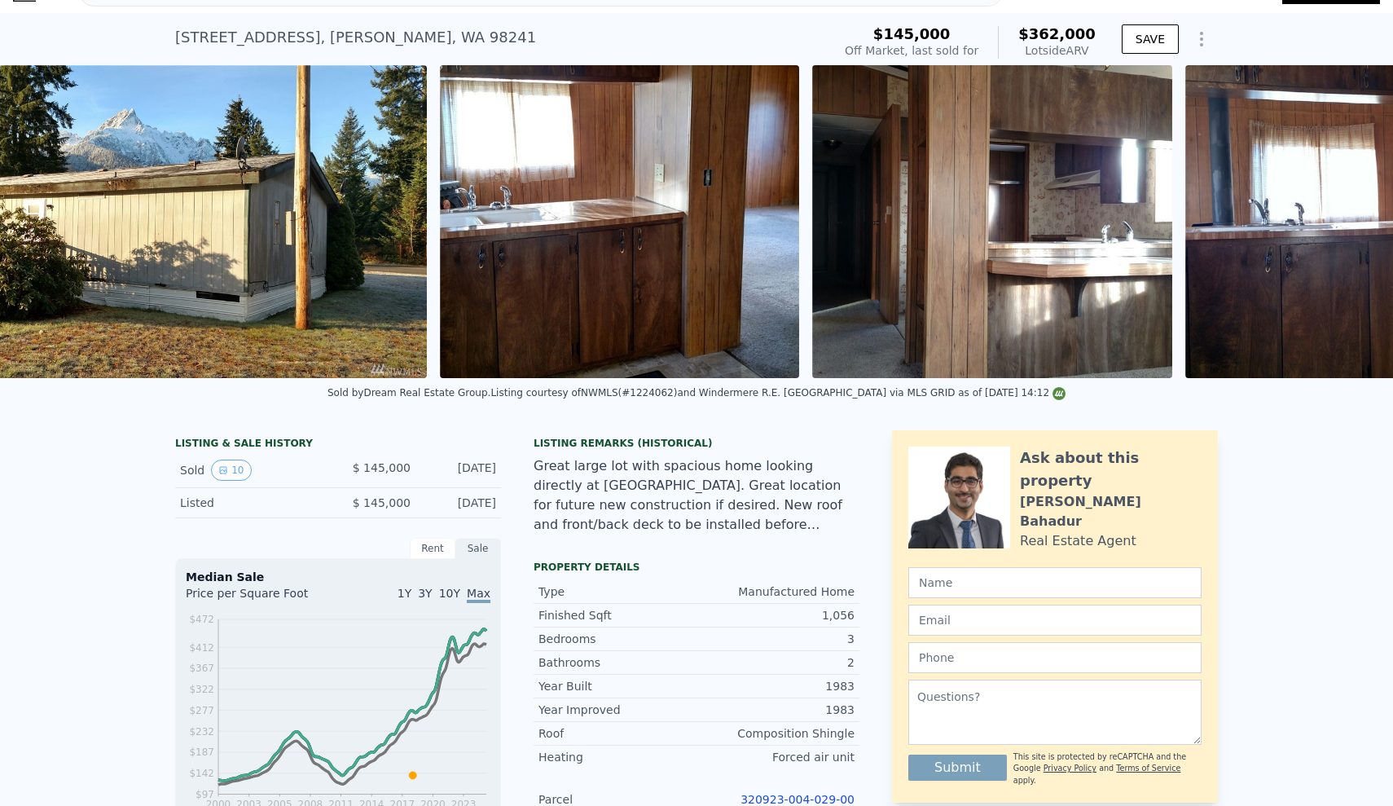
scroll to position [0, 1885]
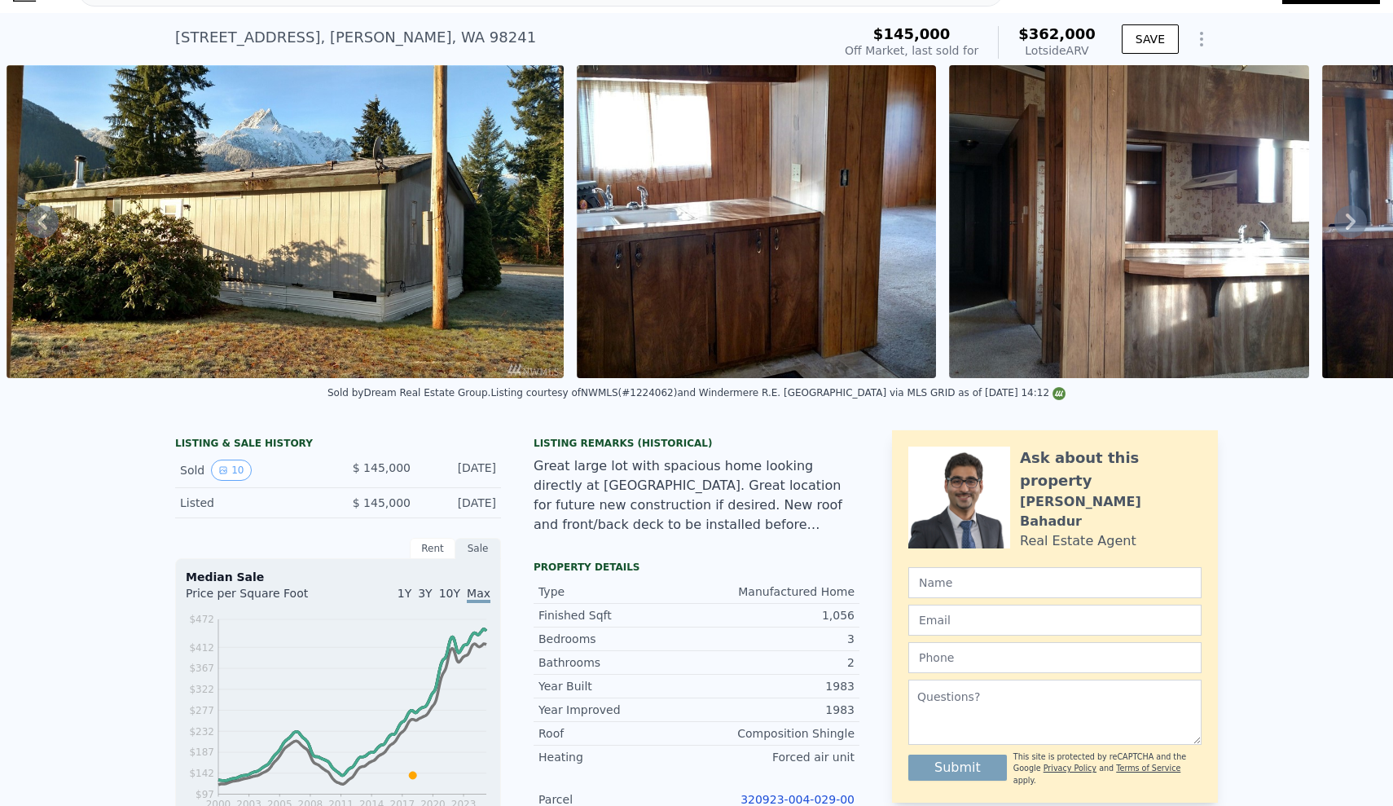
click at [54, 490] on div "LISTING & SALE HISTORY Sold 10 $ 145,000 [DATE] Listed $ 145,000 [DATE] Rent Sa…" at bounding box center [696, 809] width 1393 height 785
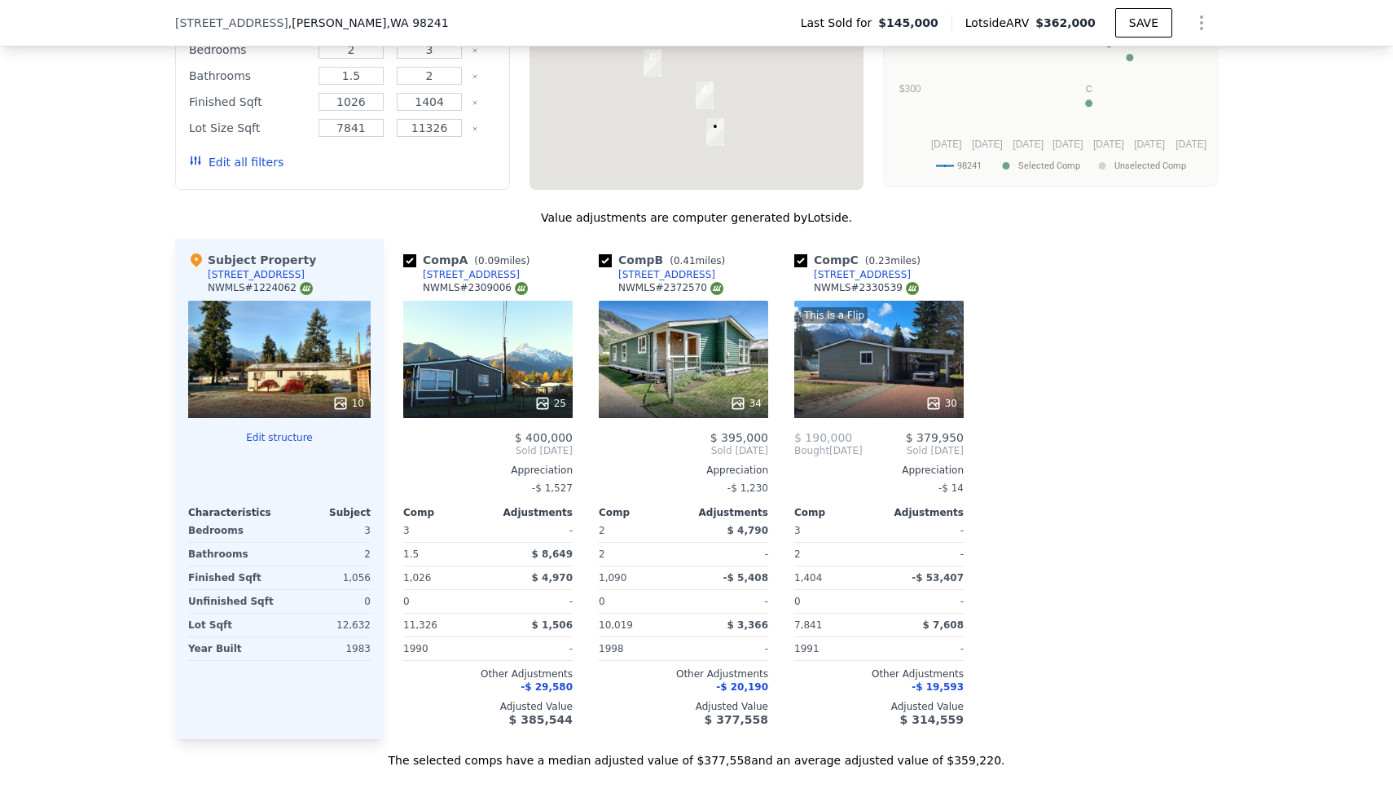
scroll to position [1486, 0]
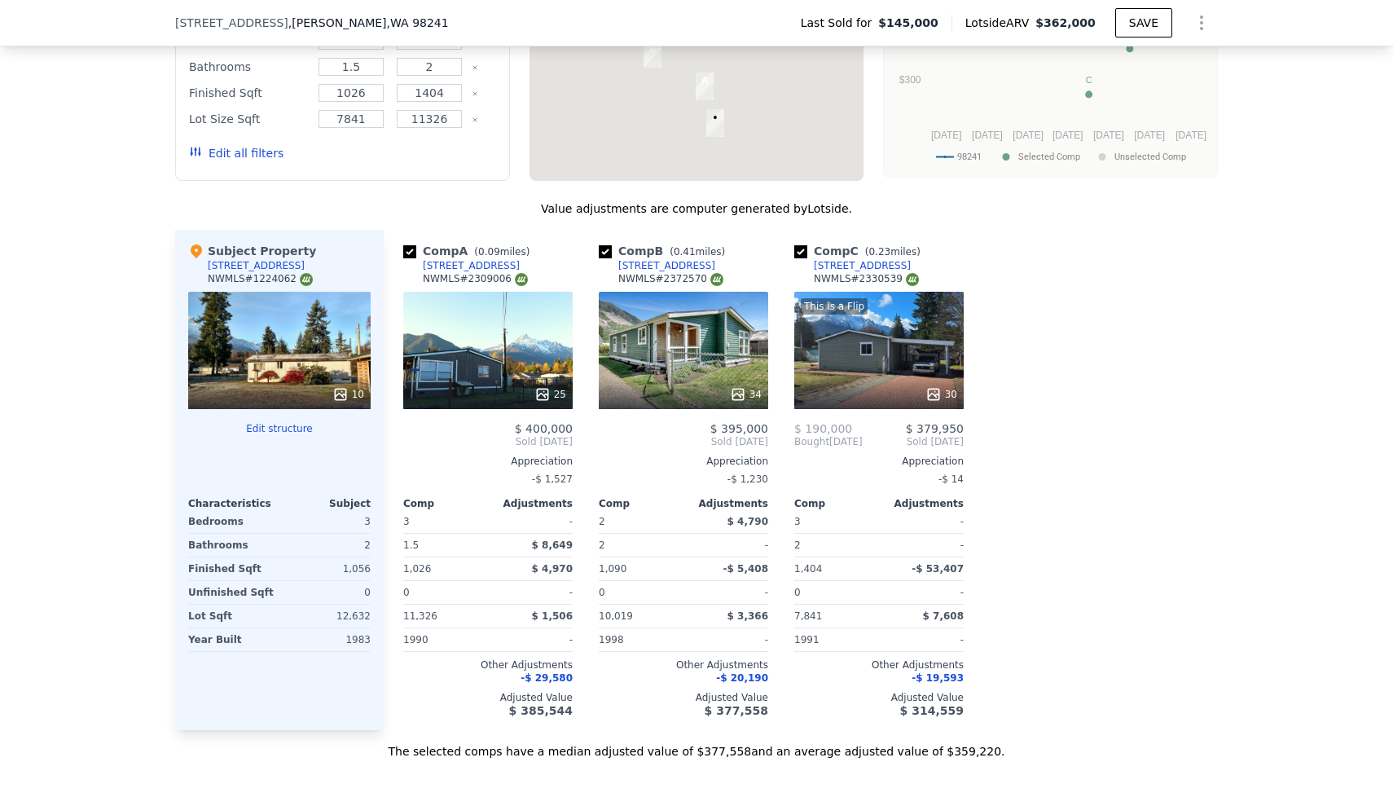
click at [71, 79] on div "We found 3 sales that match your search Listings provided by NWMLS Filters Map …" at bounding box center [696, 303] width 1393 height 911
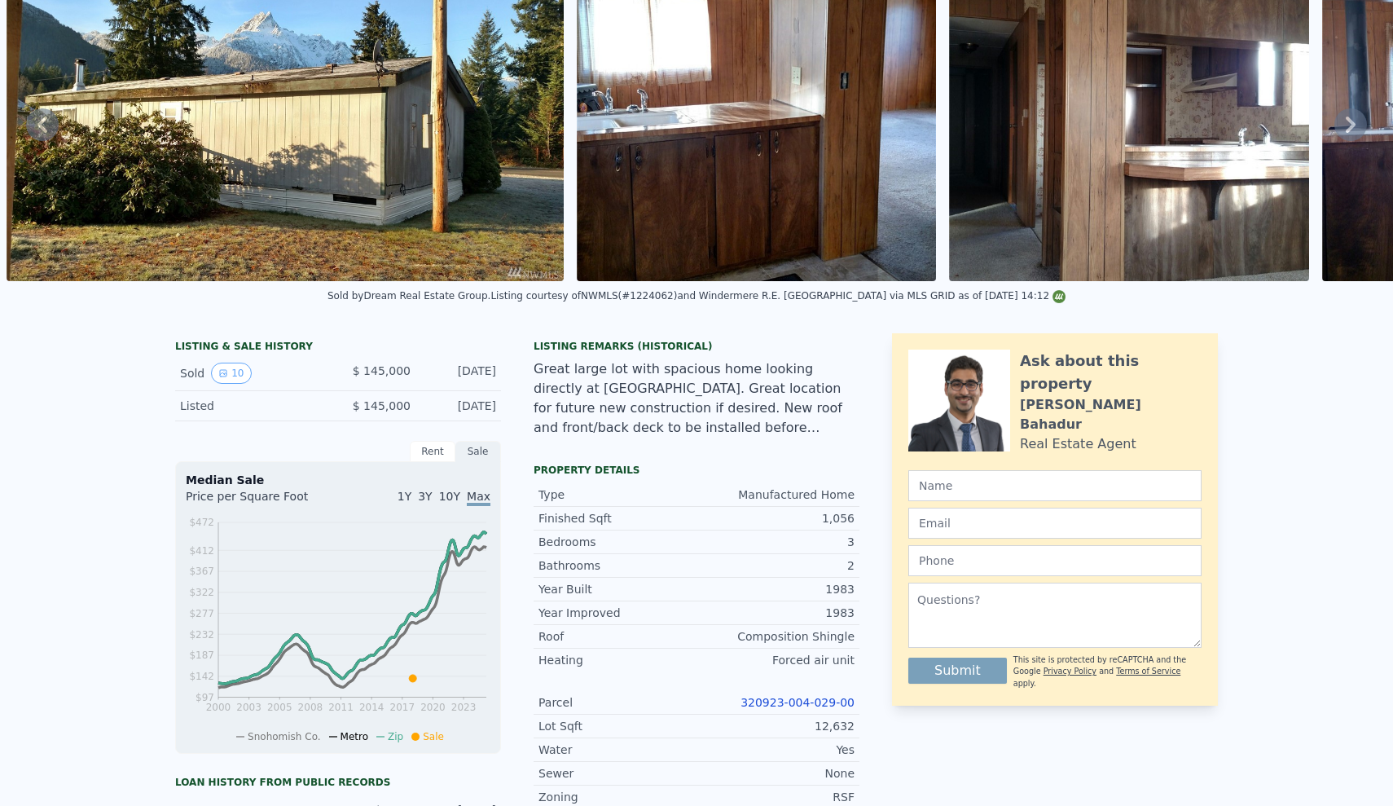
scroll to position [-24, 0]
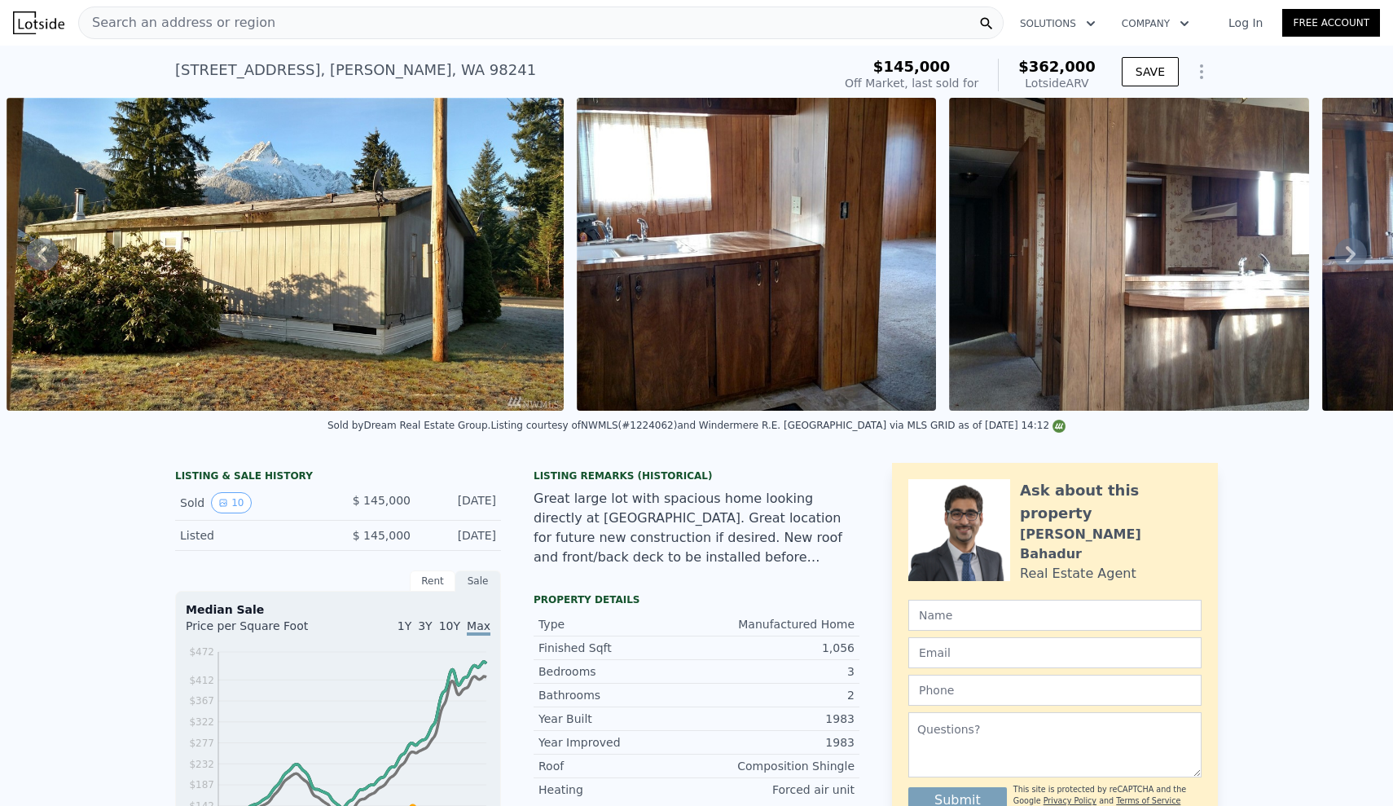
click at [34, 262] on img at bounding box center [285, 254] width 557 height 313
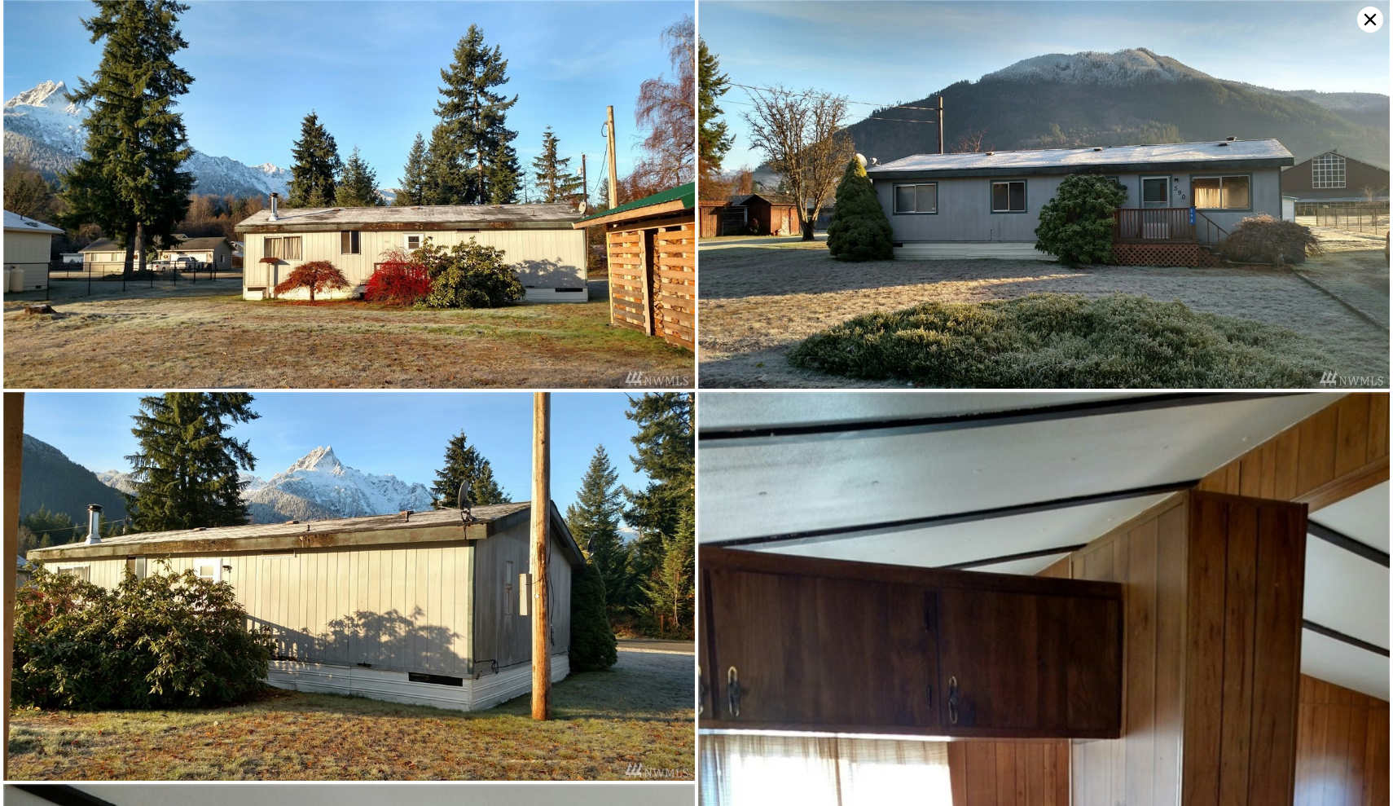
scroll to position [392, 0]
